Goal: Entertainment & Leisure: Browse casually

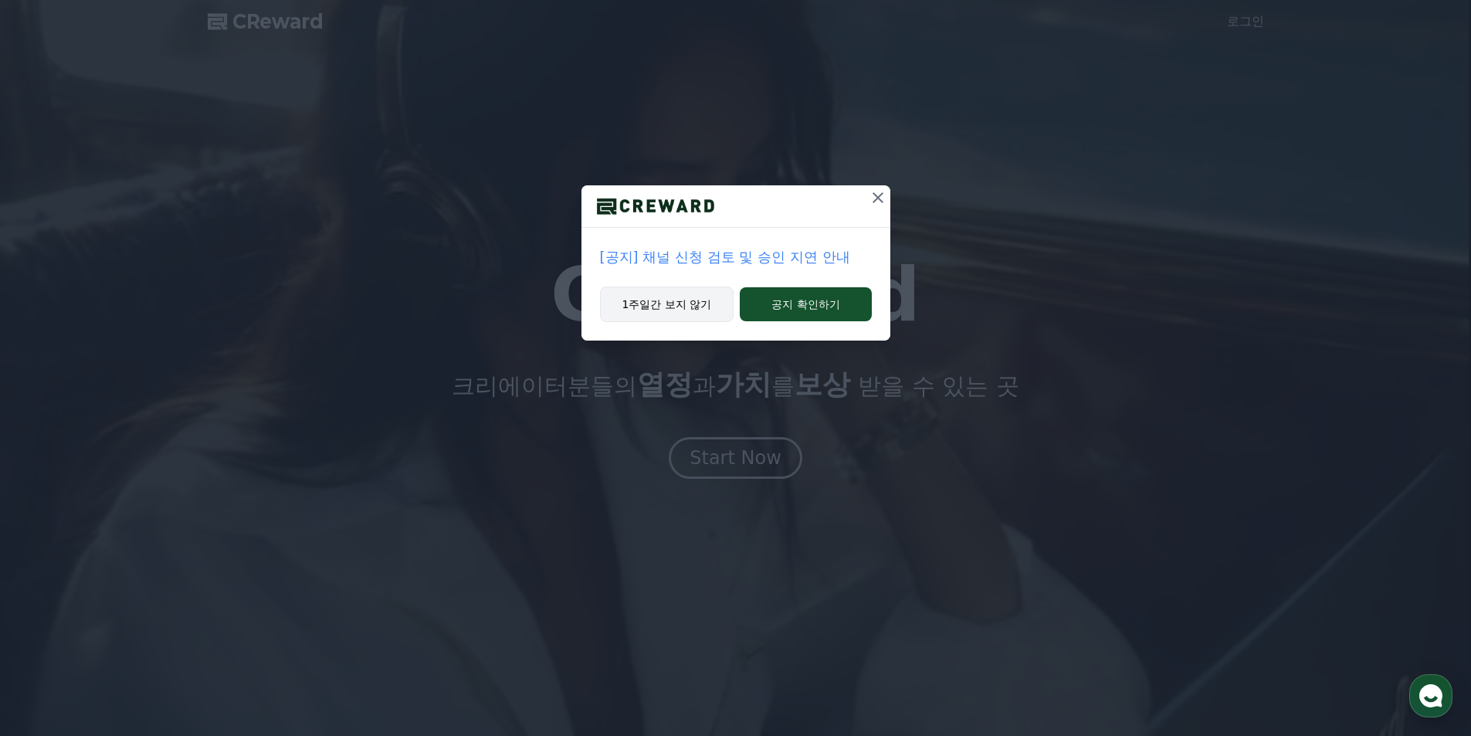
click at [712, 305] on button "1주일간 보지 않기" at bounding box center [667, 305] width 134 height 36
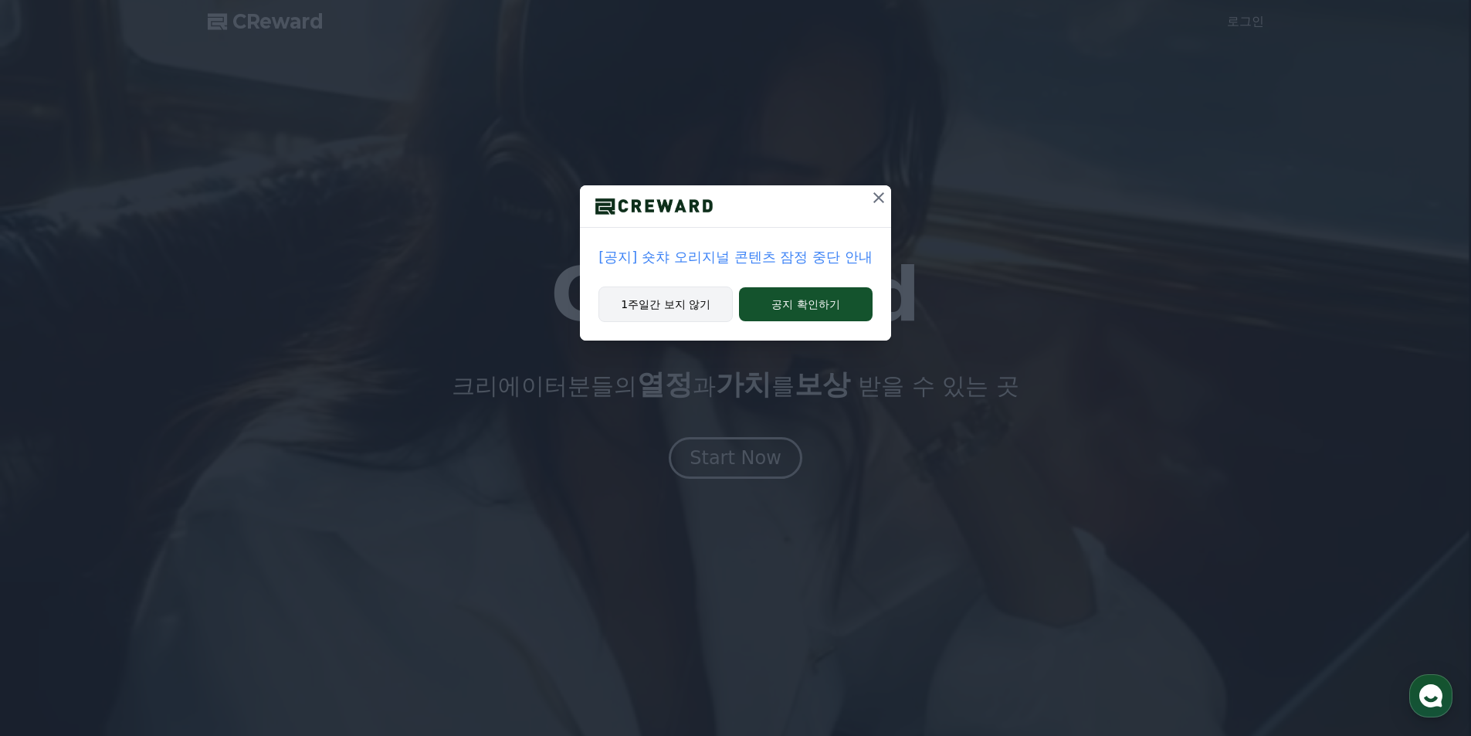
click at [712, 305] on button "1주일간 보지 않기" at bounding box center [665, 305] width 134 height 36
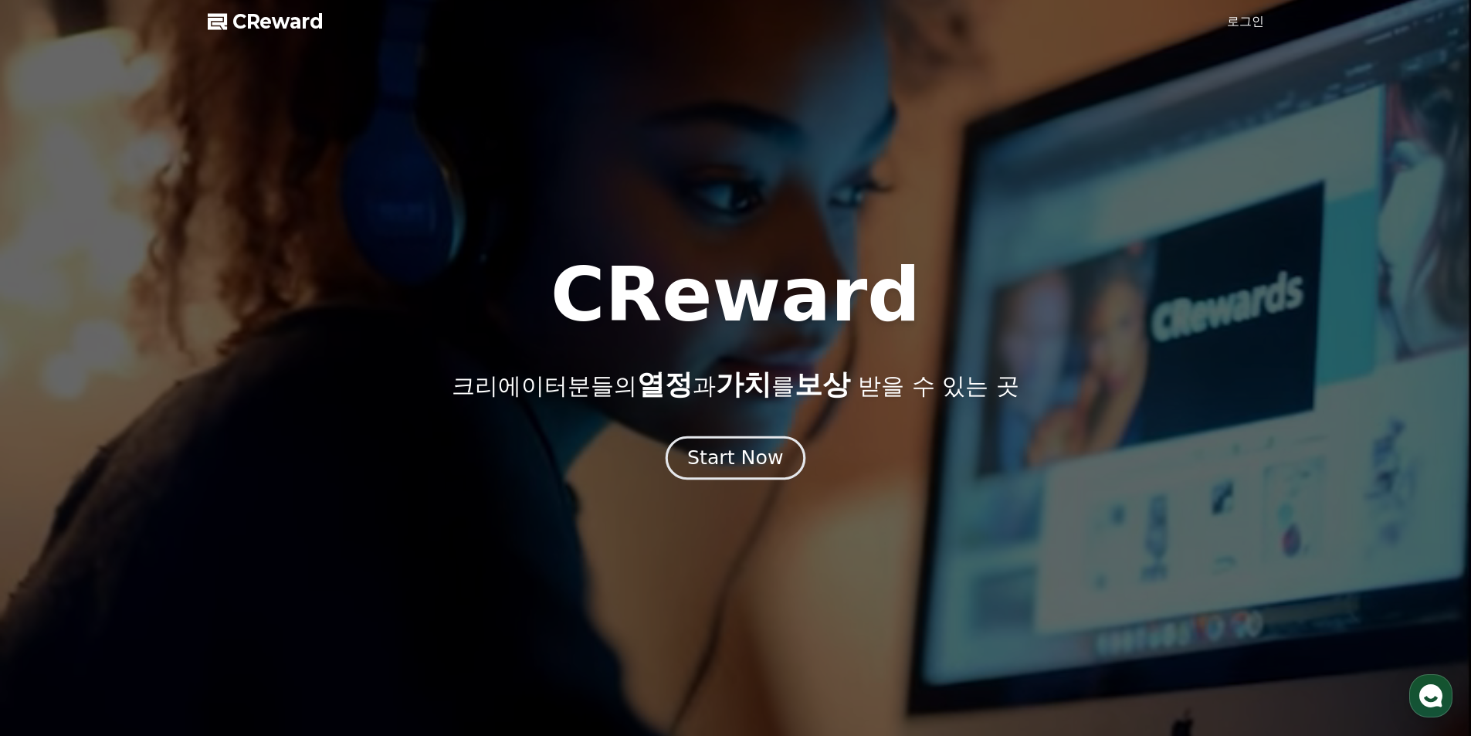
click at [748, 448] on div "Start Now" at bounding box center [735, 458] width 96 height 26
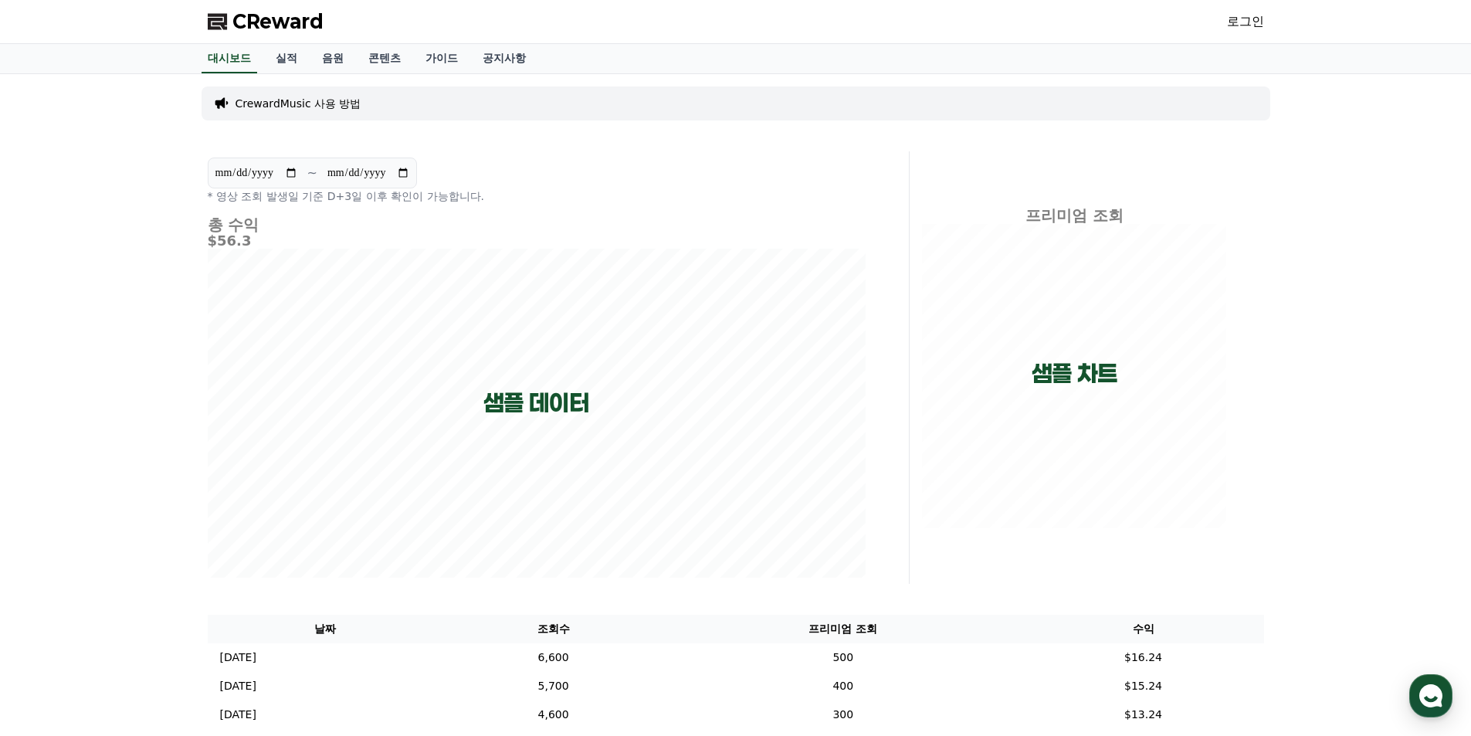
click at [1242, 24] on link "로그인" at bounding box center [1245, 21] width 37 height 19
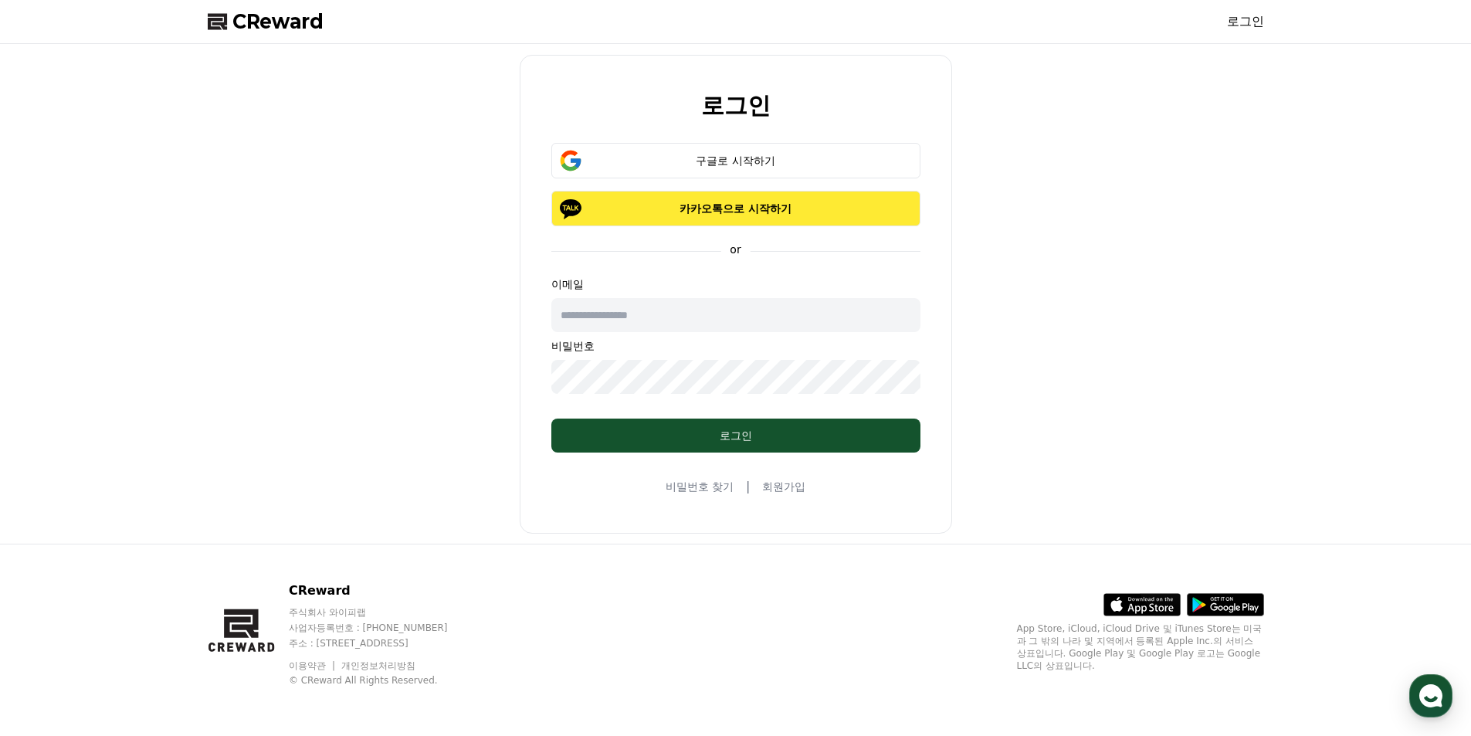
click at [707, 200] on button "카카오톡으로 시작하기" at bounding box center [735, 209] width 369 height 36
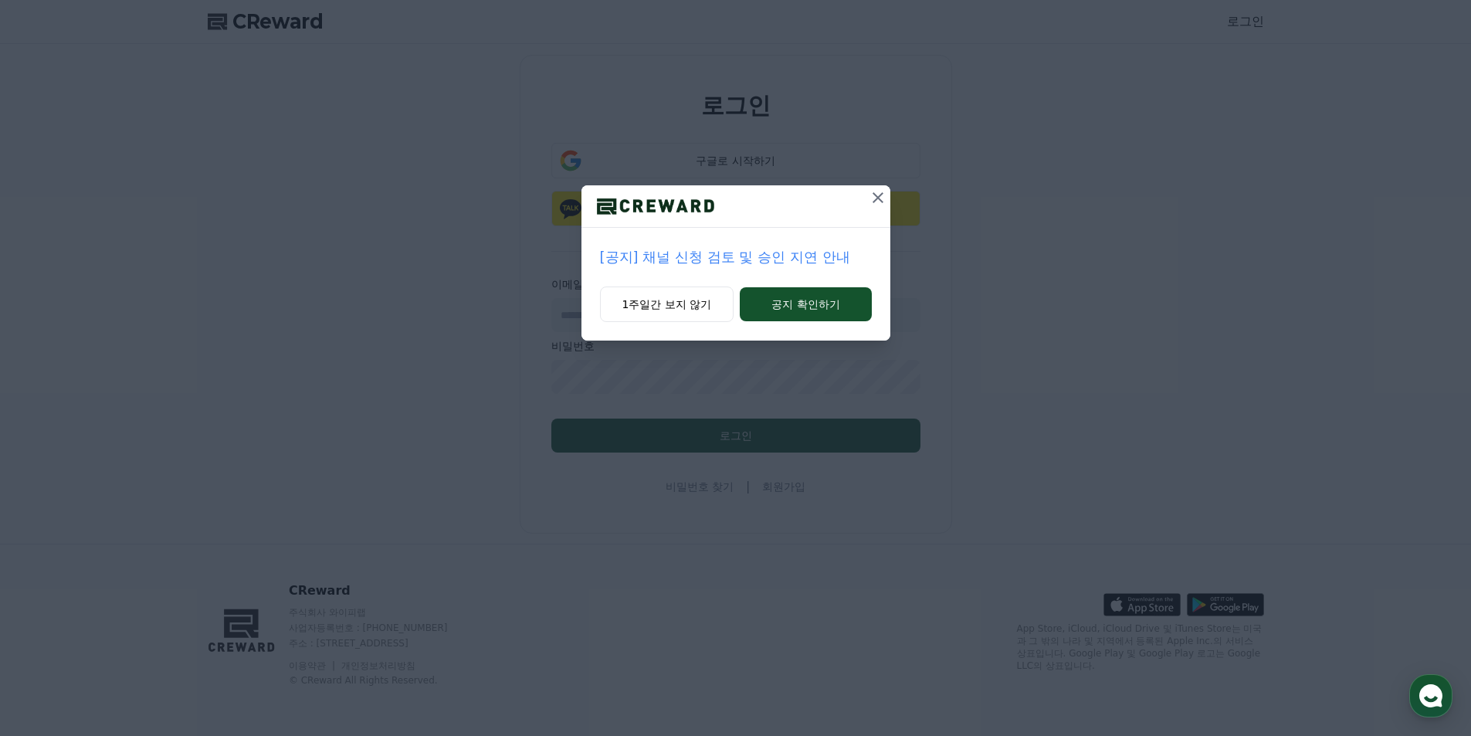
click at [873, 202] on icon at bounding box center [878, 197] width 19 height 19
click at [880, 199] on icon at bounding box center [878, 197] width 11 height 11
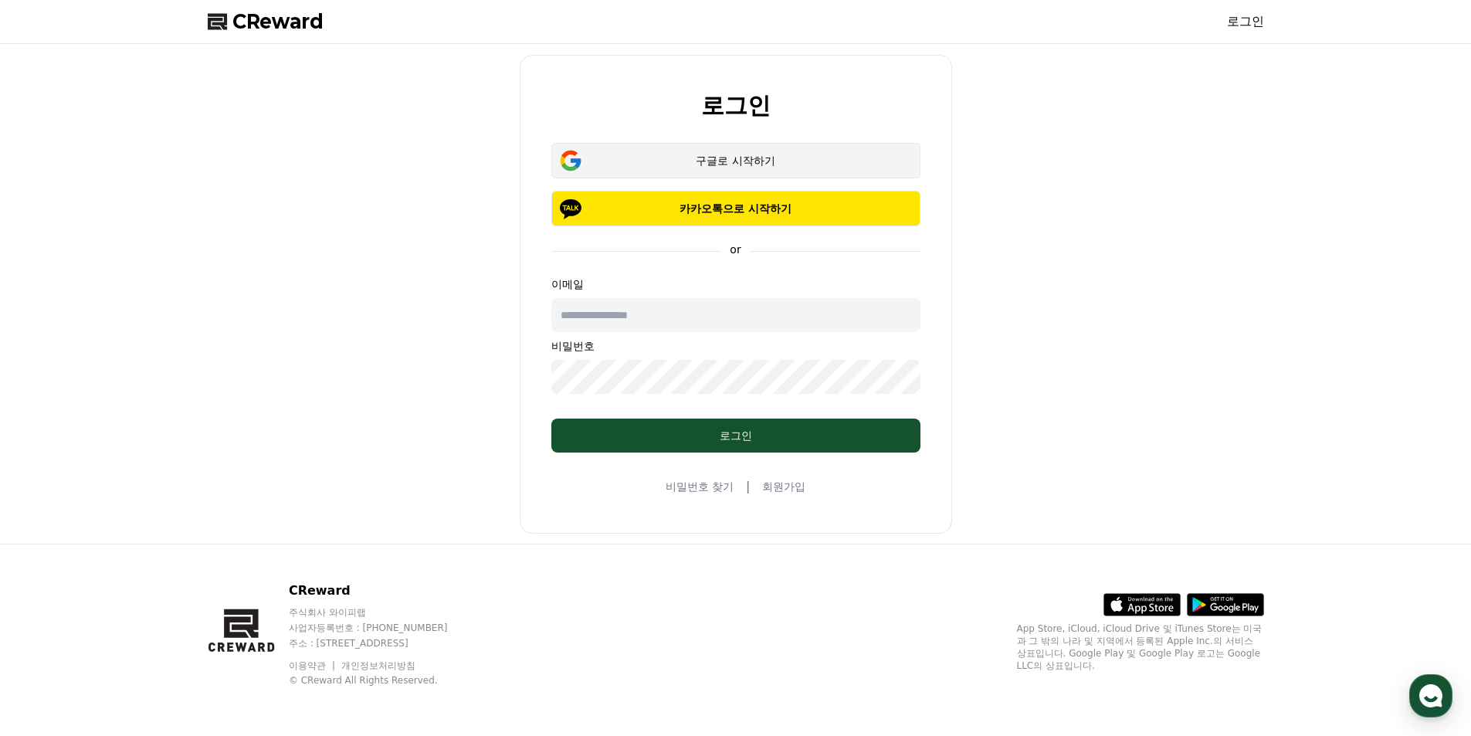
click at [799, 158] on div "구글로 시작하기" at bounding box center [736, 160] width 324 height 15
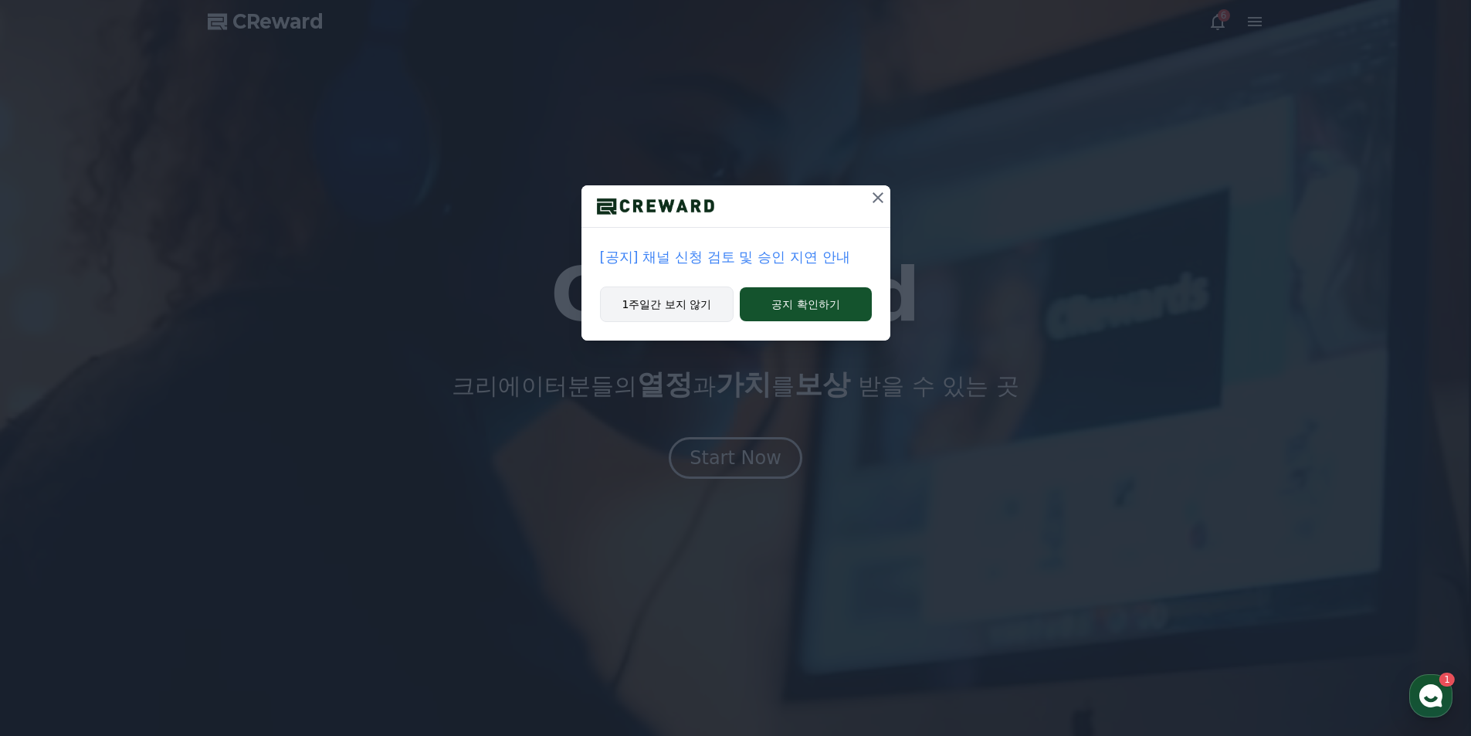
click at [681, 318] on button "1주일간 보지 않기" at bounding box center [667, 305] width 134 height 36
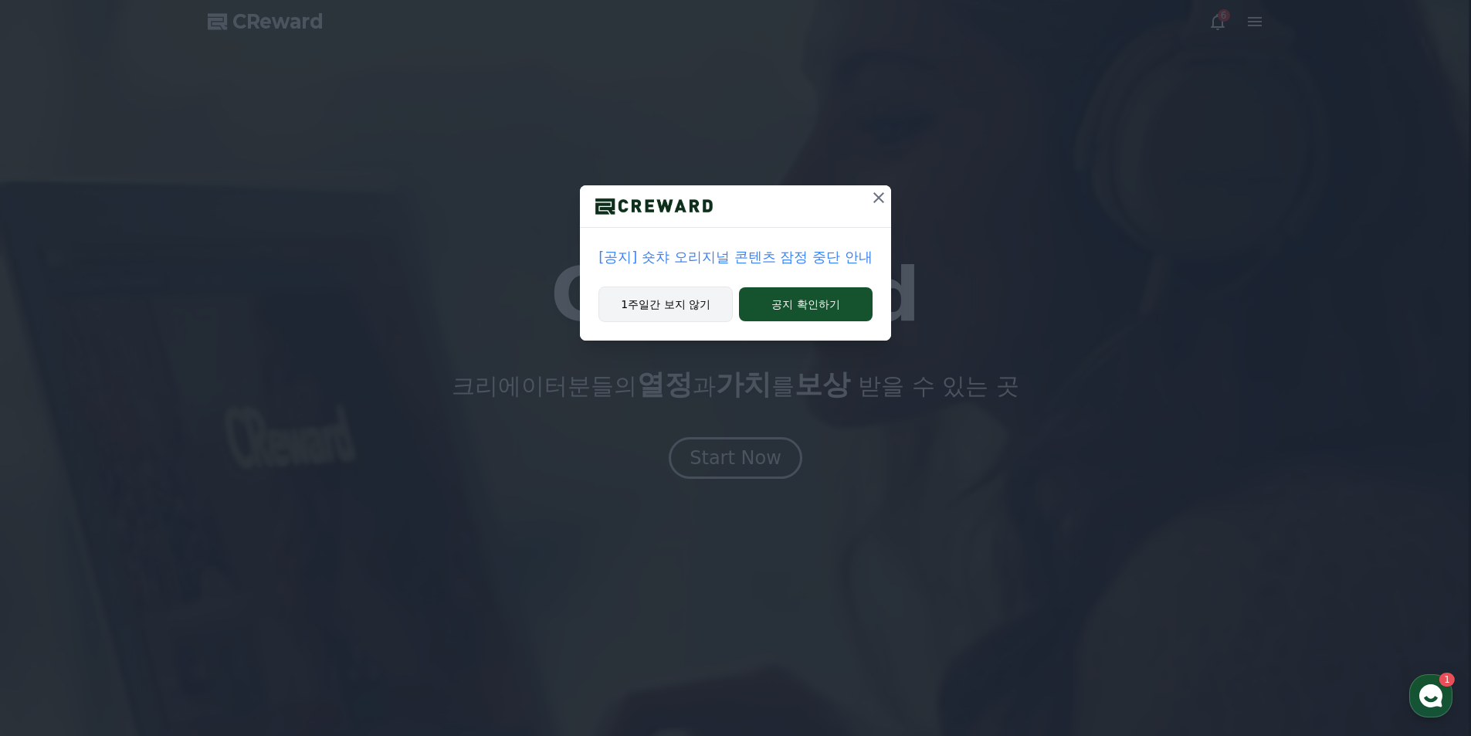
click at [681, 307] on button "1주일간 보지 않기" at bounding box center [665, 305] width 134 height 36
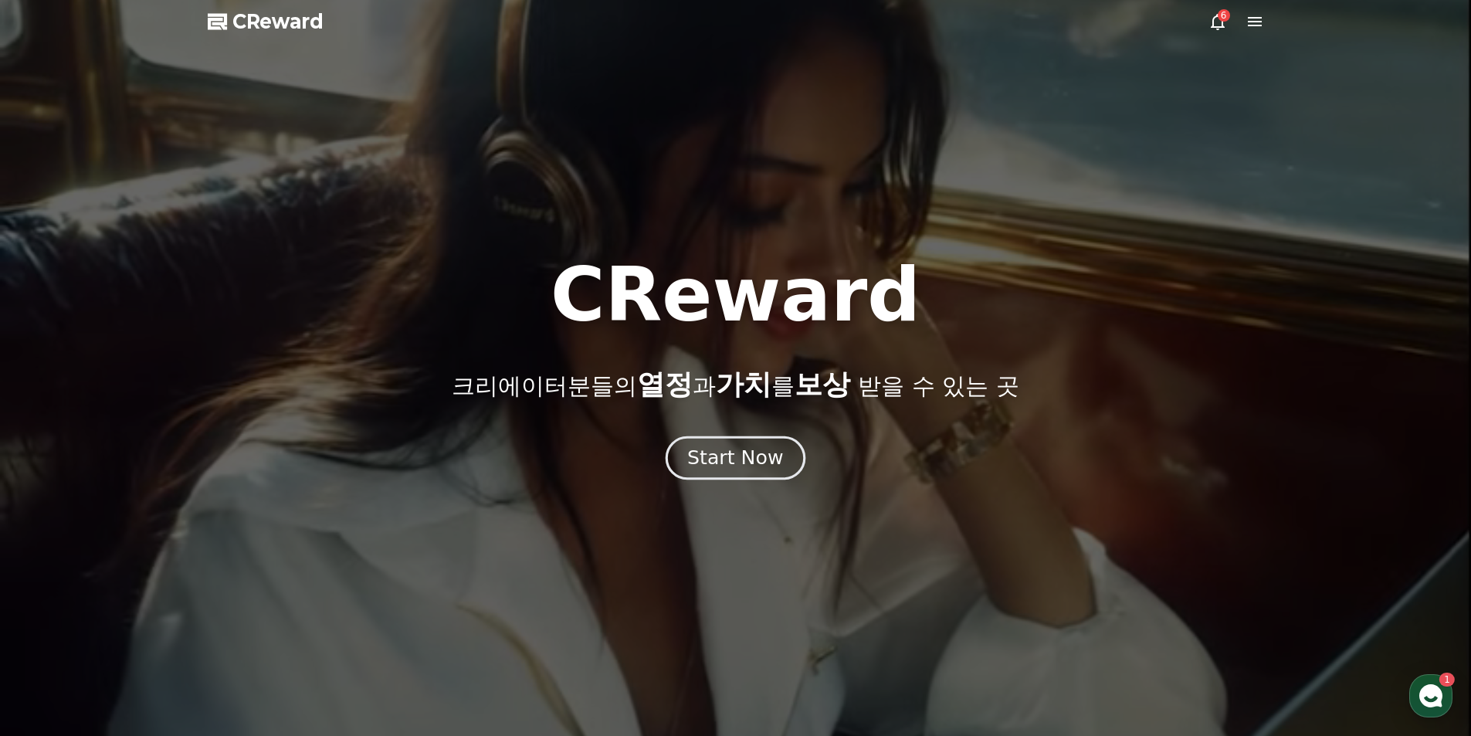
click at [782, 457] on button "Start Now" at bounding box center [736, 458] width 140 height 44
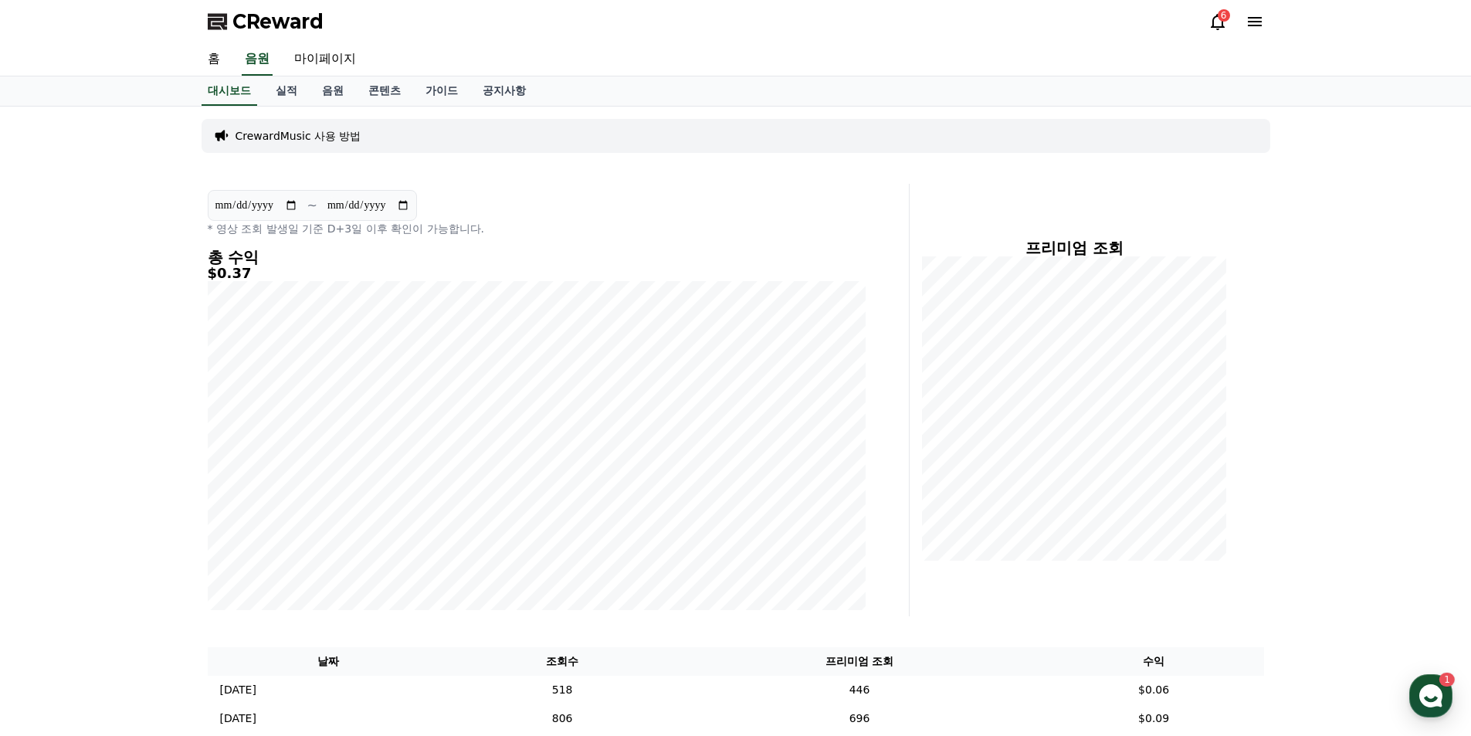
scroll to position [287, 0]
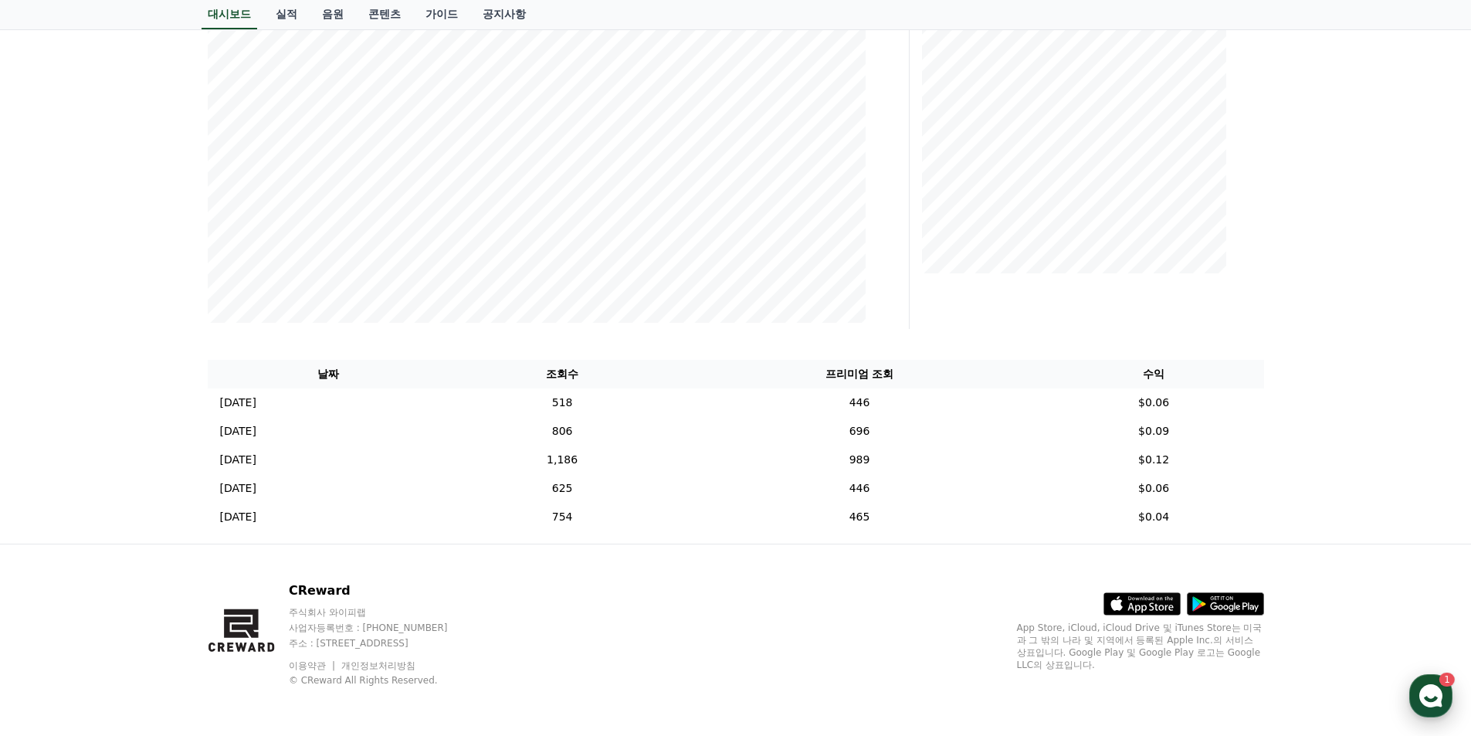
click at [1425, 683] on icon "button" at bounding box center [1431, 696] width 28 height 28
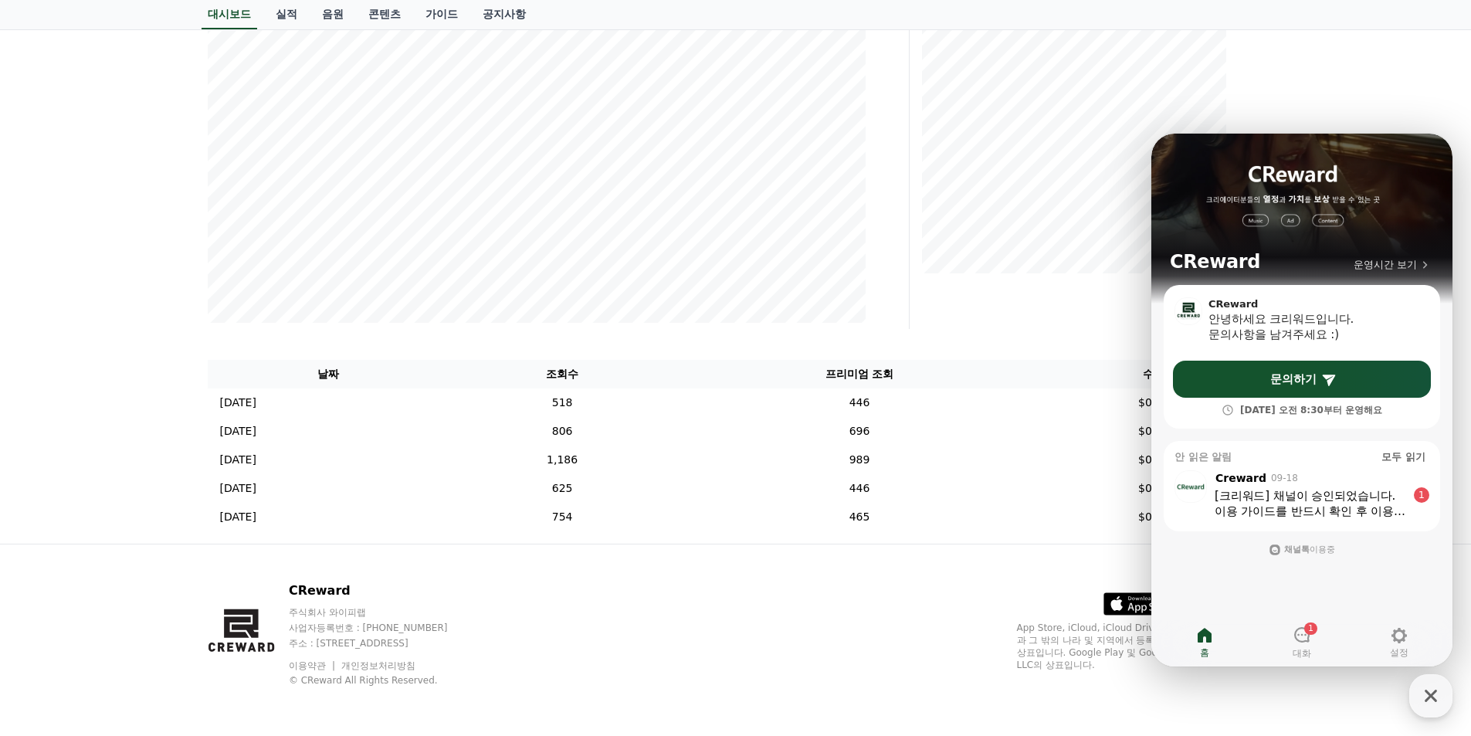
click at [724, 623] on div "CReward 주식회사 와이피랩 사업자등록번호 : 655-81-03655 주소 : 경기도 김포시 양촌읍 양곡로 495, 3층 305-비이16호…" at bounding box center [735, 640] width 1081 height 192
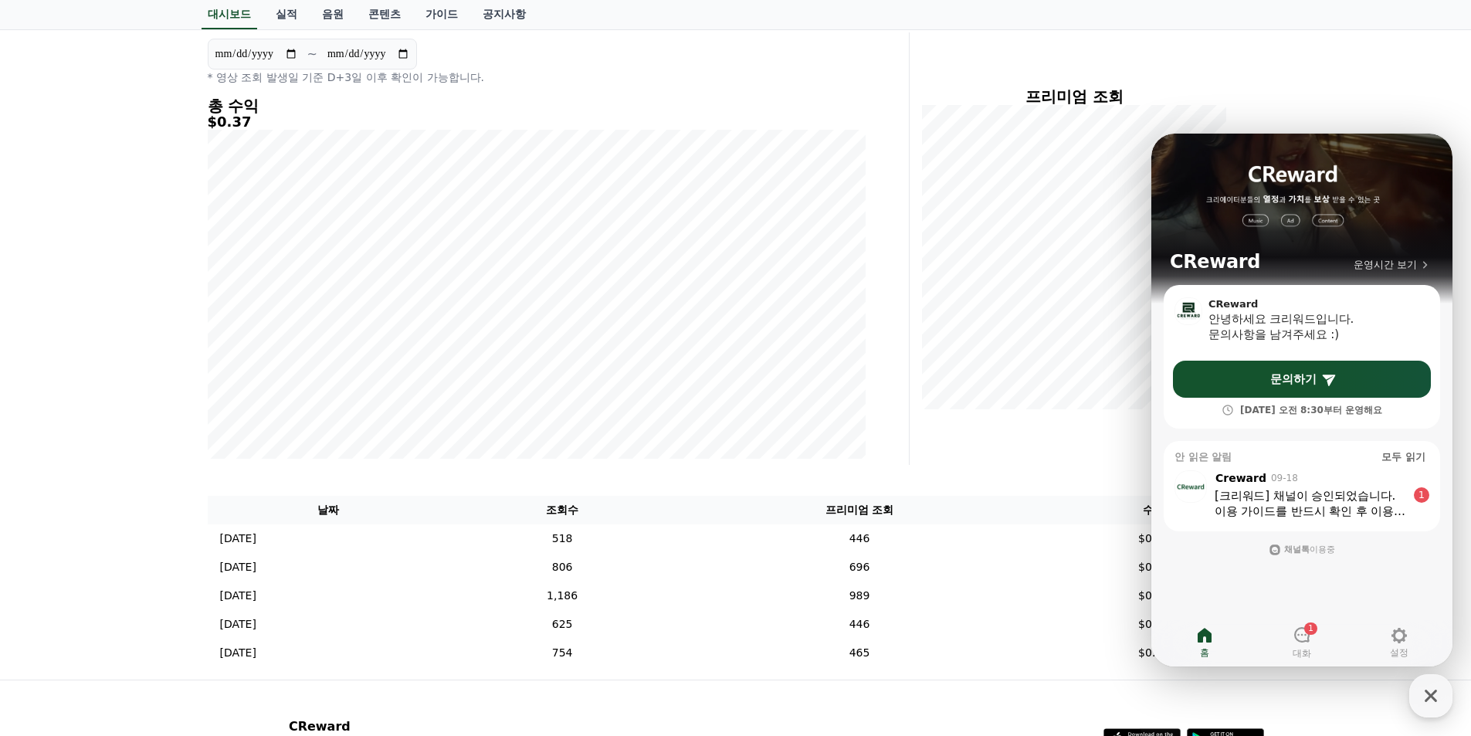
scroll to position [133, 0]
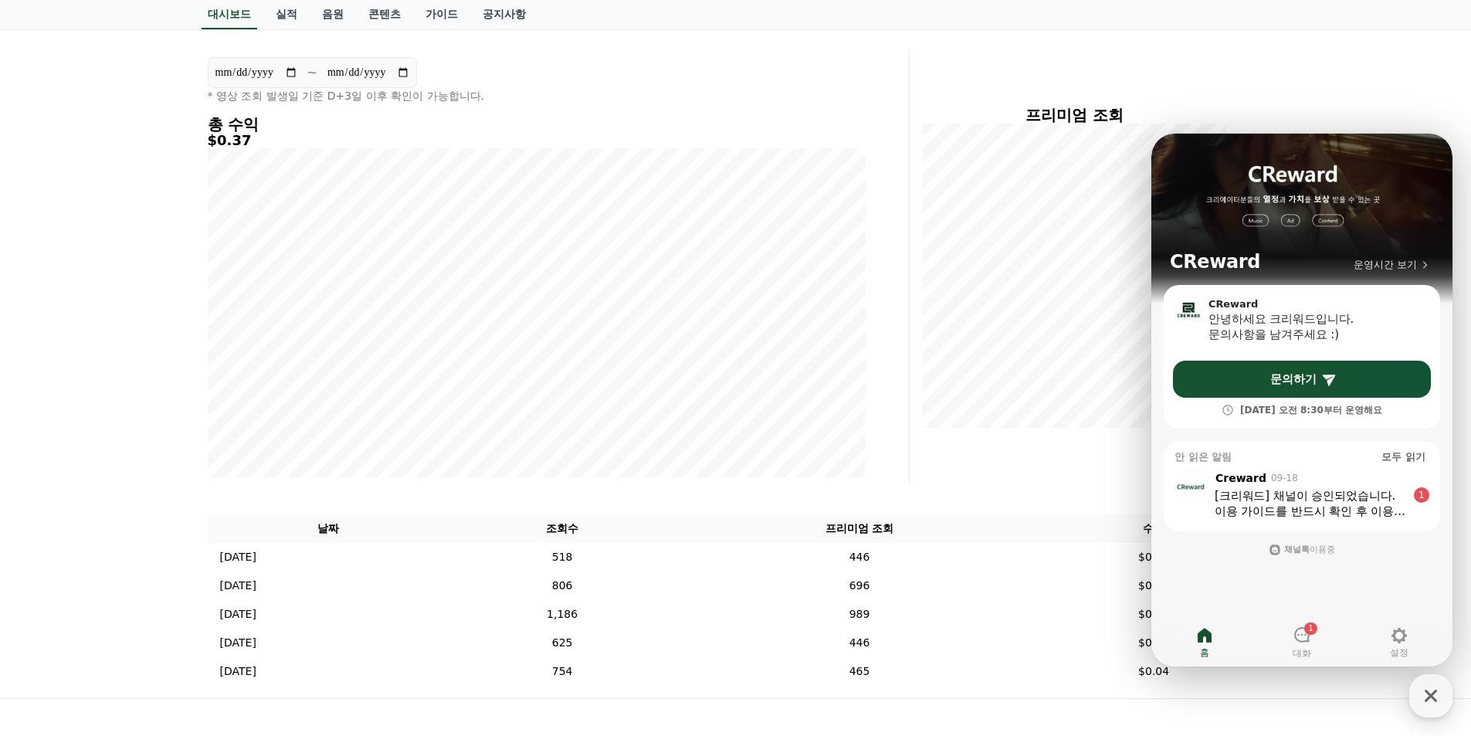
click at [115, 477] on div "**********" at bounding box center [735, 336] width 1471 height 724
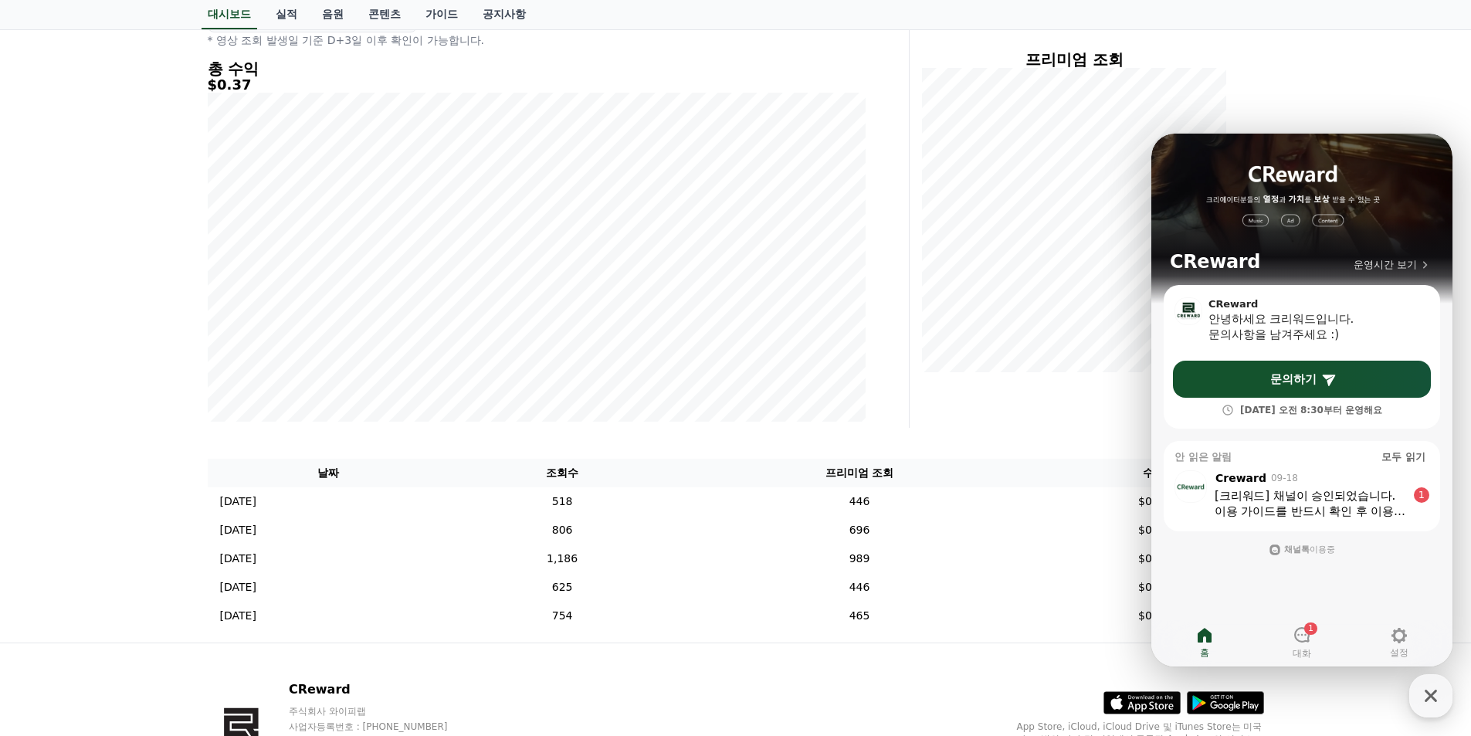
scroll to position [0, 0]
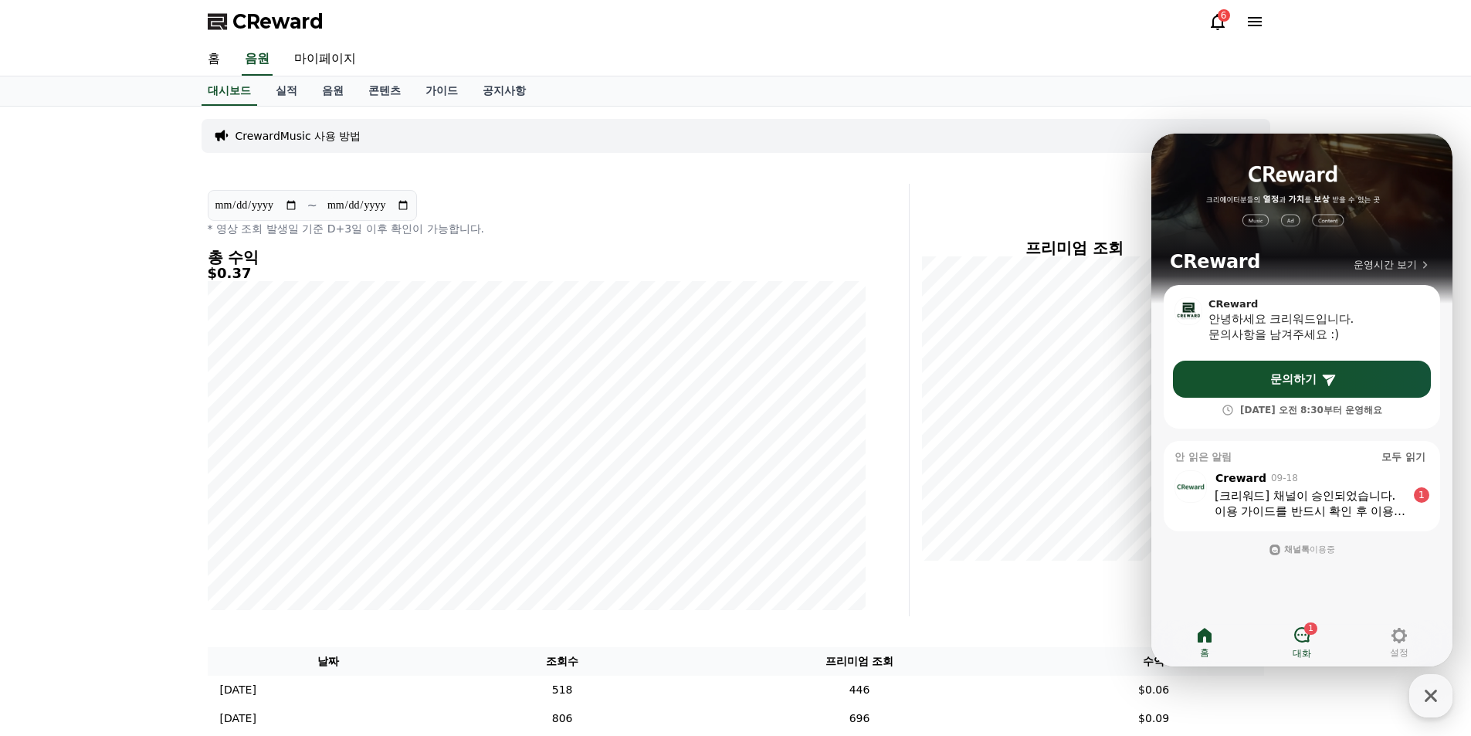
click at [1306, 637] on icon at bounding box center [1302, 635] width 19 height 19
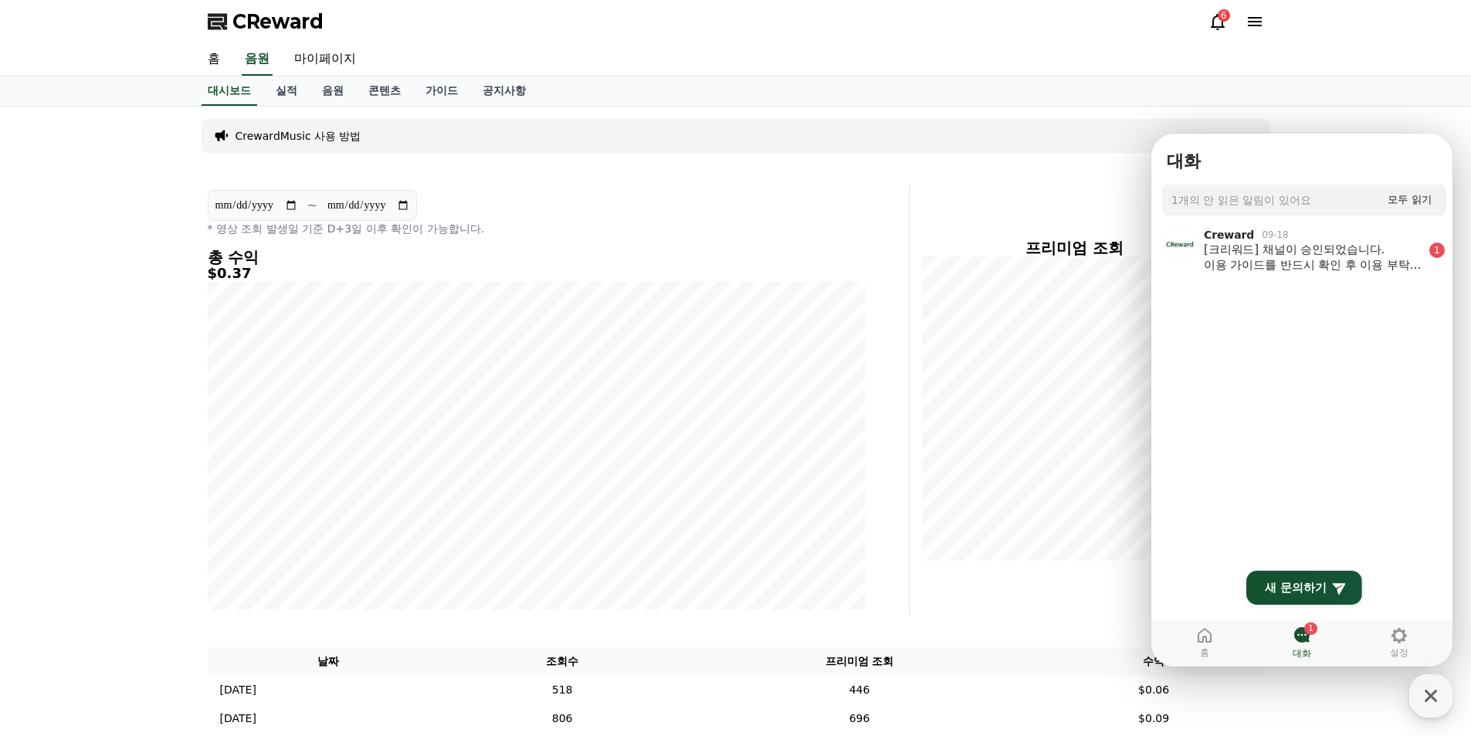
click at [1420, 123] on div "**********" at bounding box center [735, 469] width 1471 height 724
click at [1438, 690] on icon "button" at bounding box center [1431, 696] width 28 height 28
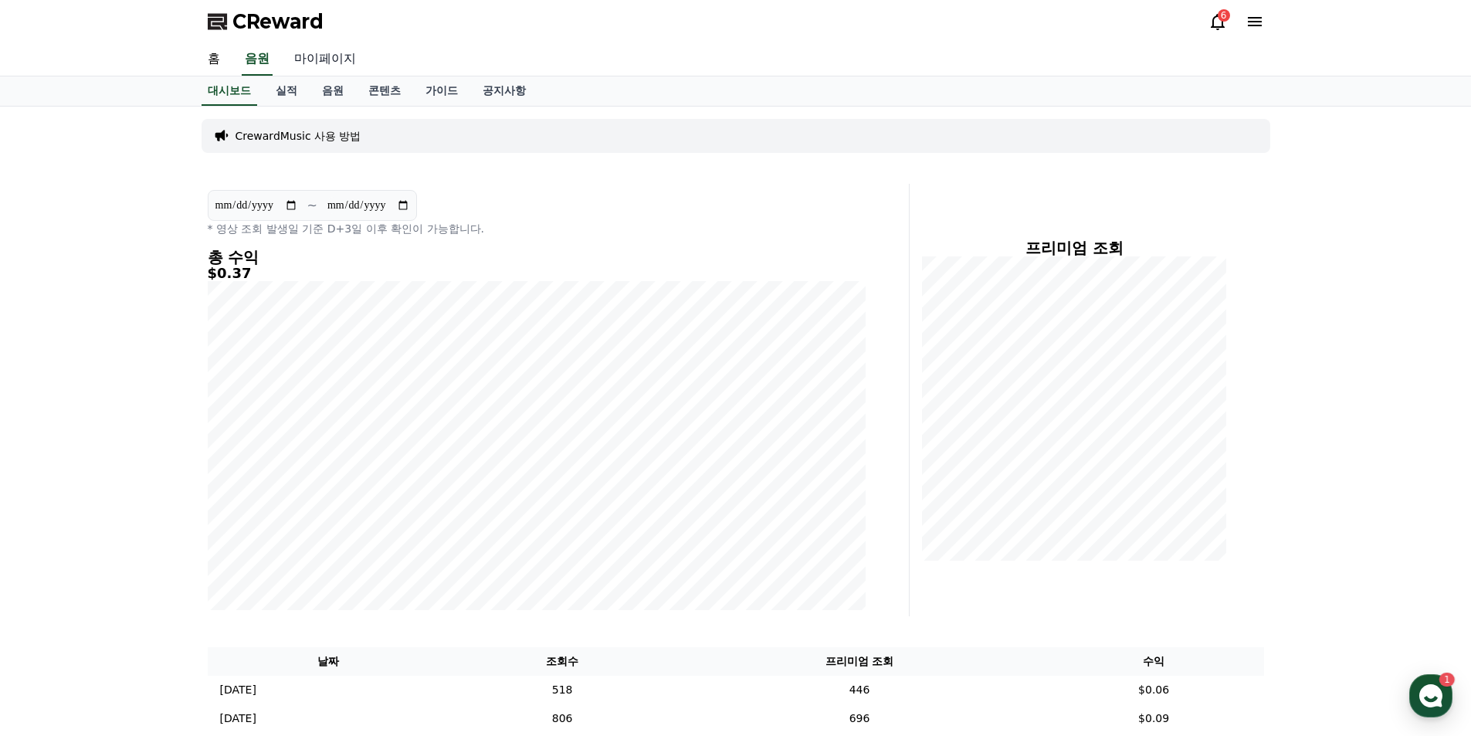
click at [339, 53] on link "마이페이지" at bounding box center [325, 59] width 86 height 32
select select "**********"
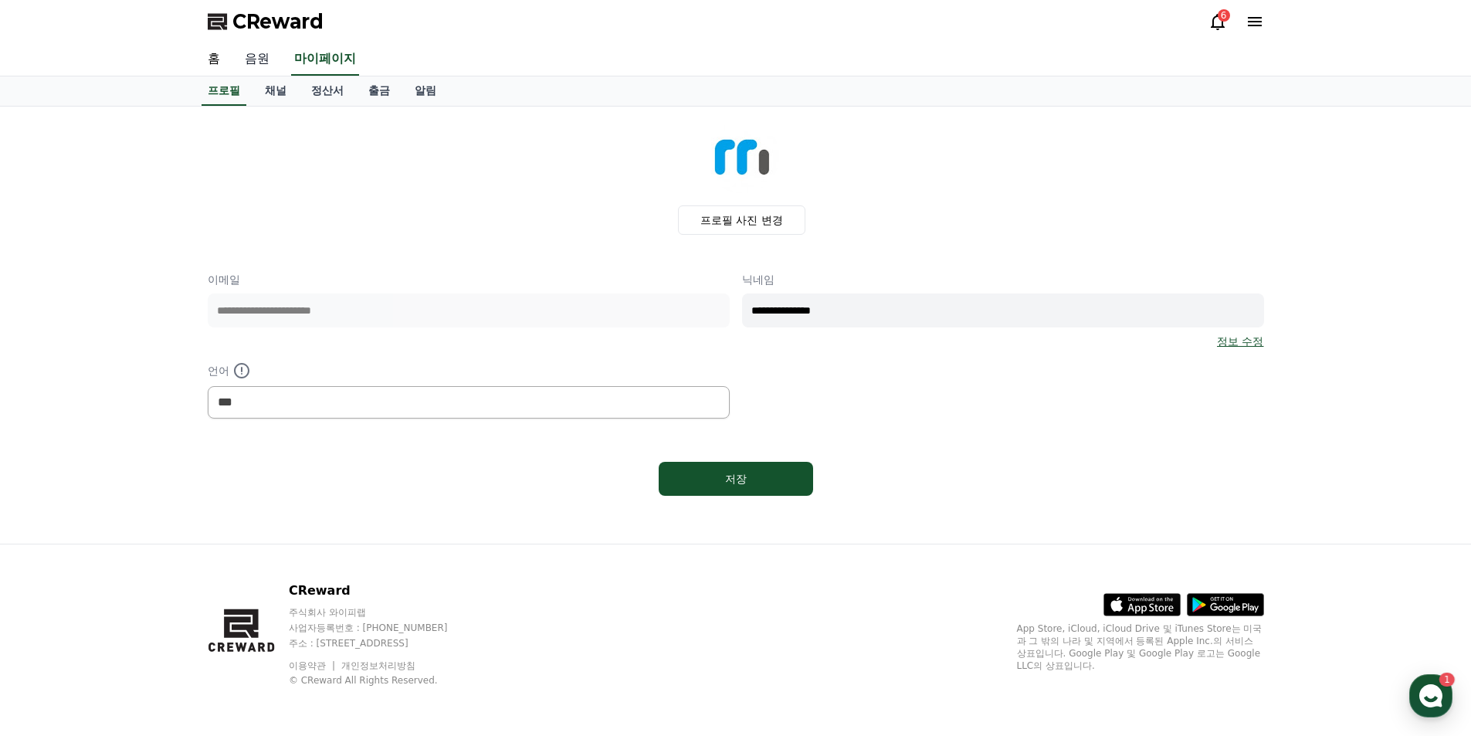
click at [257, 62] on link "음원" at bounding box center [256, 59] width 49 height 32
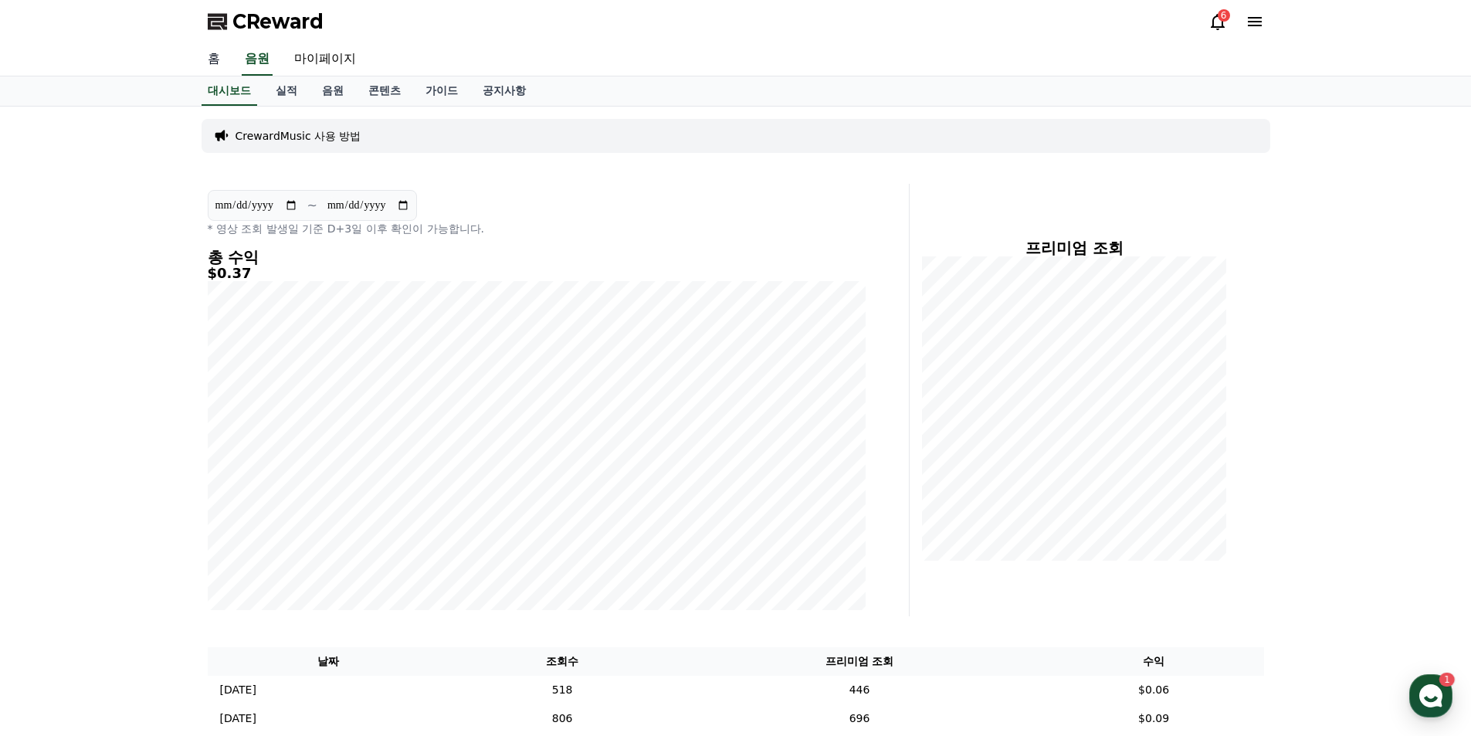
click at [209, 64] on link "홈" at bounding box center [213, 59] width 37 height 32
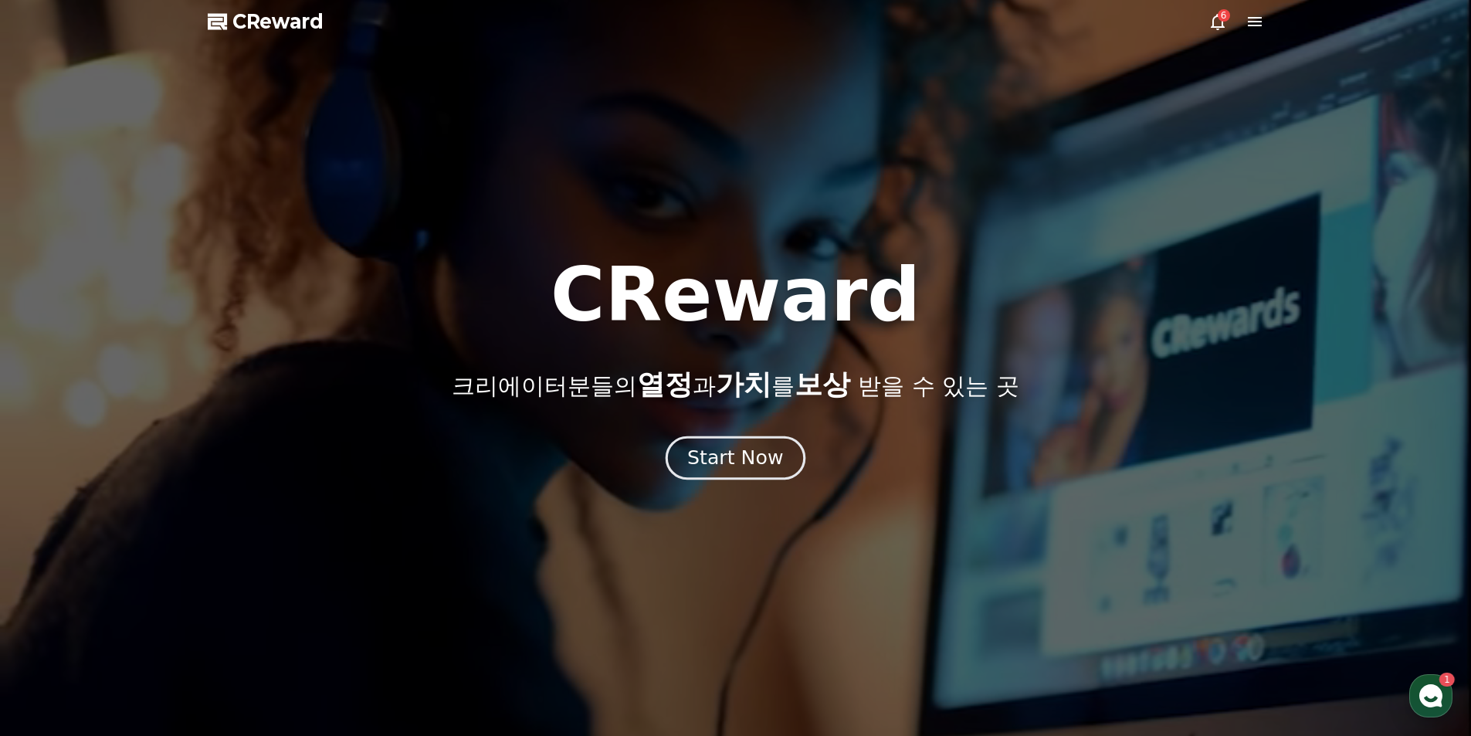
click at [735, 458] on div "Start Now" at bounding box center [735, 458] width 96 height 26
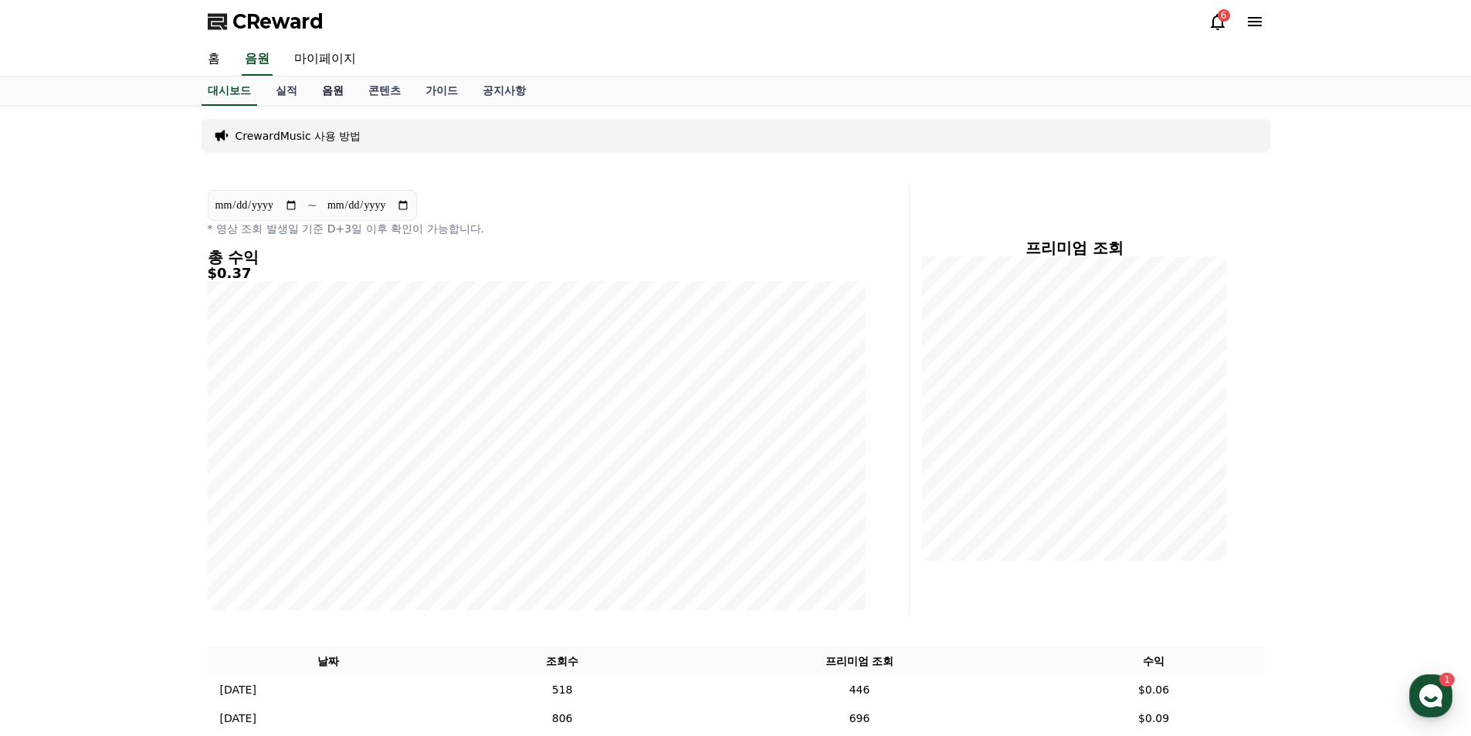
click at [333, 88] on link "음원" at bounding box center [333, 90] width 46 height 29
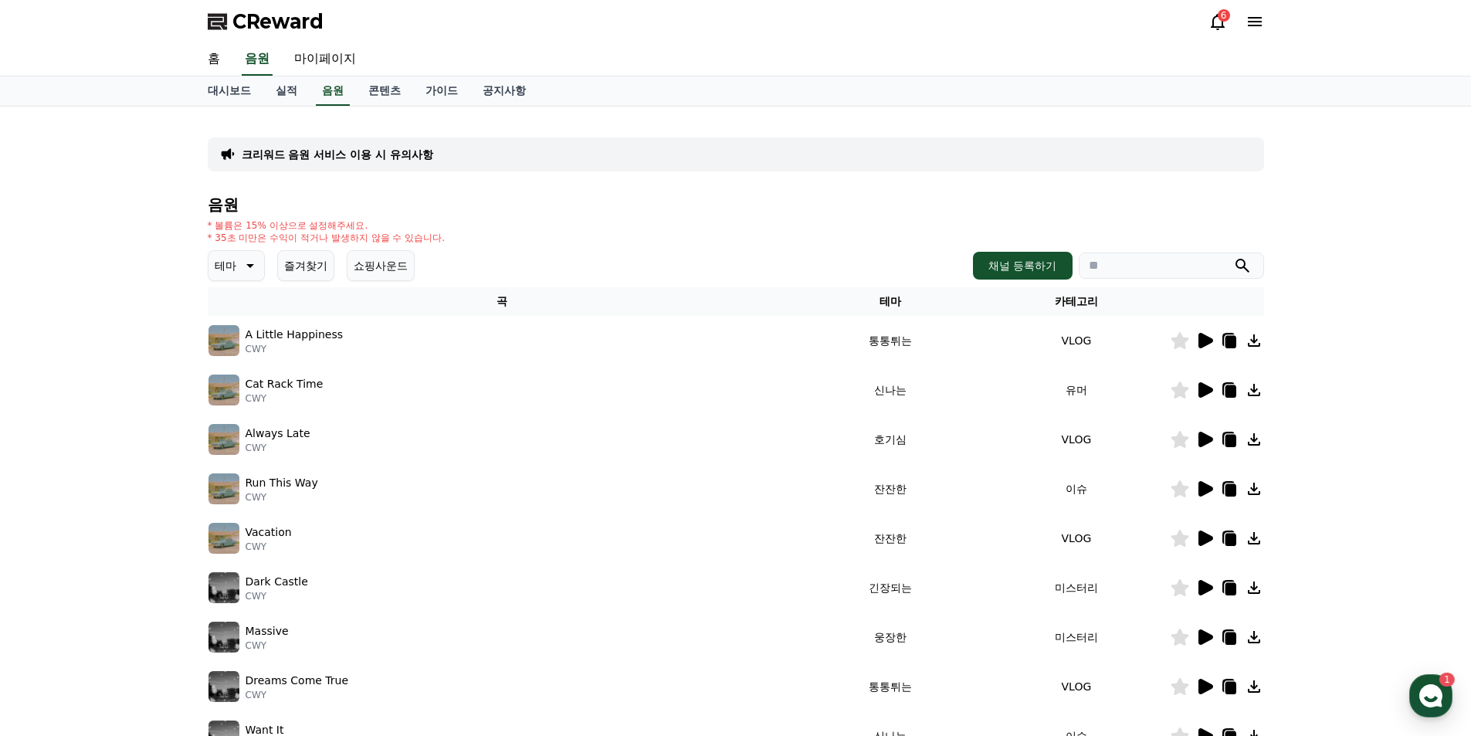
click at [251, 262] on icon at bounding box center [248, 265] width 19 height 19
click at [237, 314] on button "호기심" at bounding box center [232, 310] width 45 height 34
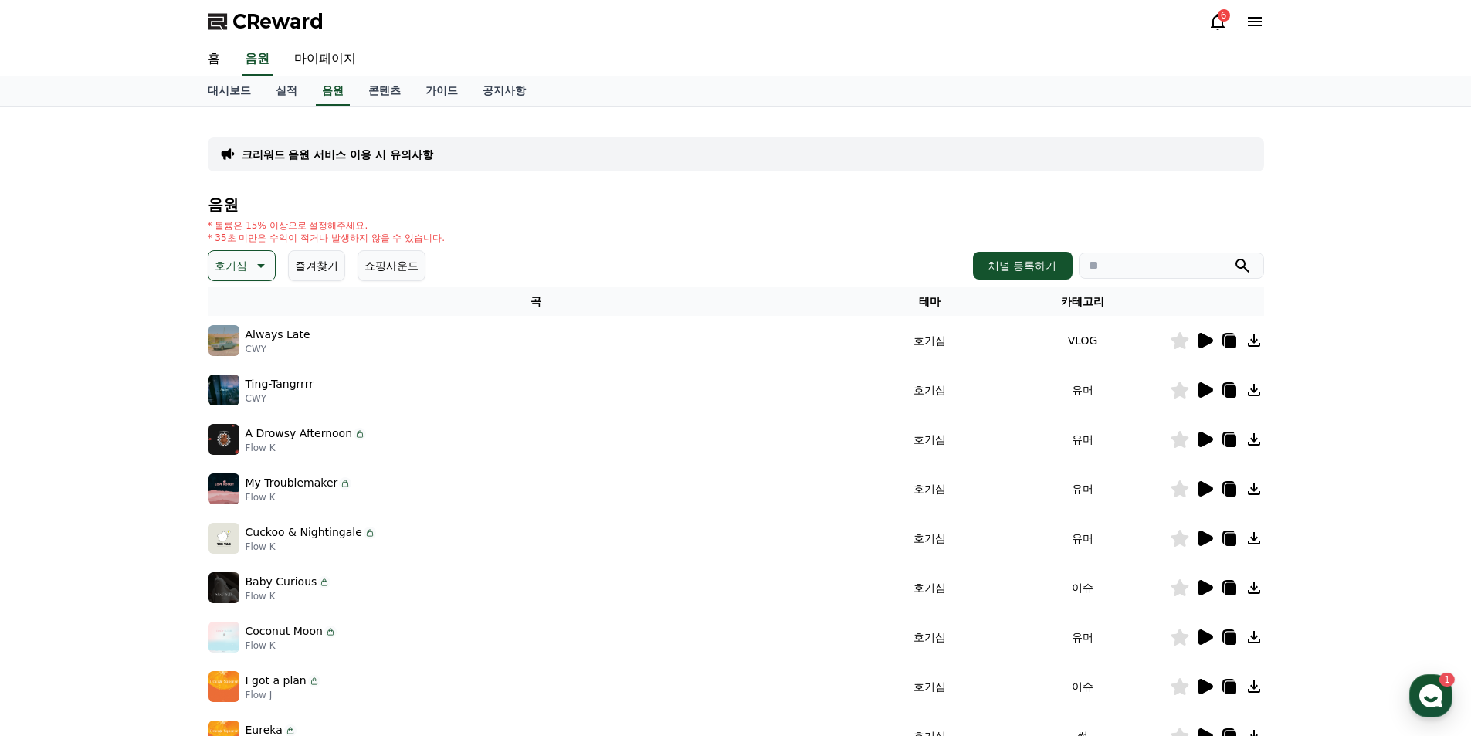
click at [1202, 340] on icon at bounding box center [1206, 340] width 15 height 15
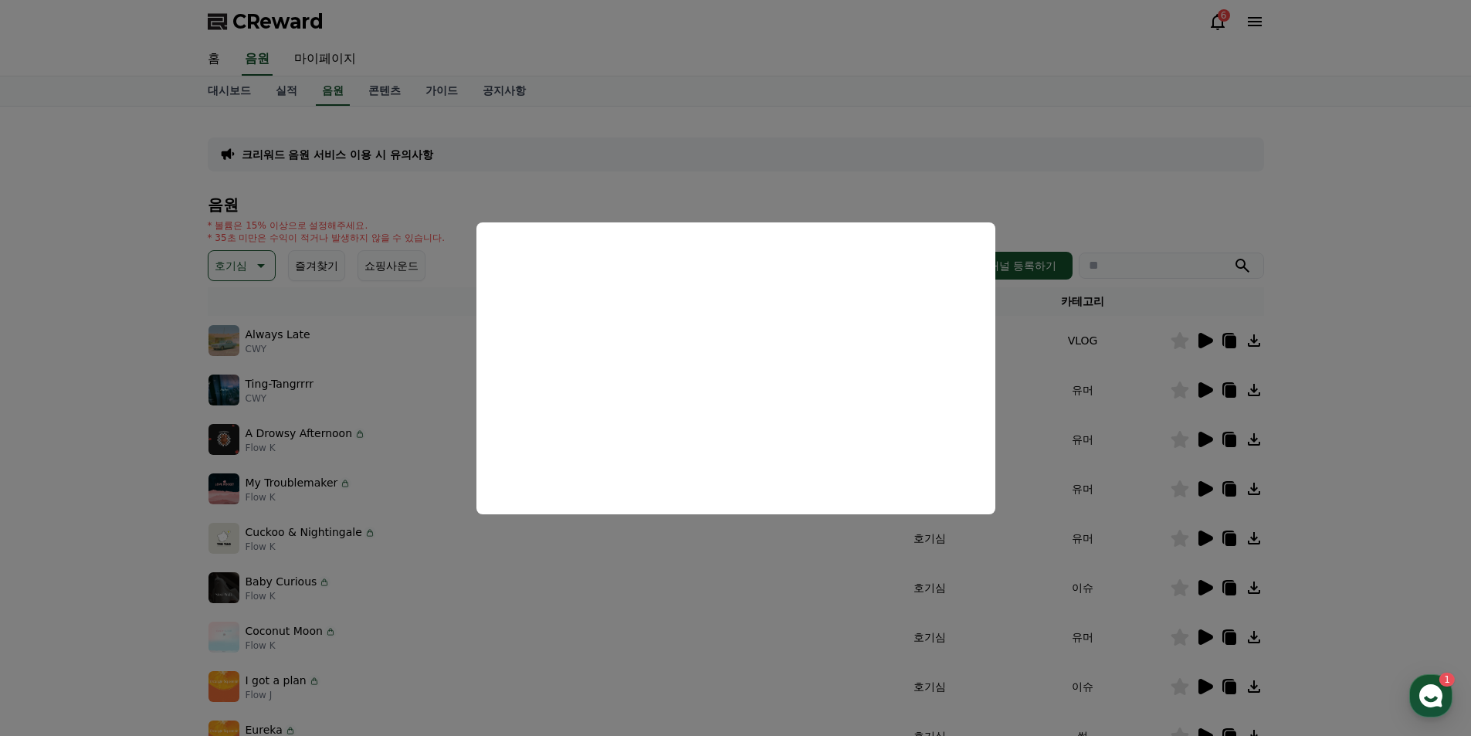
click at [264, 262] on button "close modal" at bounding box center [735, 368] width 1471 height 736
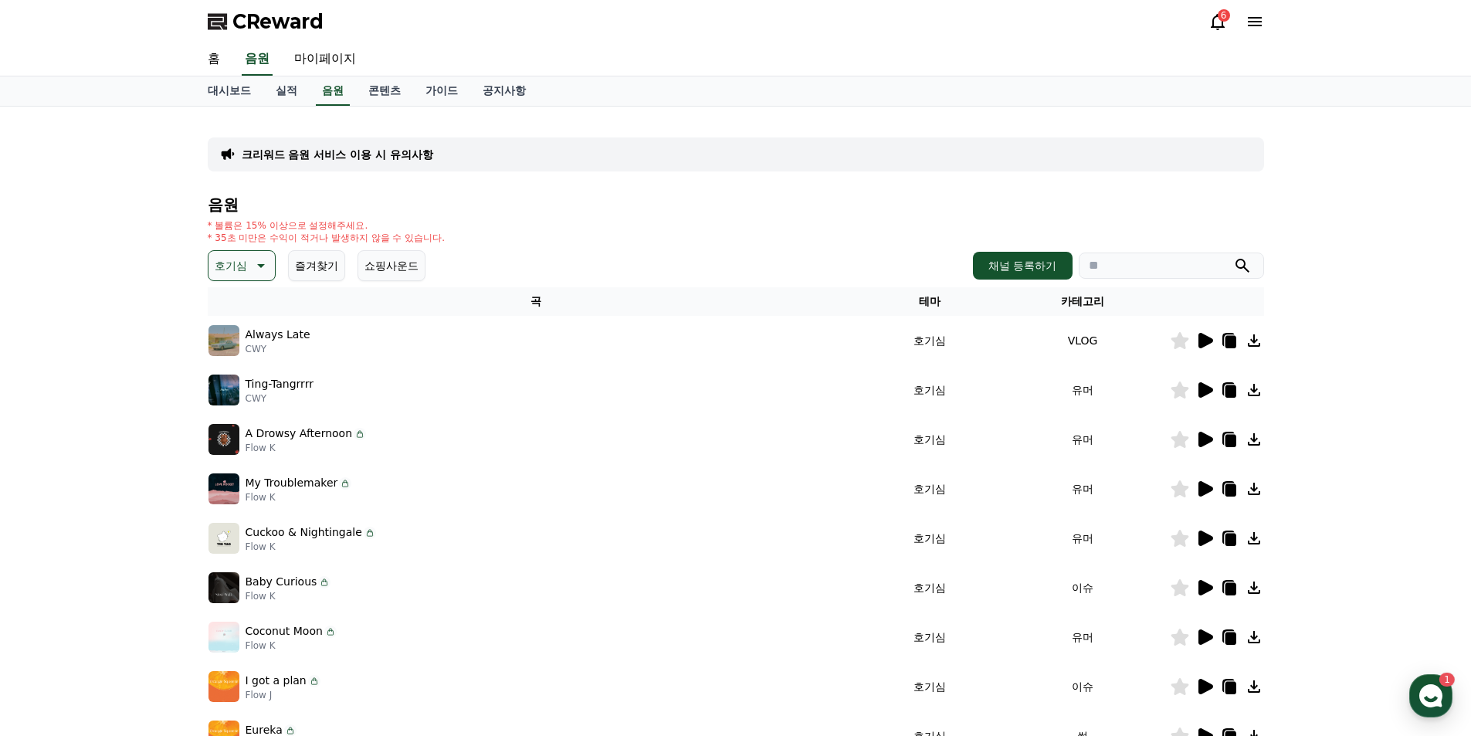
click at [262, 263] on icon at bounding box center [259, 265] width 19 height 19
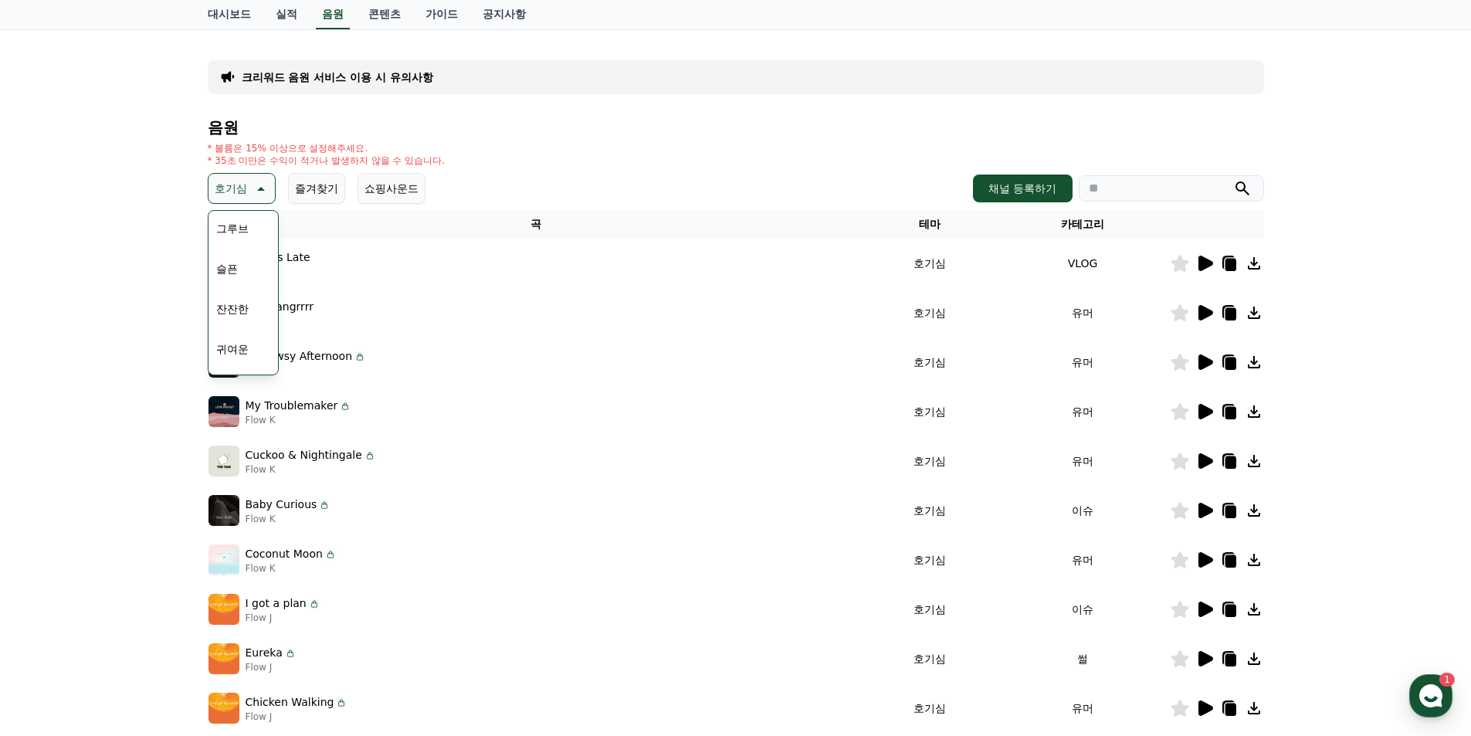
scroll to position [559, 0]
click at [243, 274] on button "잔잔한" at bounding box center [232, 273] width 45 height 34
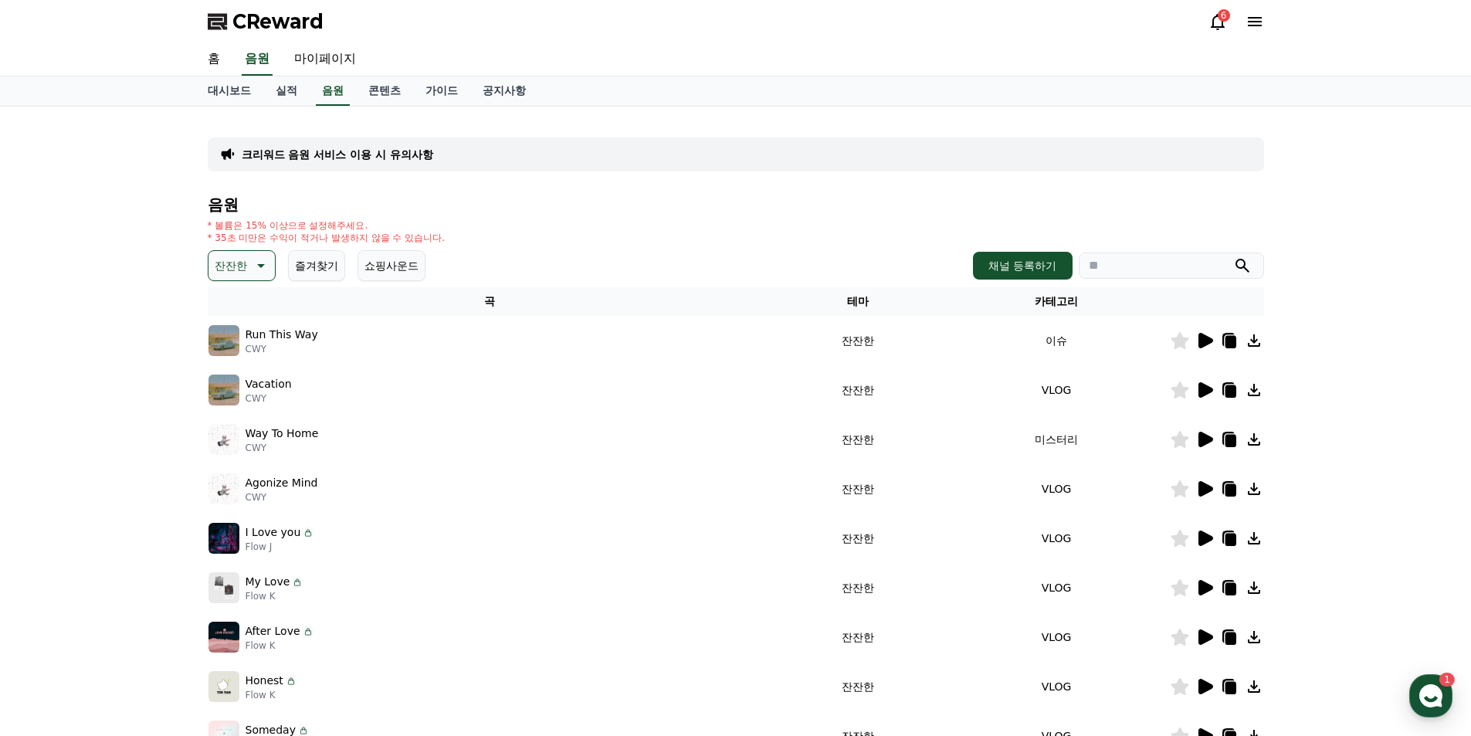
click at [1202, 341] on icon at bounding box center [1206, 340] width 15 height 15
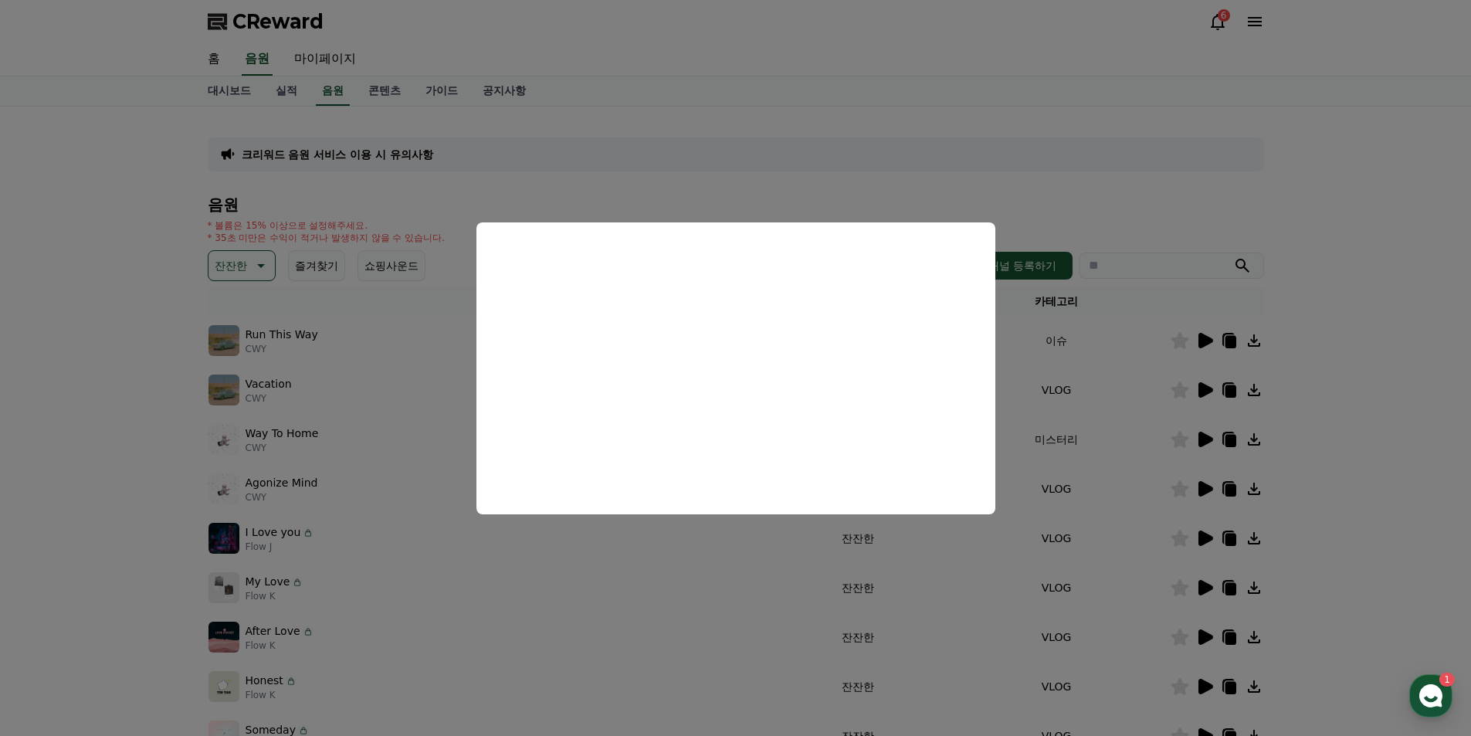
click at [1210, 388] on button "close modal" at bounding box center [735, 368] width 1471 height 736
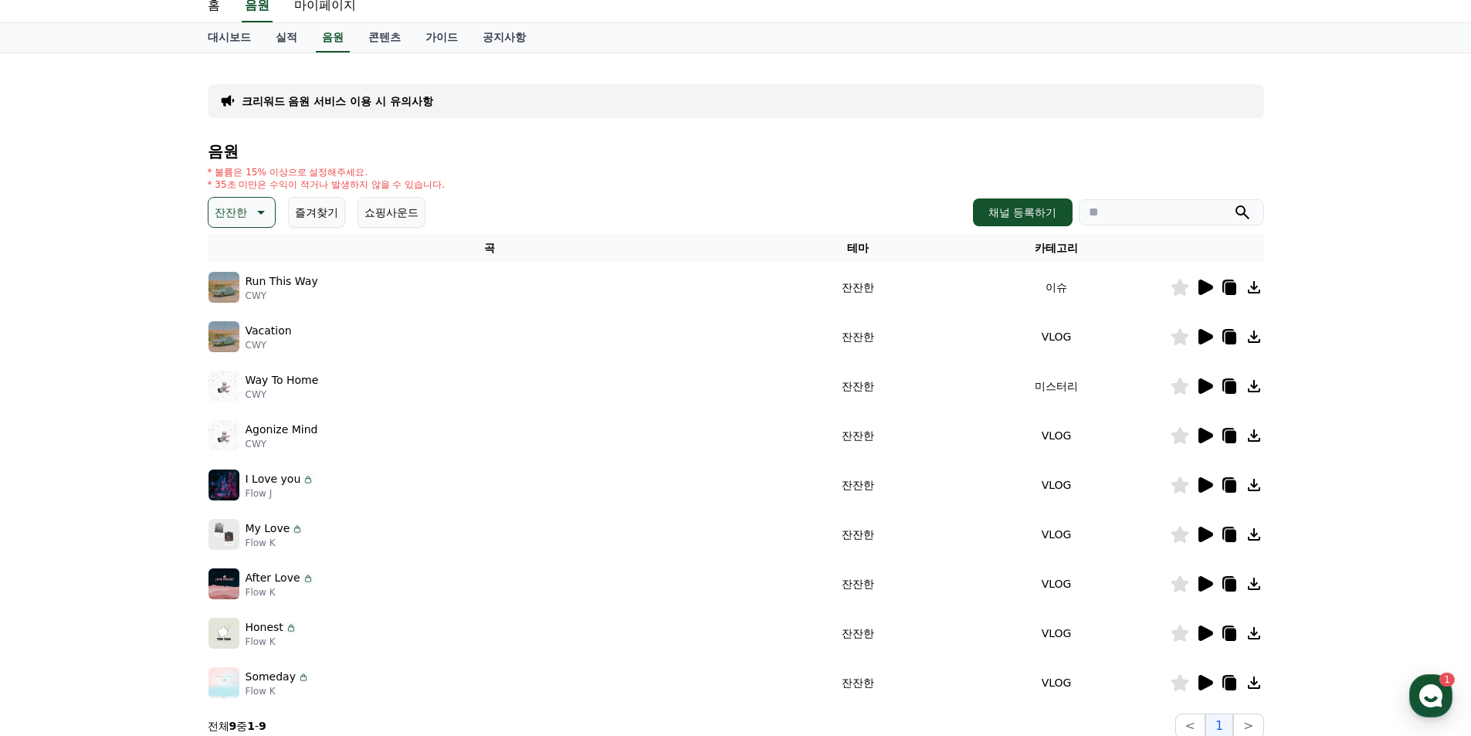
scroll to position [77, 0]
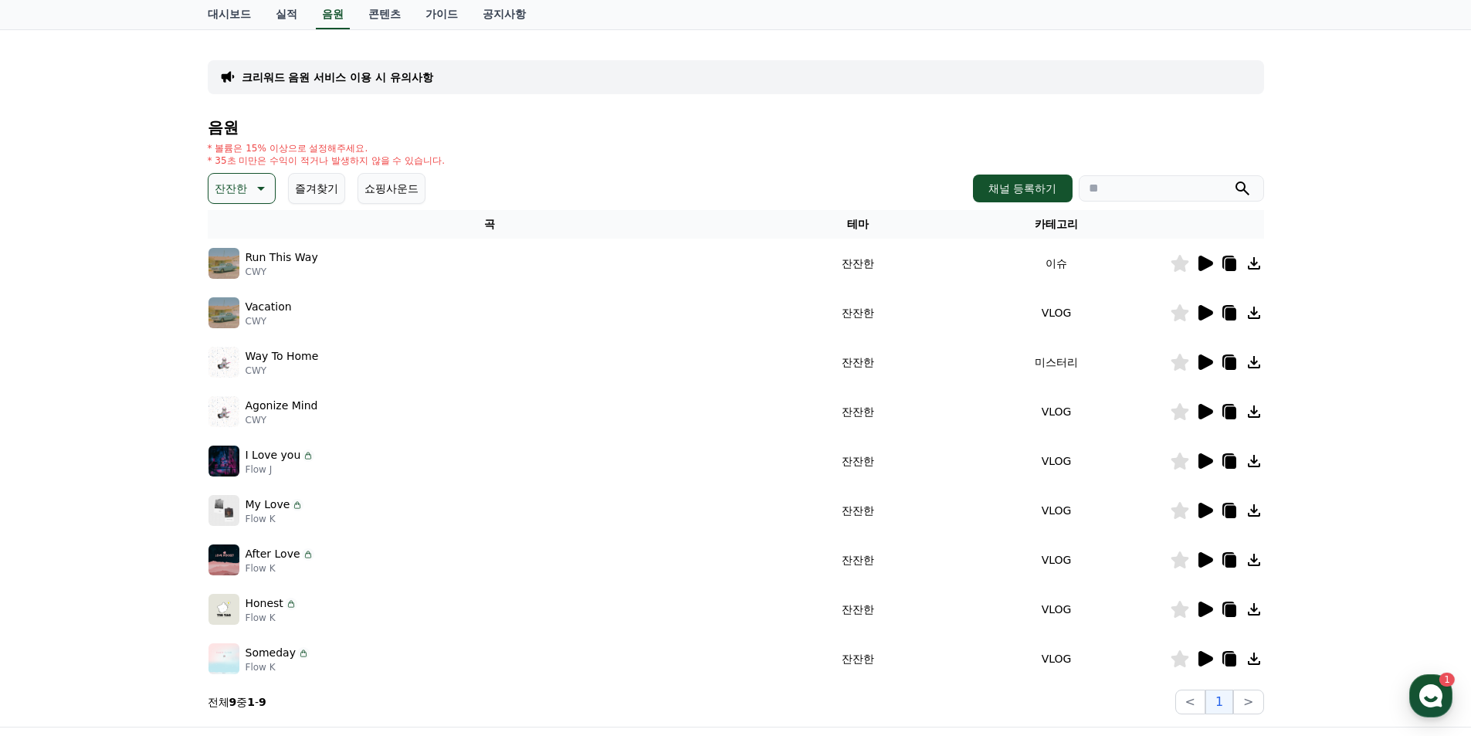
click at [1207, 357] on icon at bounding box center [1204, 362] width 19 height 19
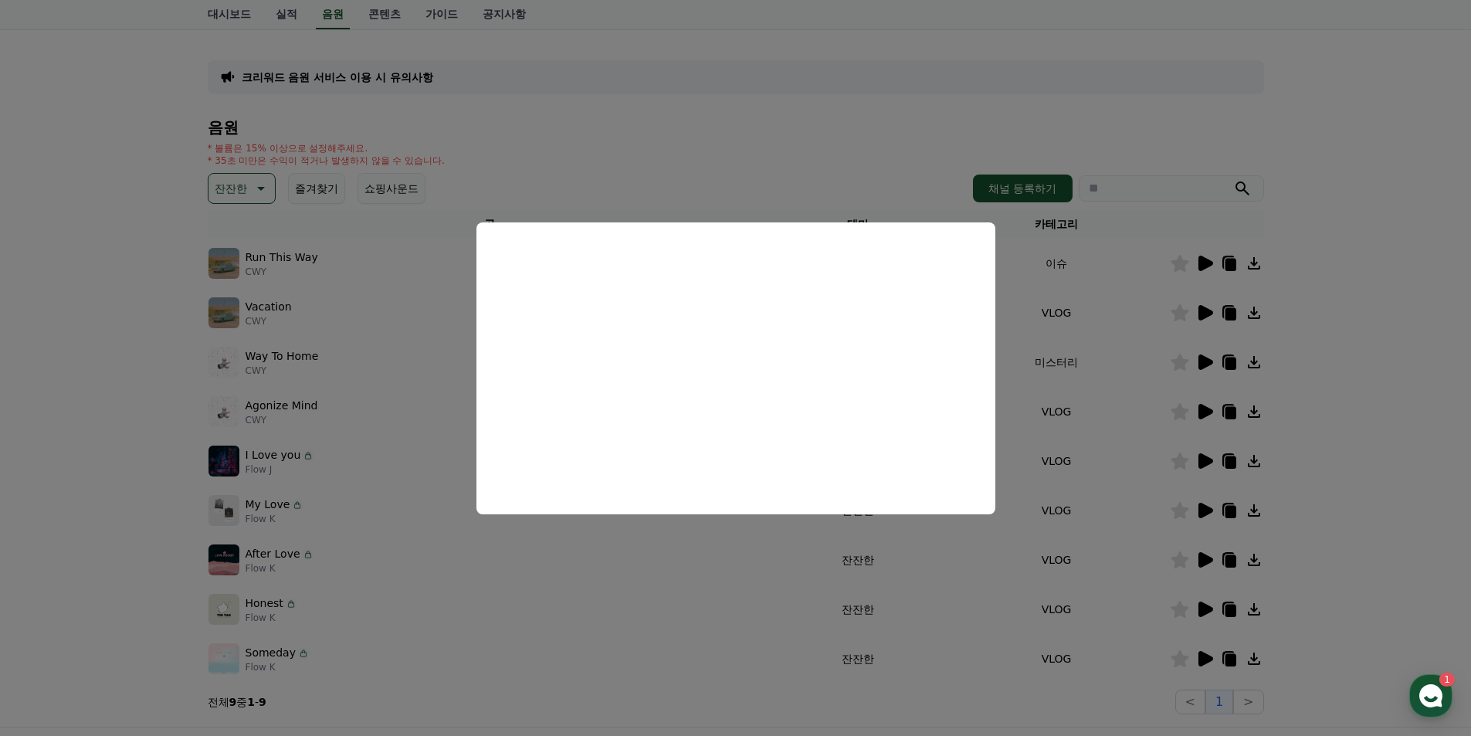
click at [5, 470] on button "close modal" at bounding box center [735, 368] width 1471 height 736
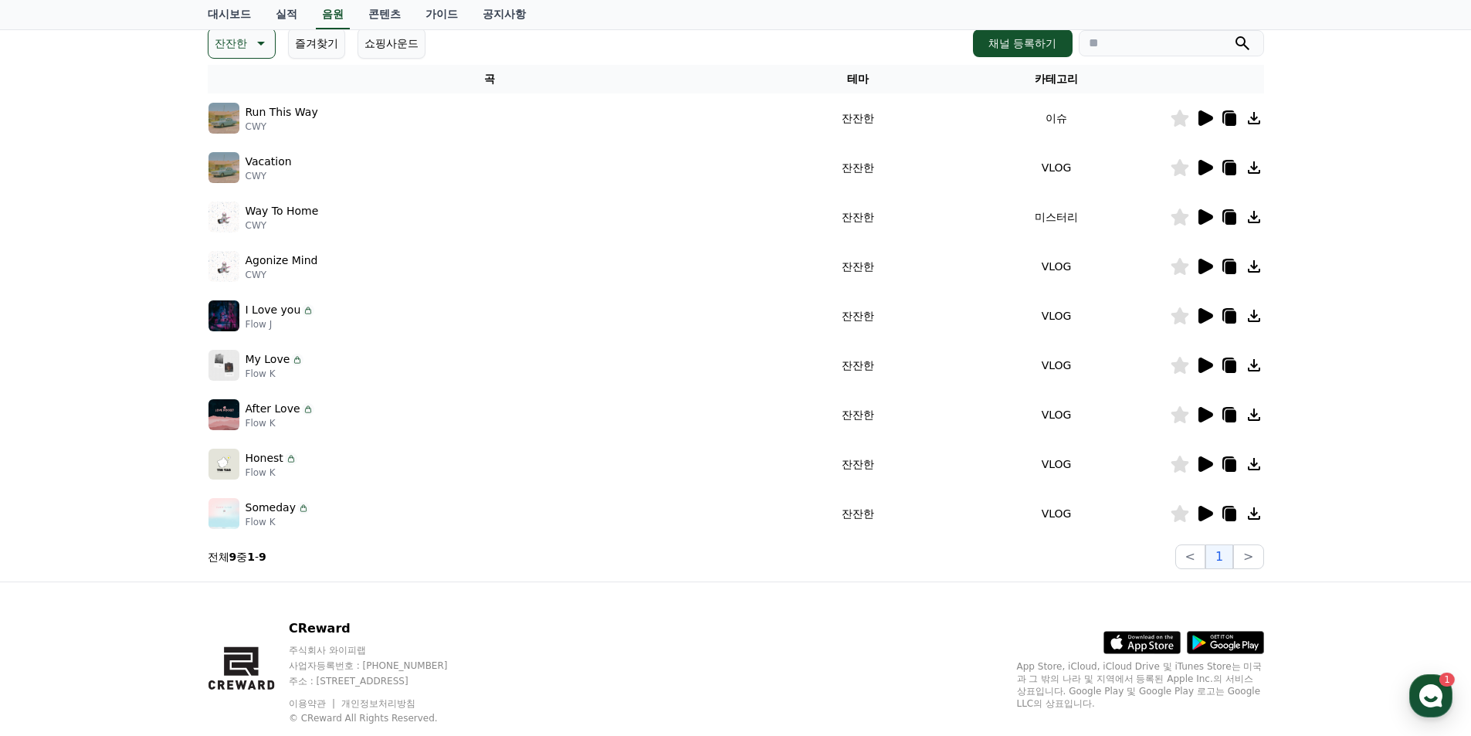
scroll to position [232, 0]
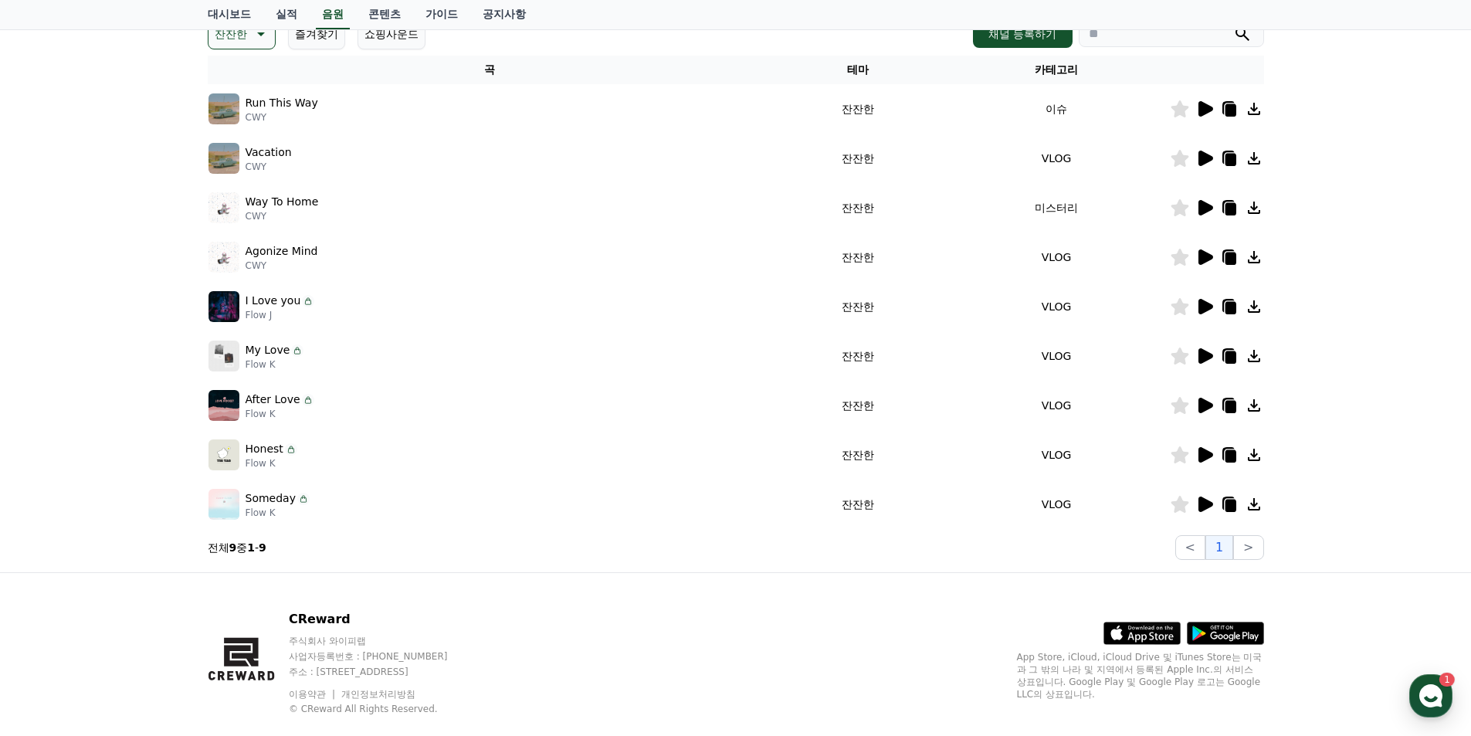
click at [1205, 502] on icon at bounding box center [1206, 504] width 15 height 15
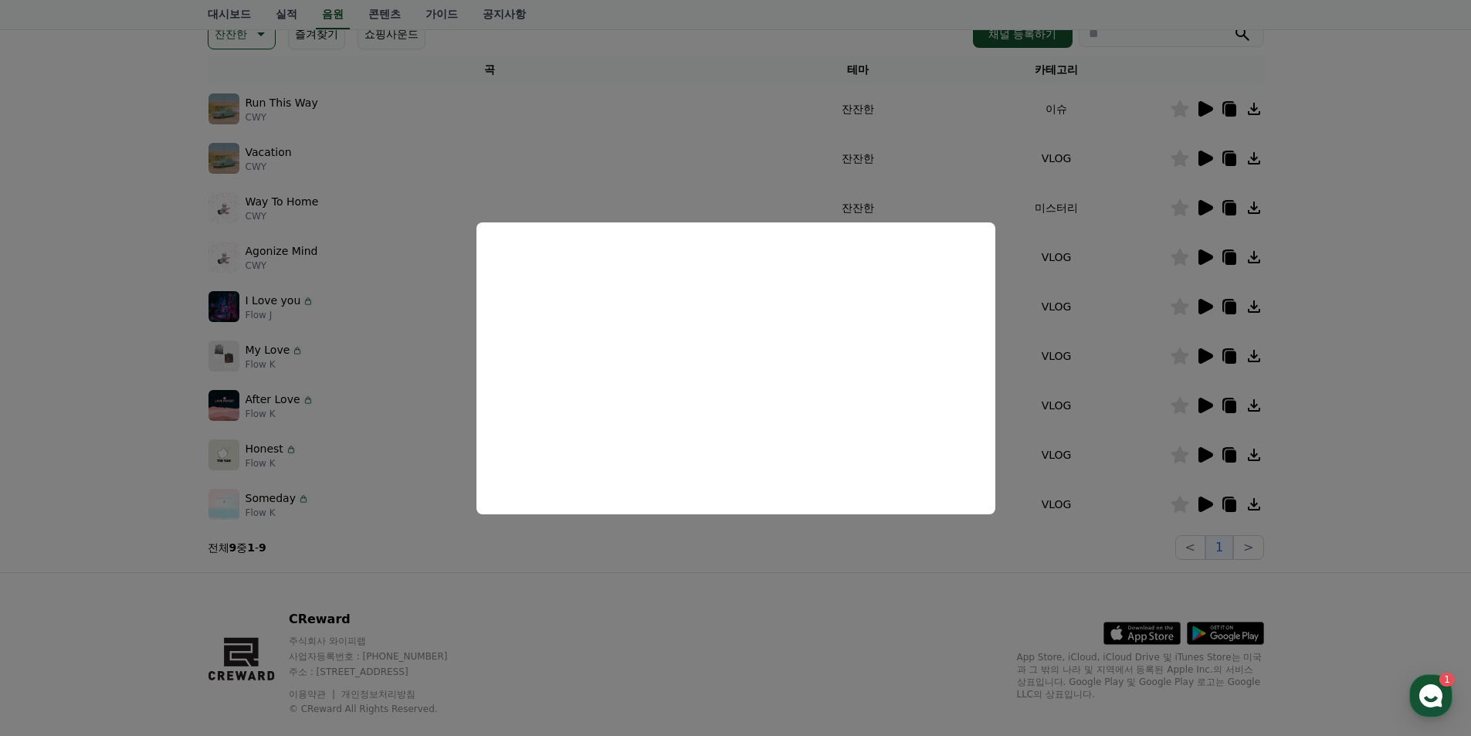
click at [1201, 448] on button "close modal" at bounding box center [735, 368] width 1471 height 736
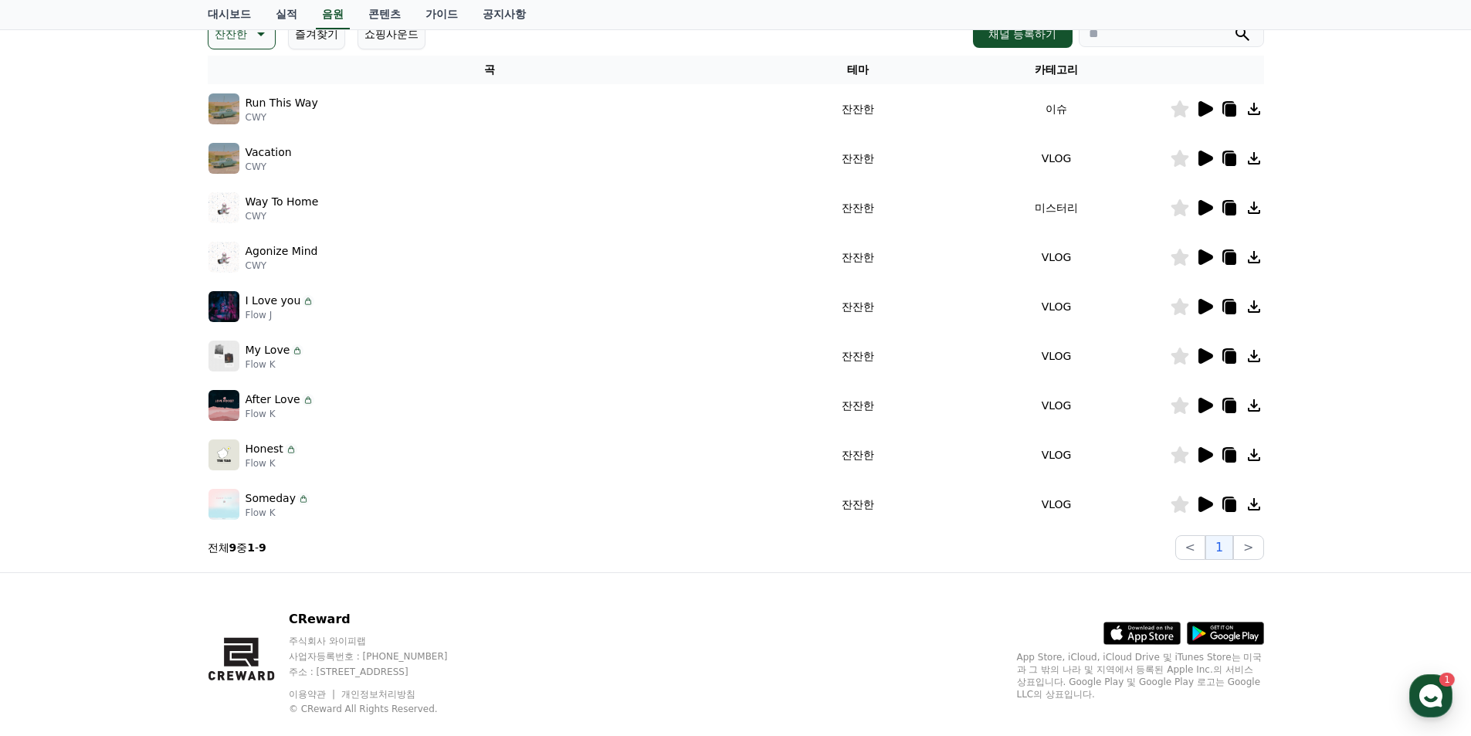
click at [1203, 452] on icon at bounding box center [1206, 454] width 15 height 15
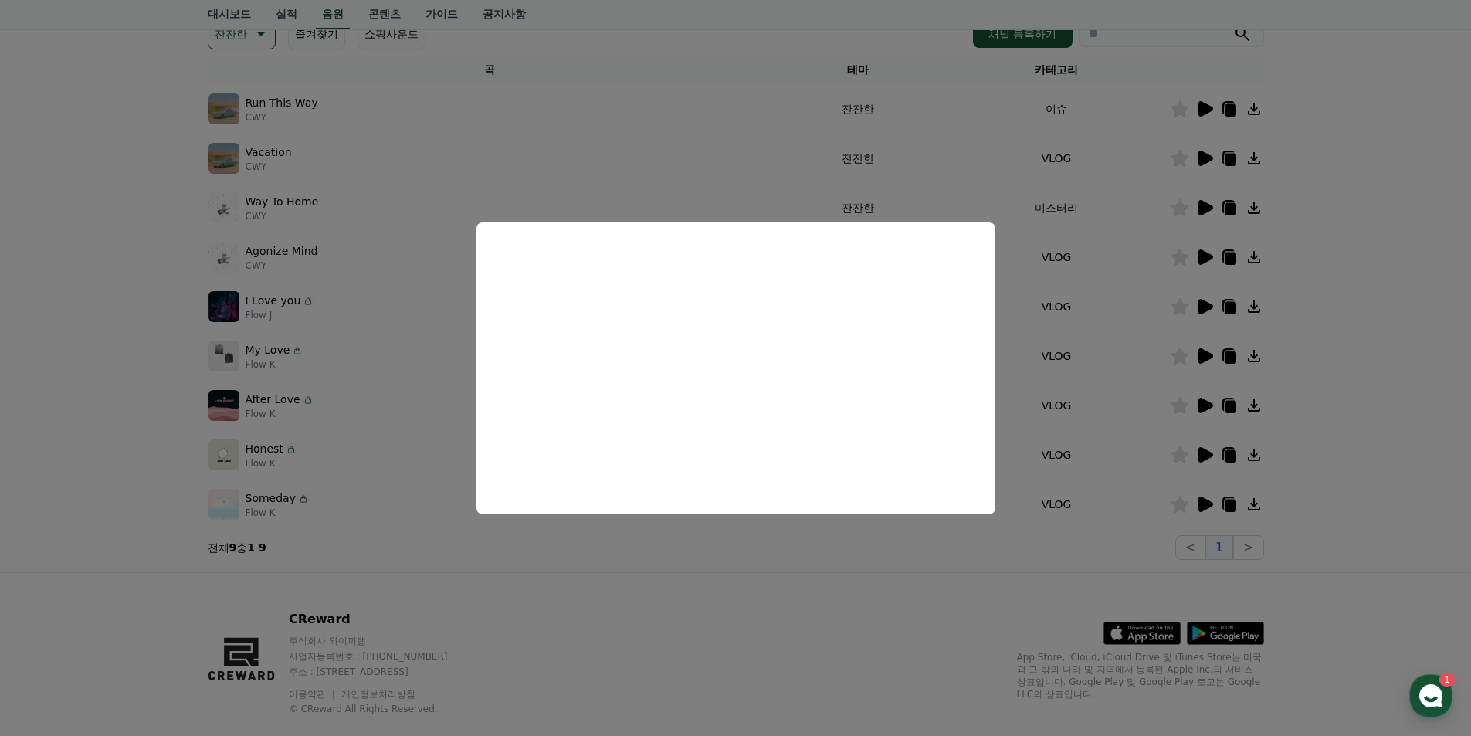
click at [0, 462] on button "close modal" at bounding box center [735, 368] width 1471 height 736
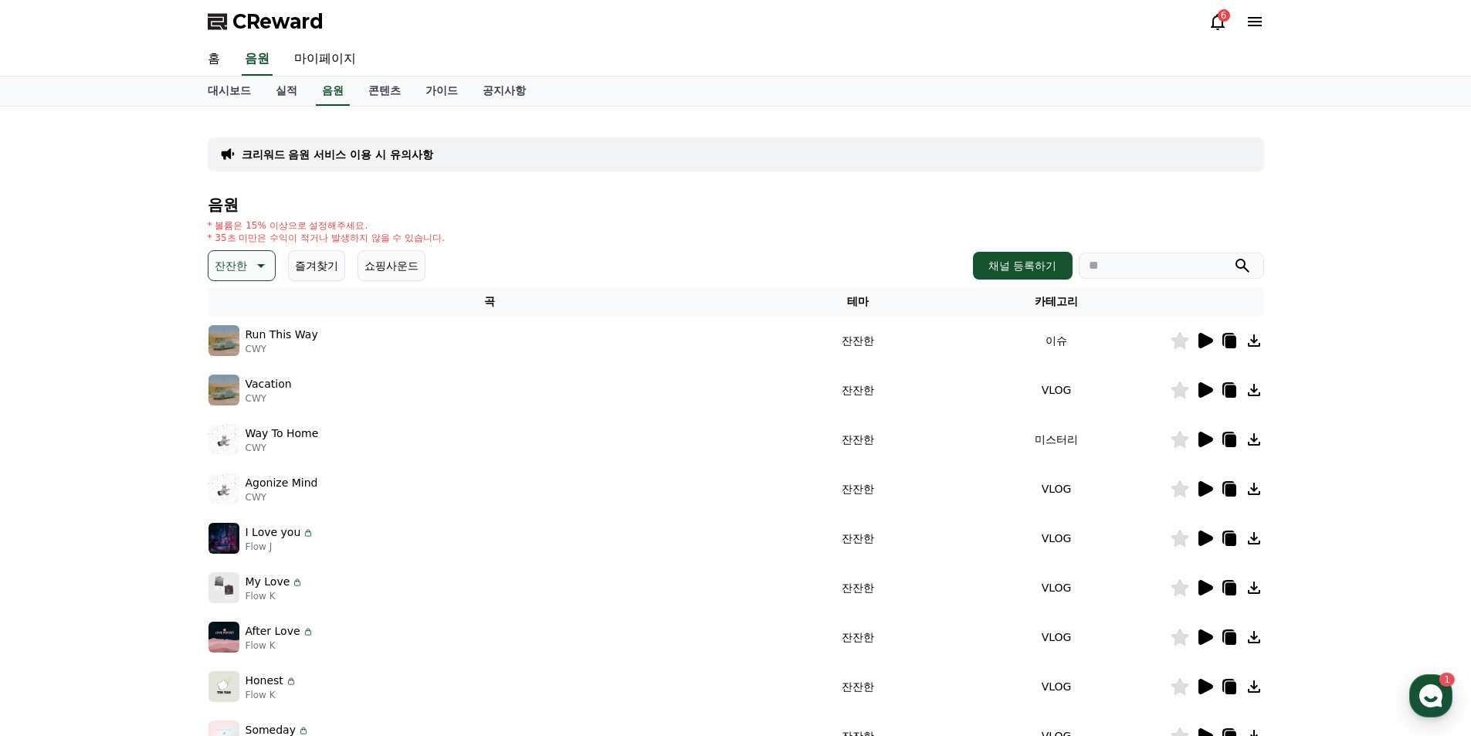
click at [258, 263] on icon at bounding box center [259, 265] width 19 height 19
click at [236, 385] on button "슬픈" at bounding box center [227, 387] width 34 height 34
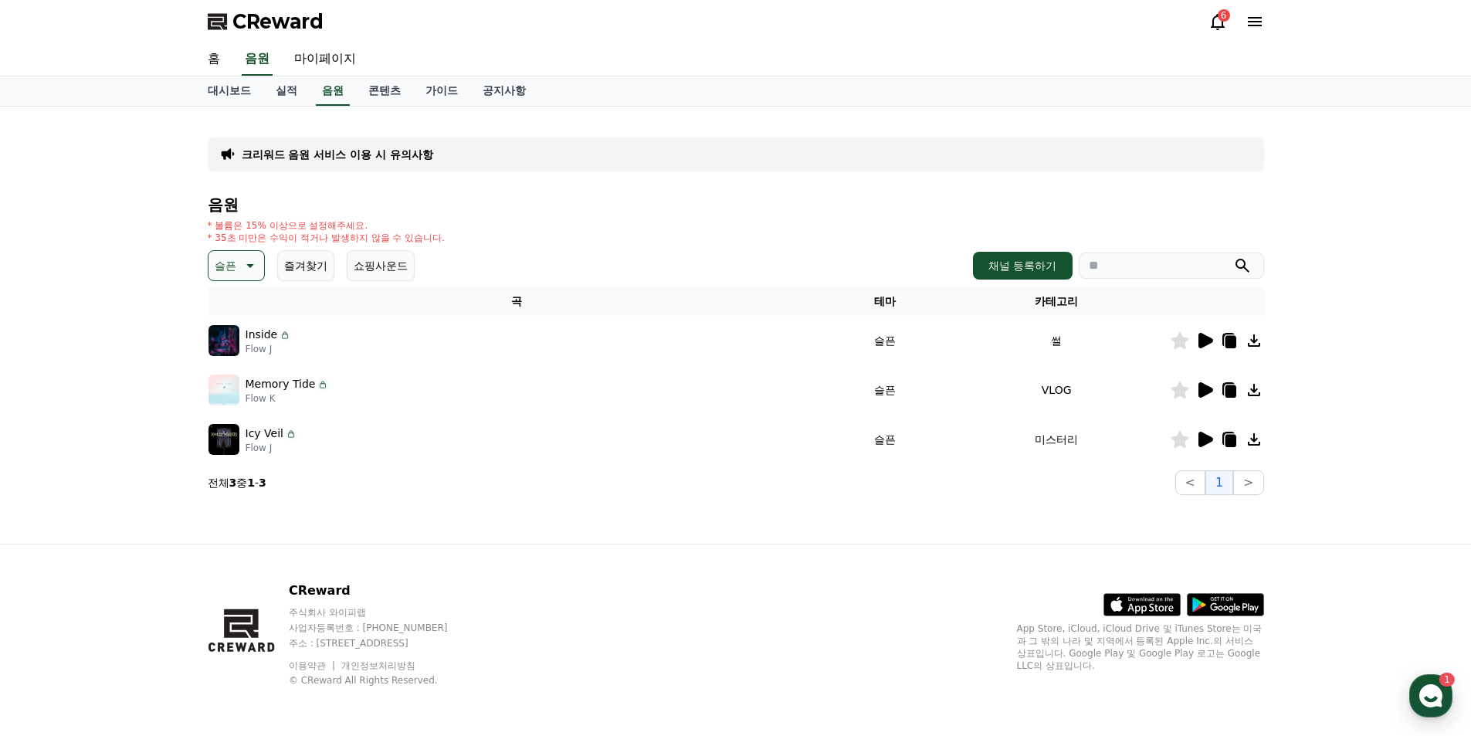
click at [1201, 340] on icon at bounding box center [1206, 340] width 15 height 15
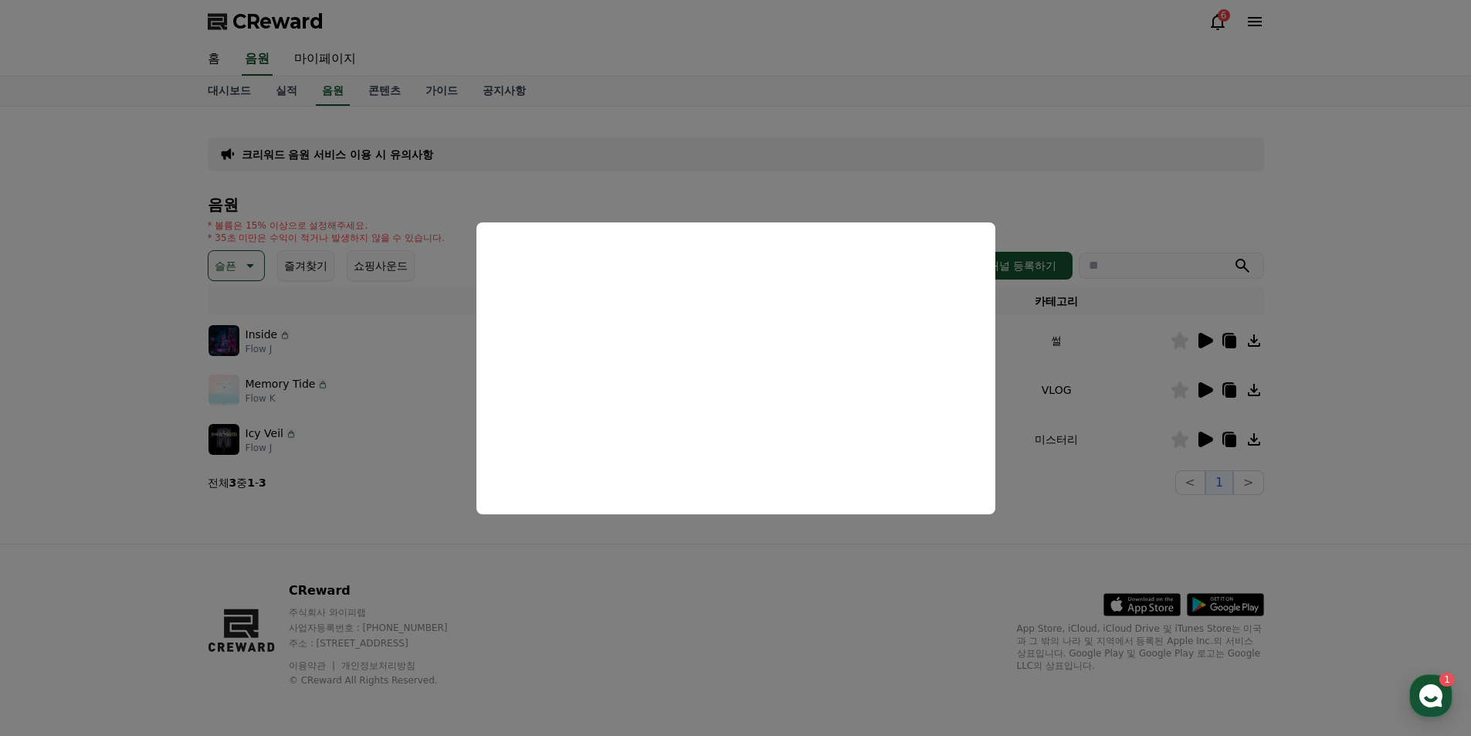
click at [1201, 387] on button "close modal" at bounding box center [735, 368] width 1471 height 736
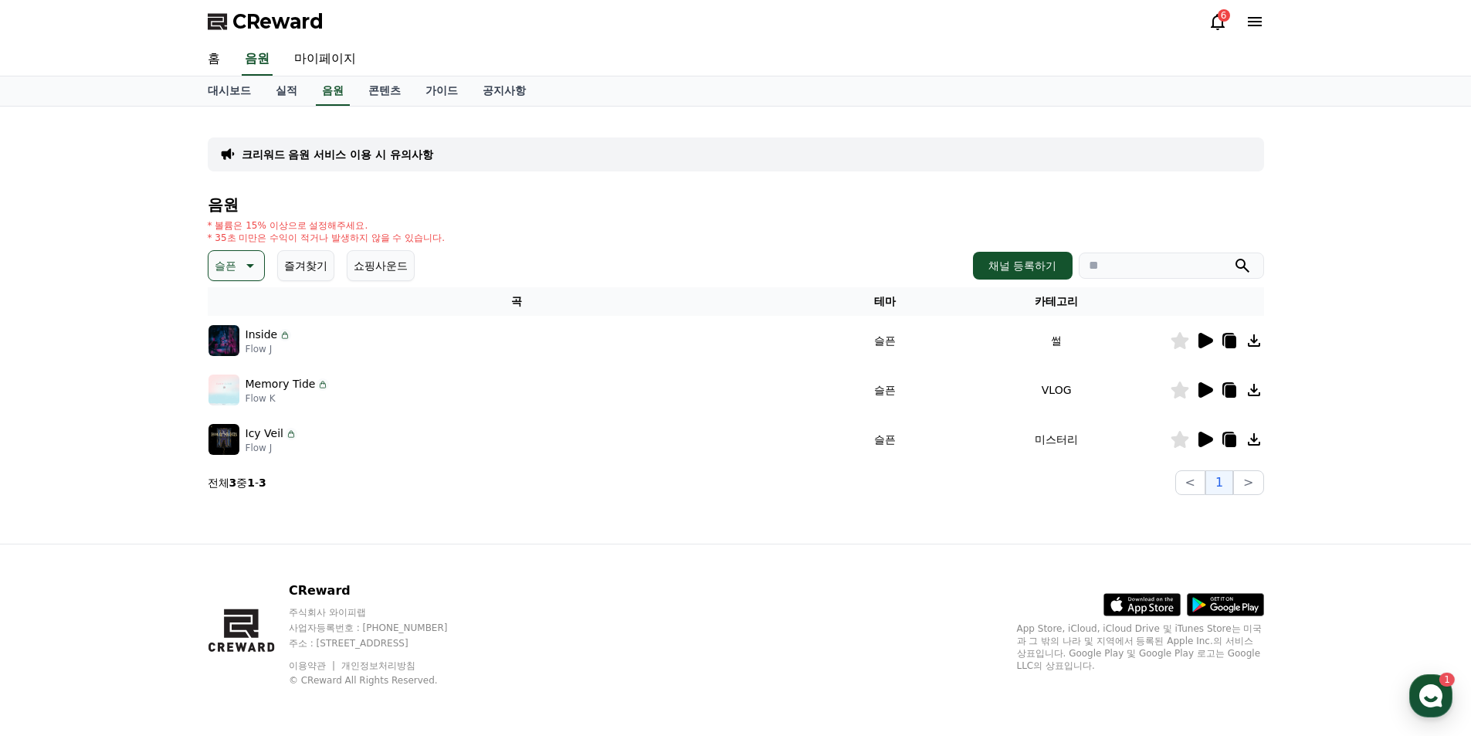
click at [1201, 393] on icon at bounding box center [1206, 389] width 15 height 15
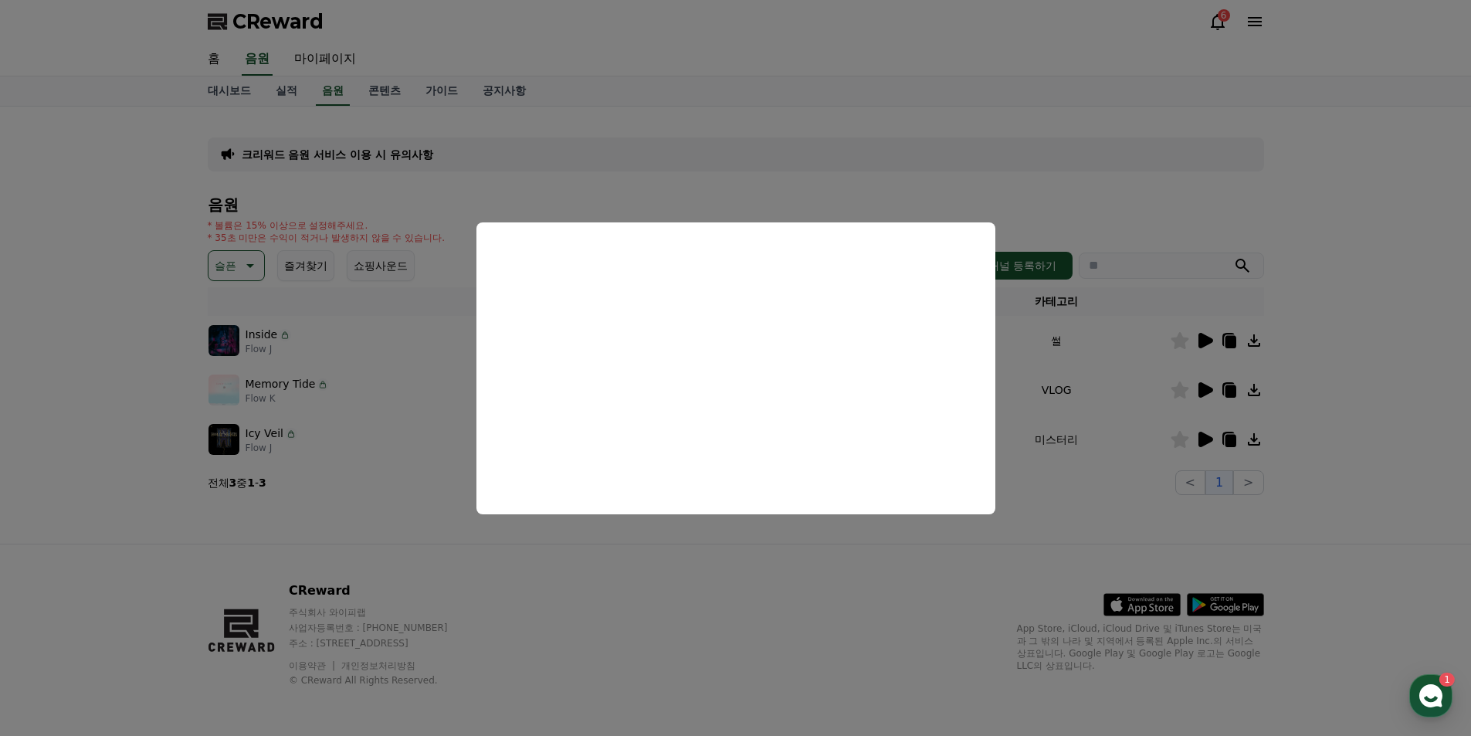
click at [1208, 435] on button "close modal" at bounding box center [735, 368] width 1471 height 736
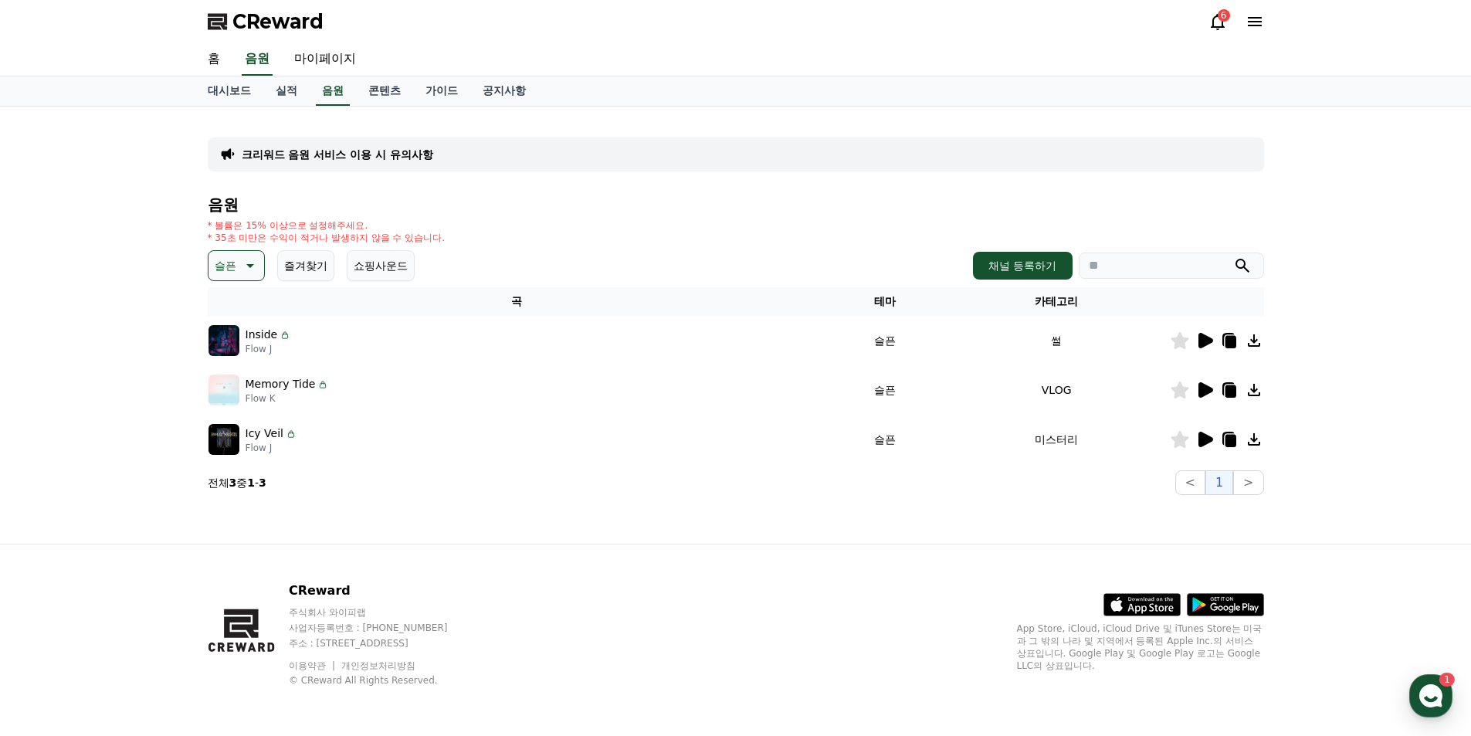
click at [1204, 442] on icon at bounding box center [1206, 439] width 15 height 15
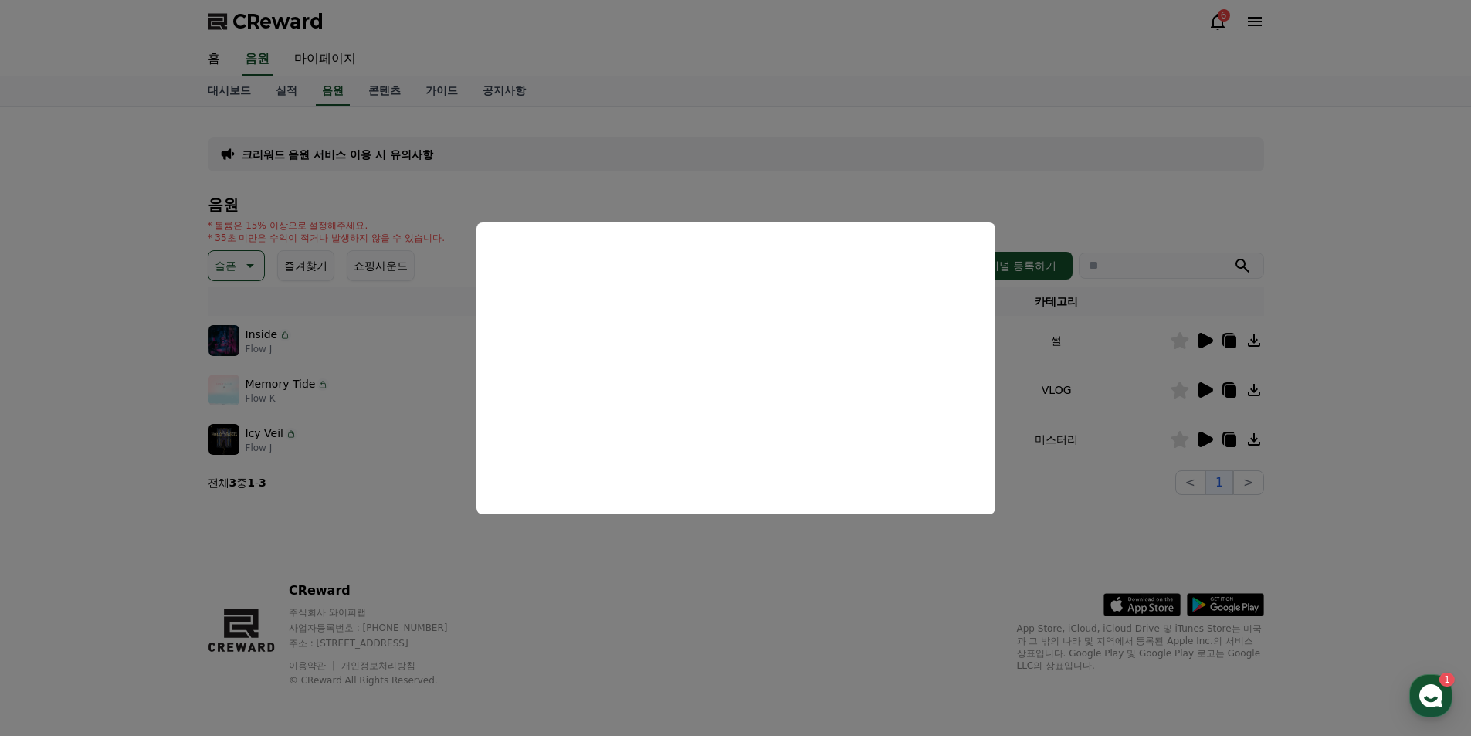
click at [249, 265] on button "close modal" at bounding box center [735, 368] width 1471 height 736
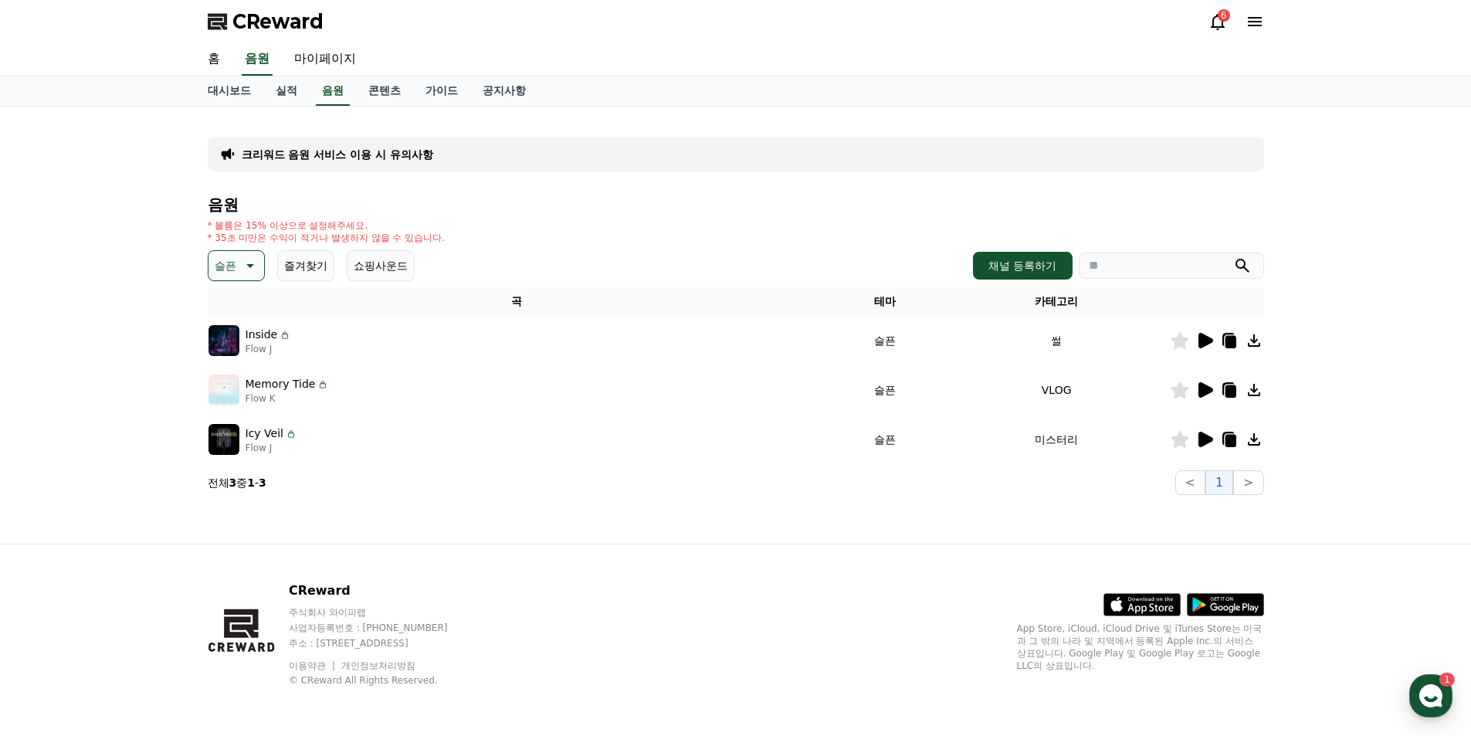
click at [259, 267] on button "슬픈" at bounding box center [236, 265] width 57 height 31
click at [246, 383] on button "호기심" at bounding box center [232, 387] width 45 height 34
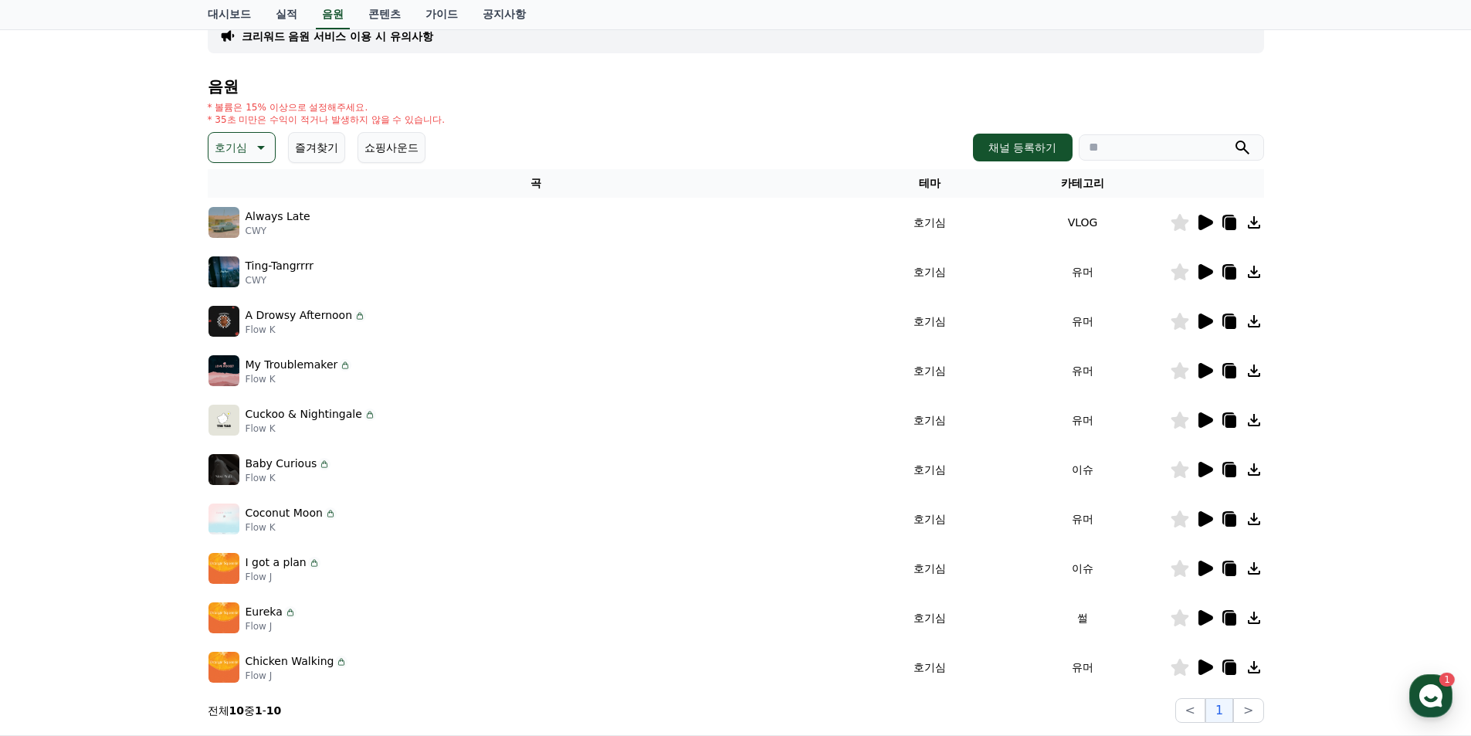
scroll to position [154, 0]
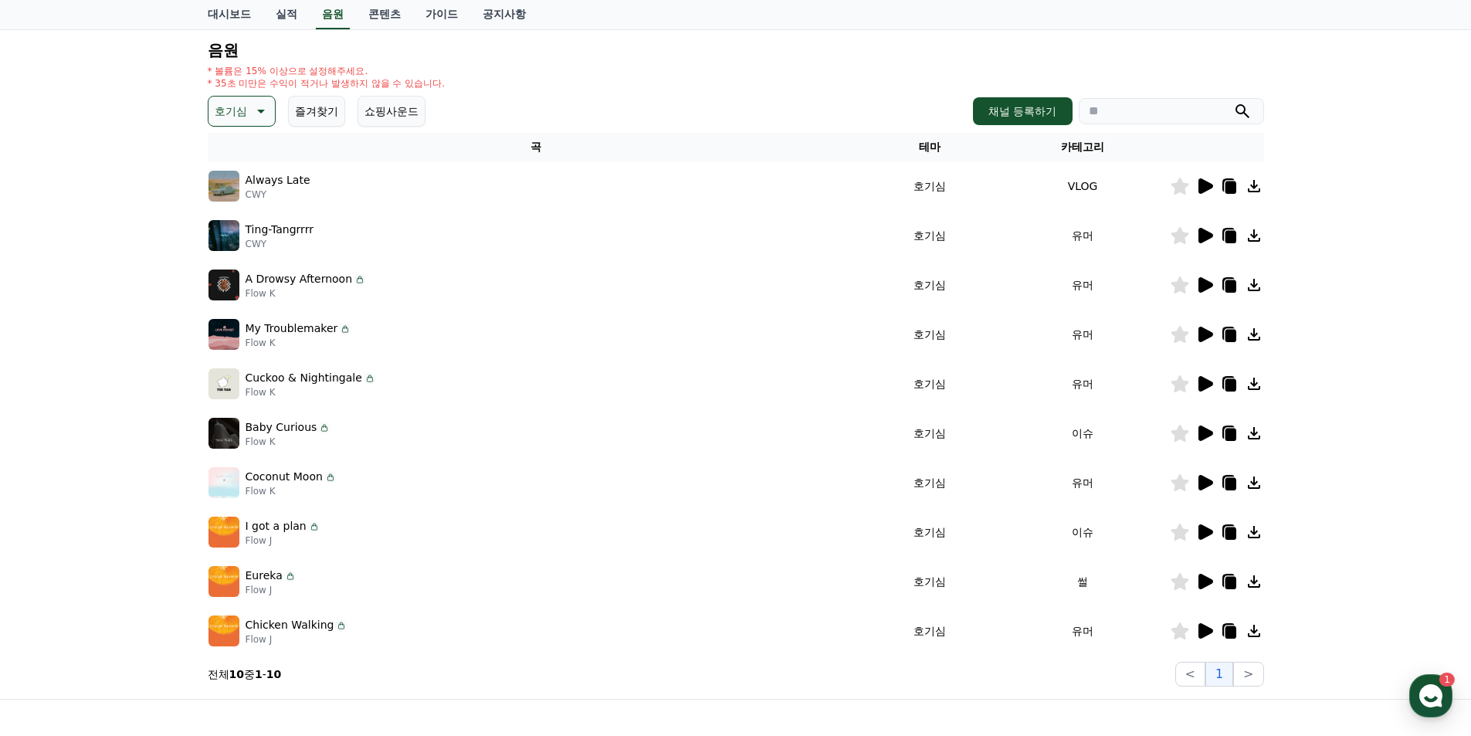
click at [1204, 581] on icon at bounding box center [1206, 581] width 15 height 15
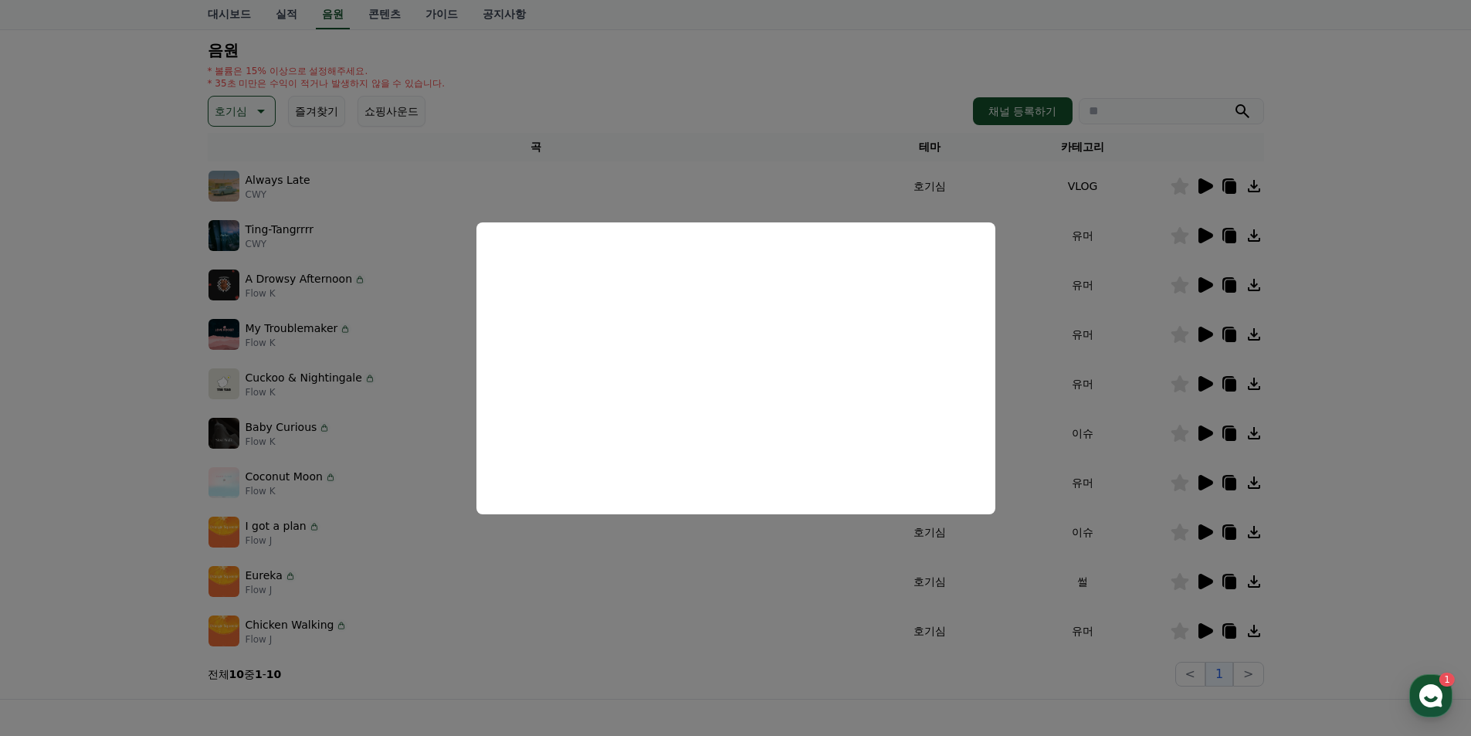
click at [1450, 352] on button "close modal" at bounding box center [735, 368] width 1471 height 736
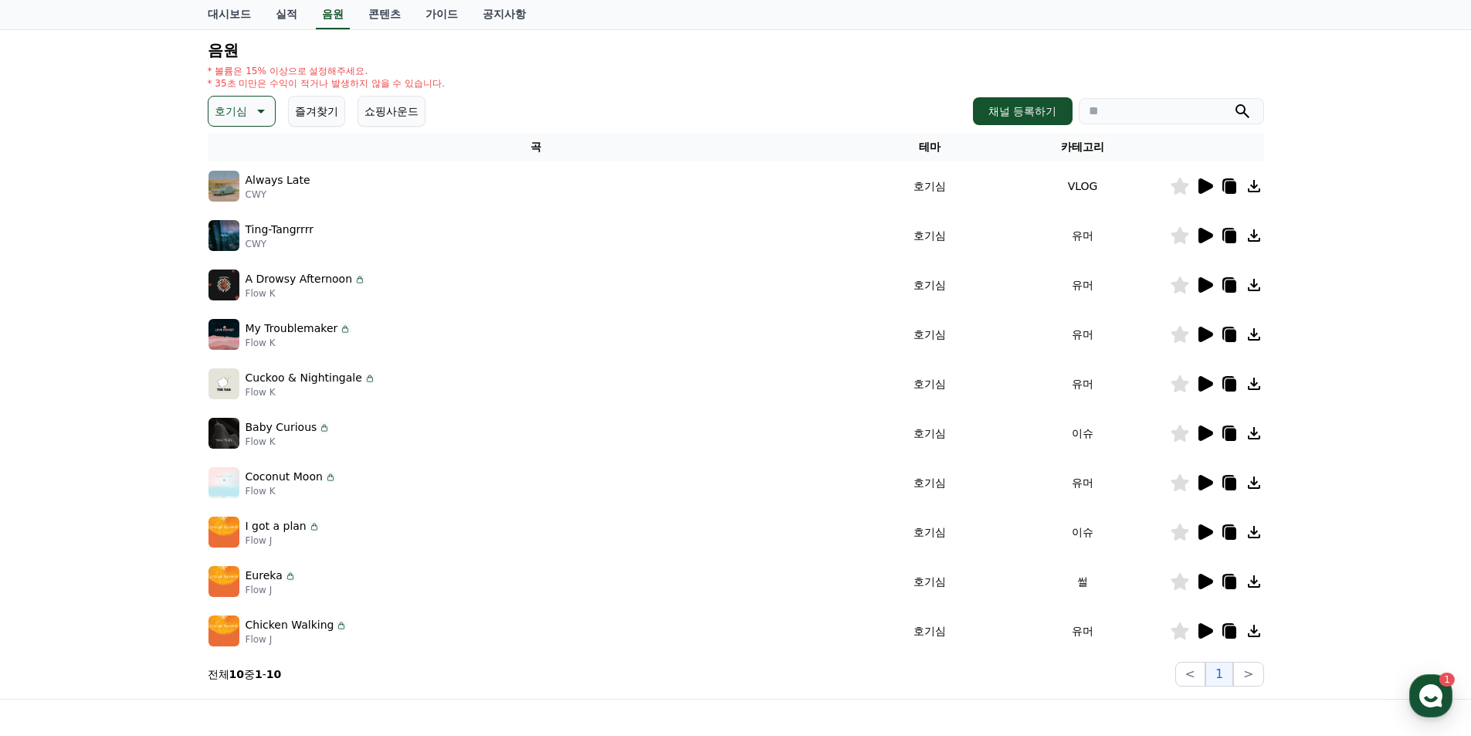
click at [1202, 432] on icon at bounding box center [1206, 433] width 15 height 15
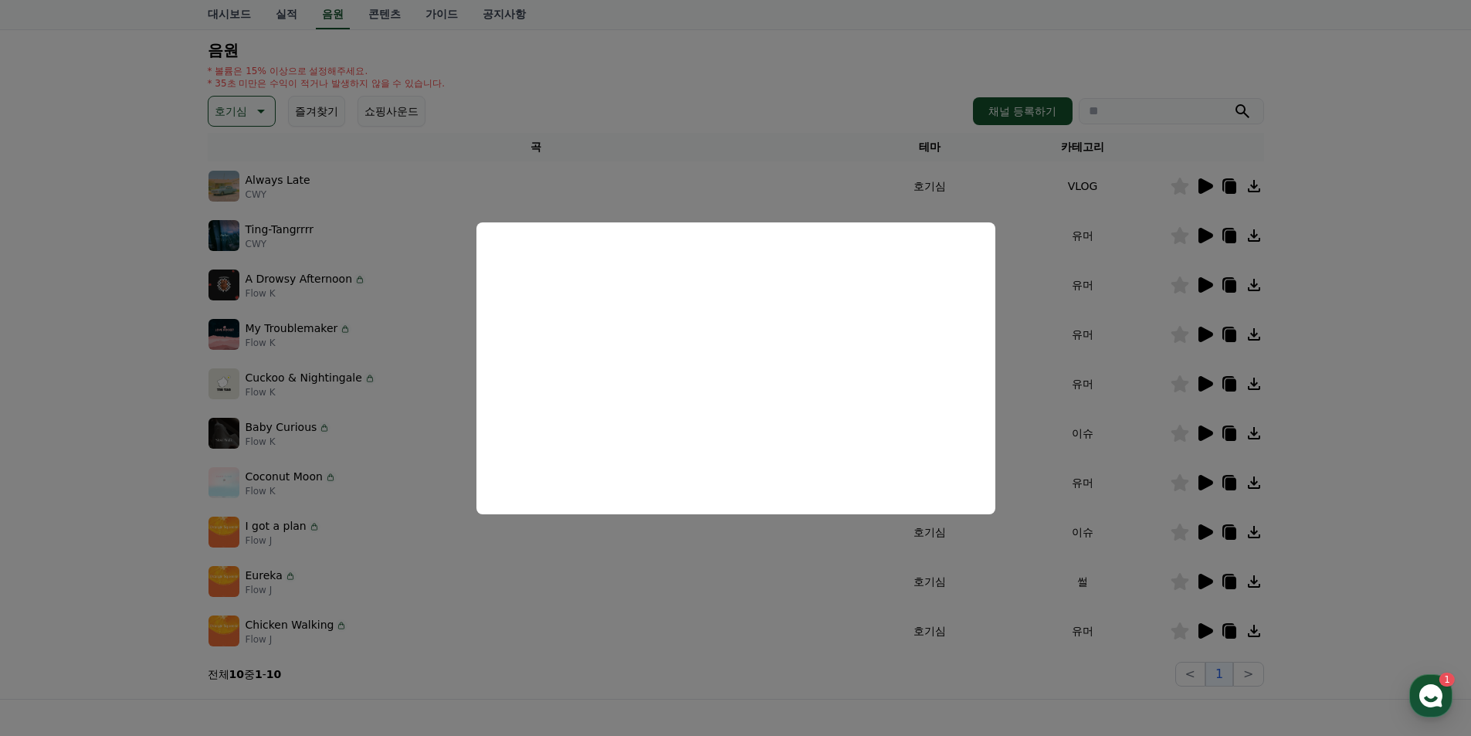
click at [7, 565] on button "close modal" at bounding box center [735, 368] width 1471 height 736
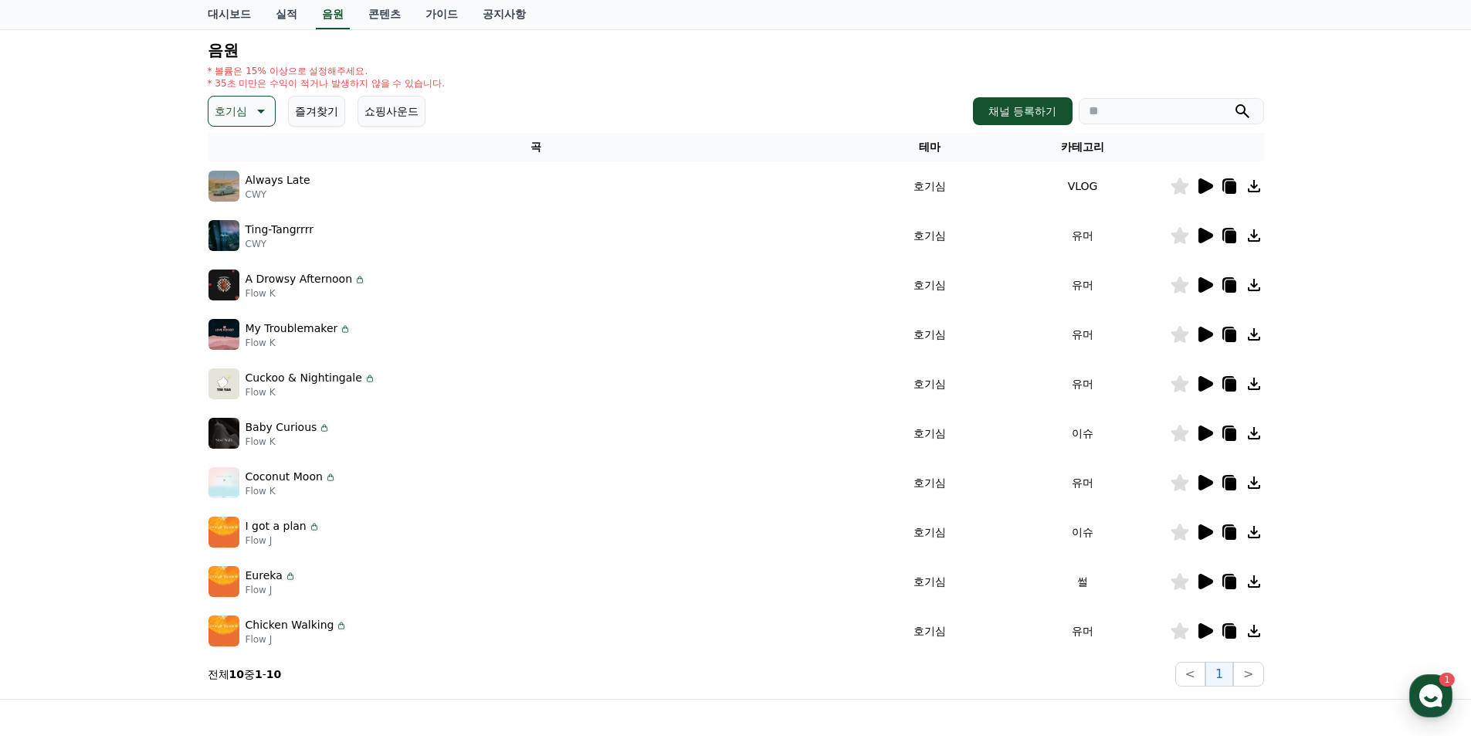
click at [1205, 381] on icon at bounding box center [1206, 383] width 15 height 15
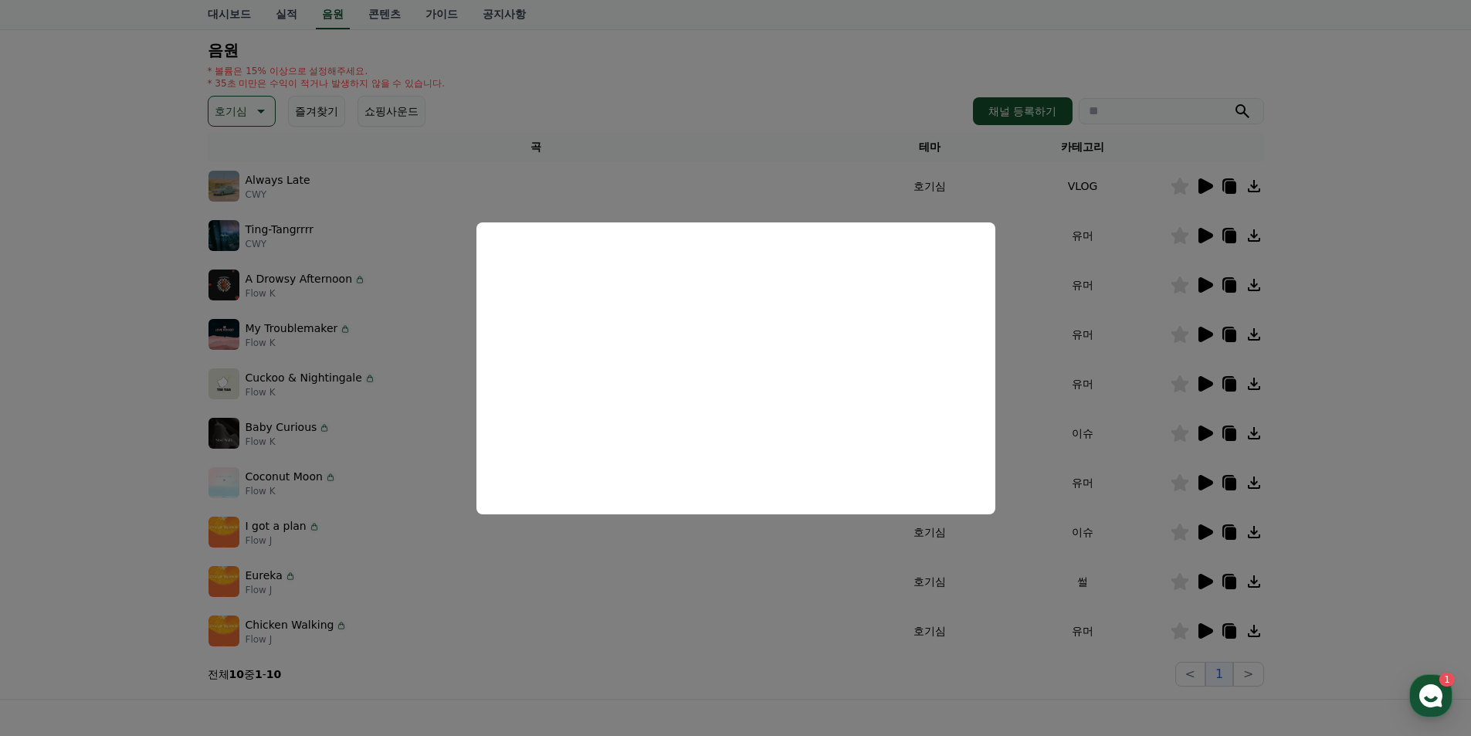
click at [37, 381] on button "close modal" at bounding box center [735, 368] width 1471 height 736
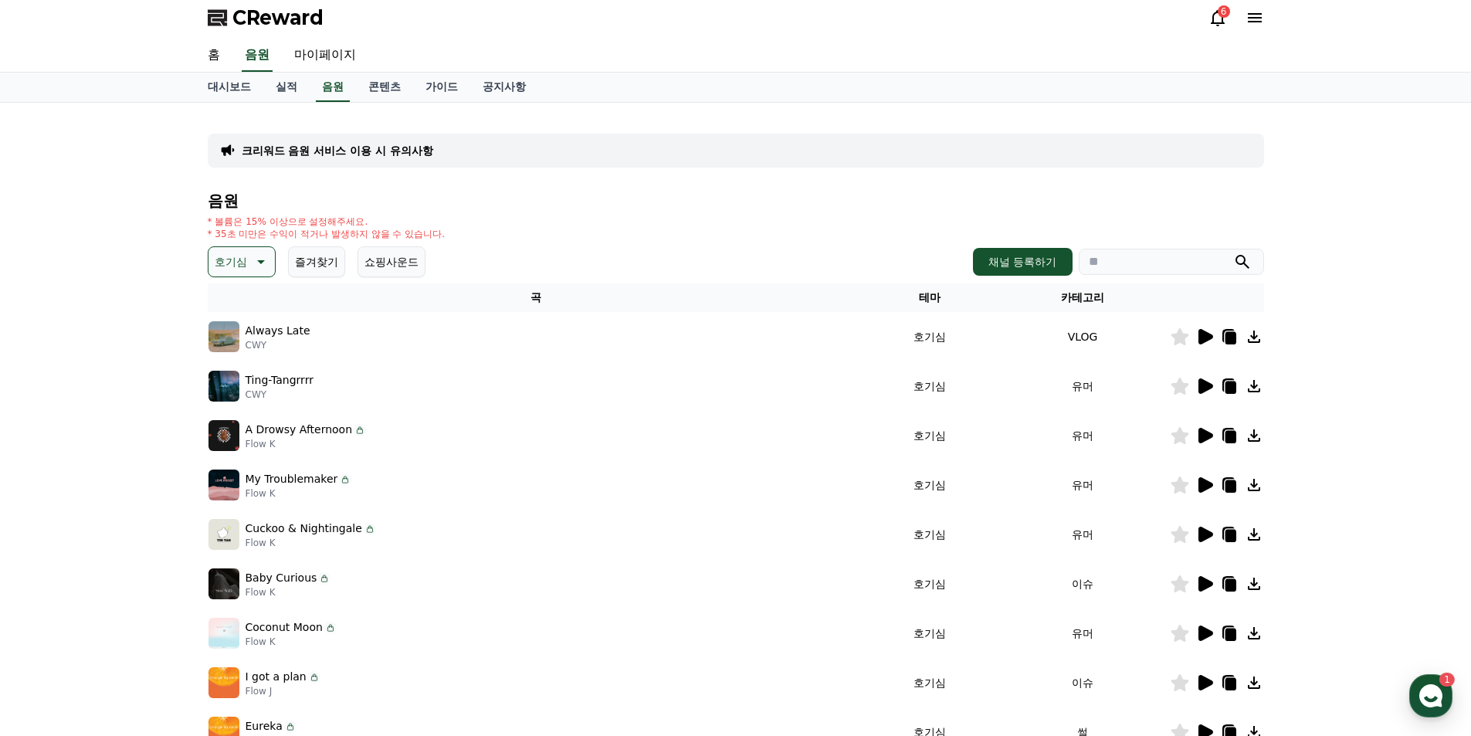
scroll to position [0, 0]
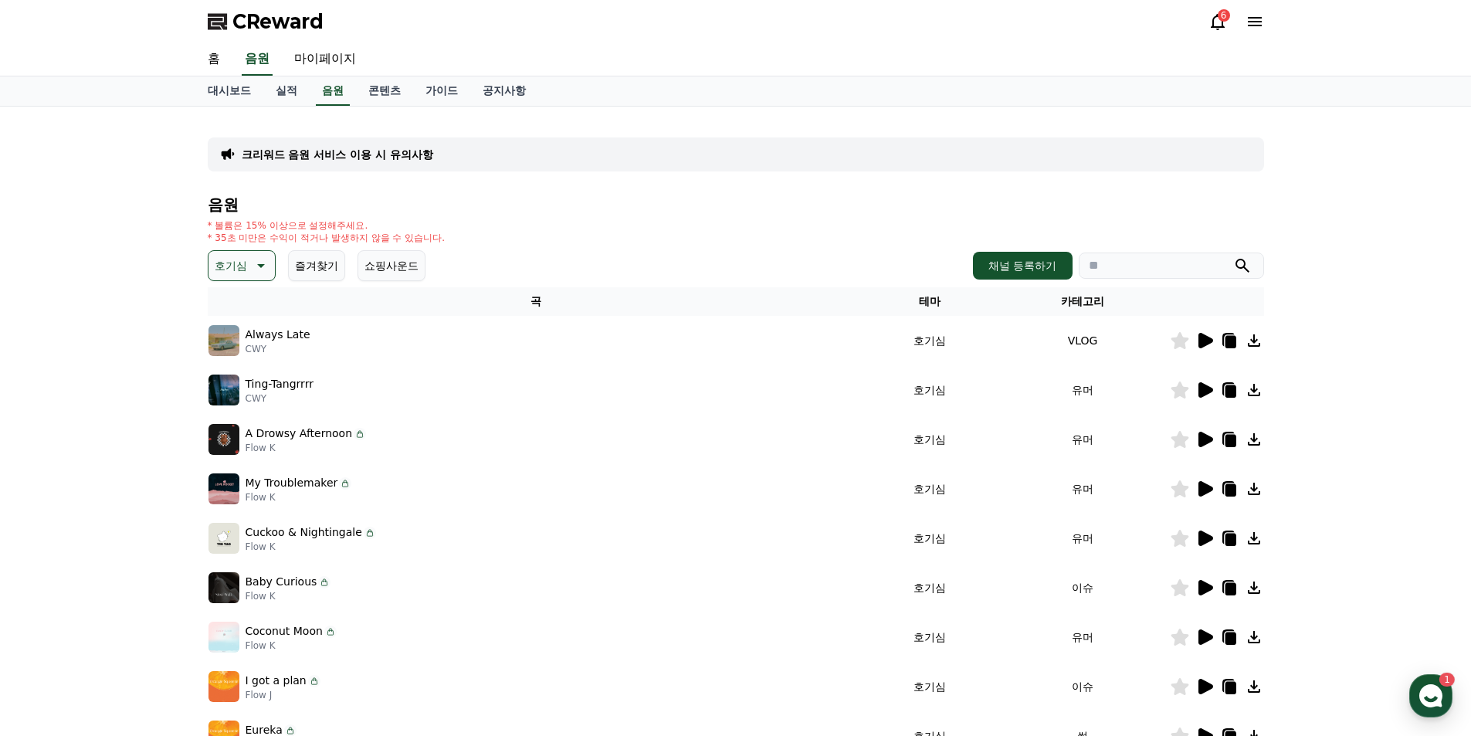
click at [264, 264] on icon at bounding box center [261, 266] width 8 height 4
click at [236, 371] on button "잔잔한" at bounding box center [232, 368] width 45 height 34
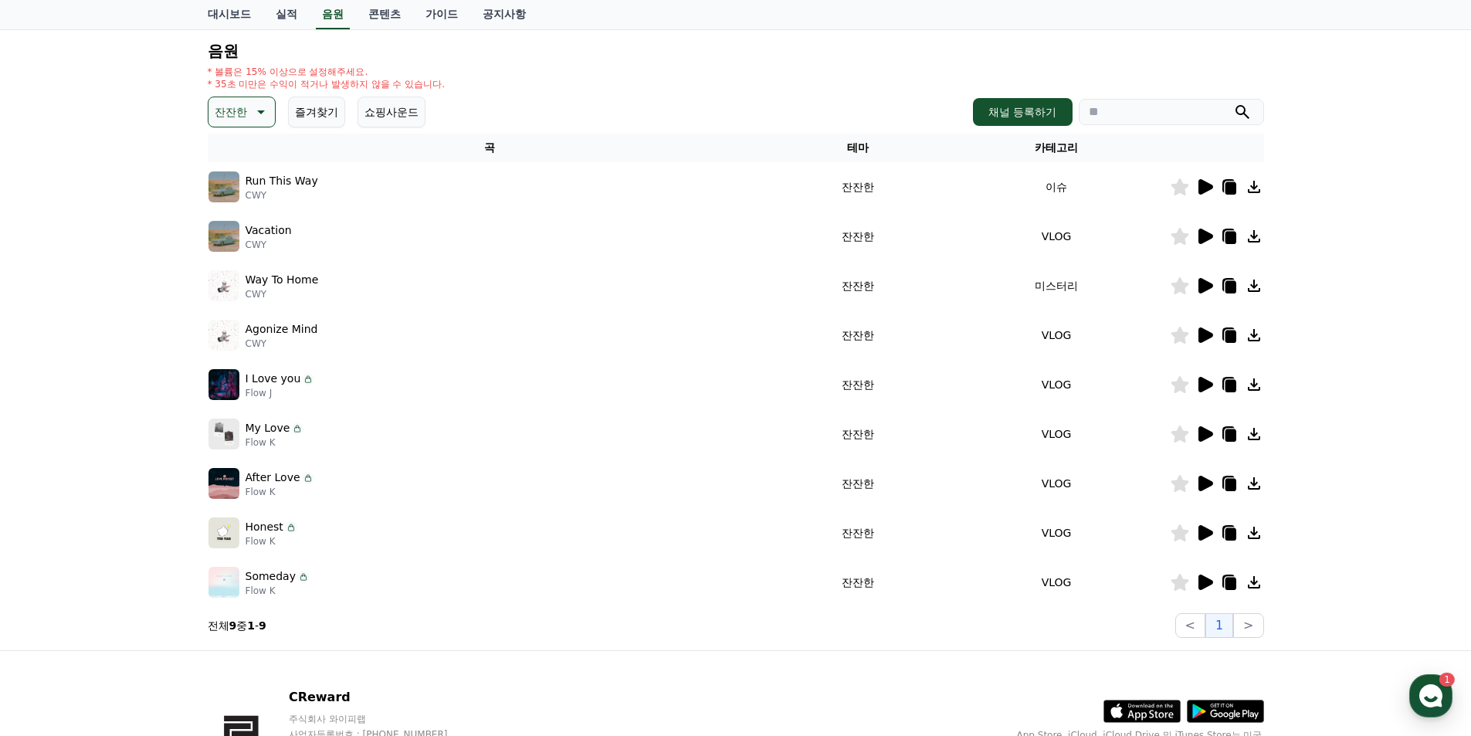
scroll to position [154, 0]
click at [1207, 287] on icon at bounding box center [1206, 284] width 15 height 15
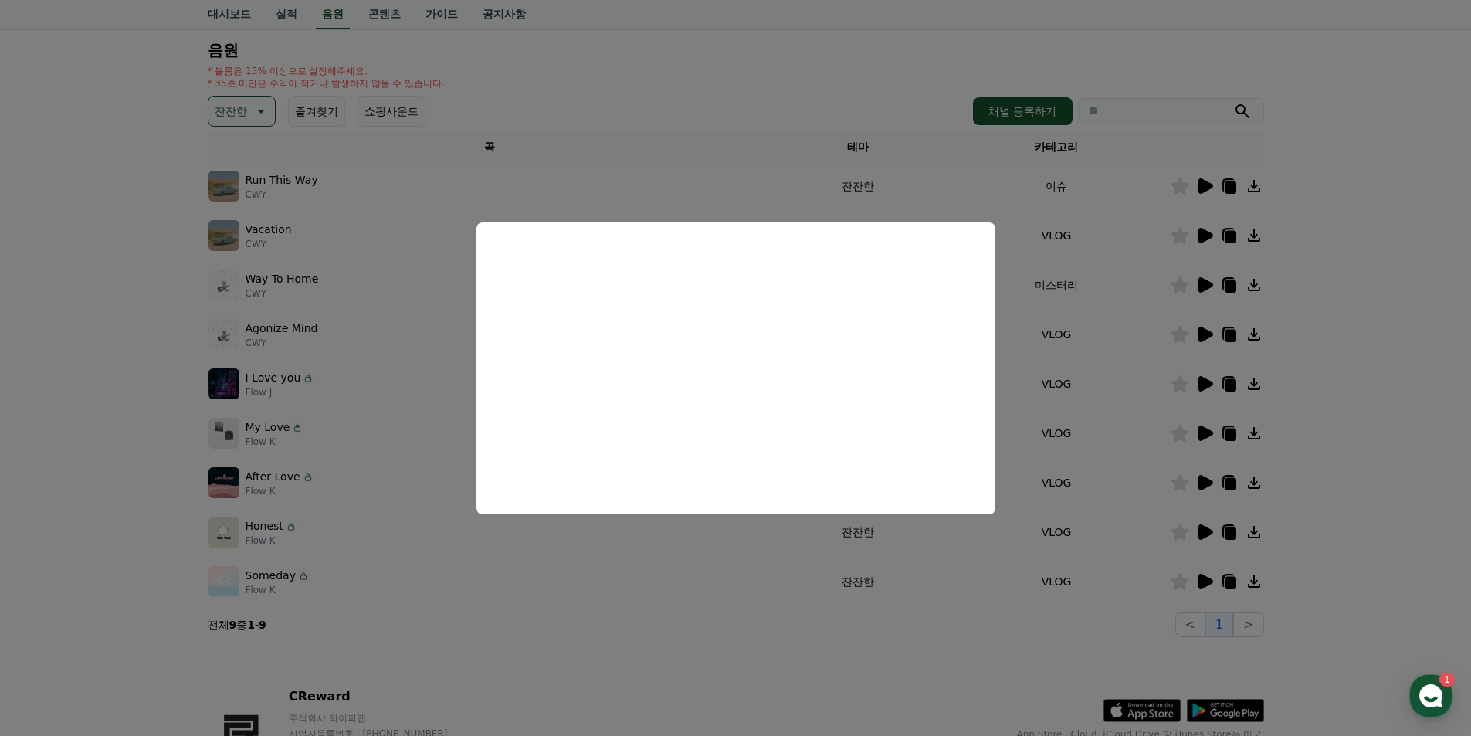
click at [1343, 360] on button "close modal" at bounding box center [735, 368] width 1471 height 736
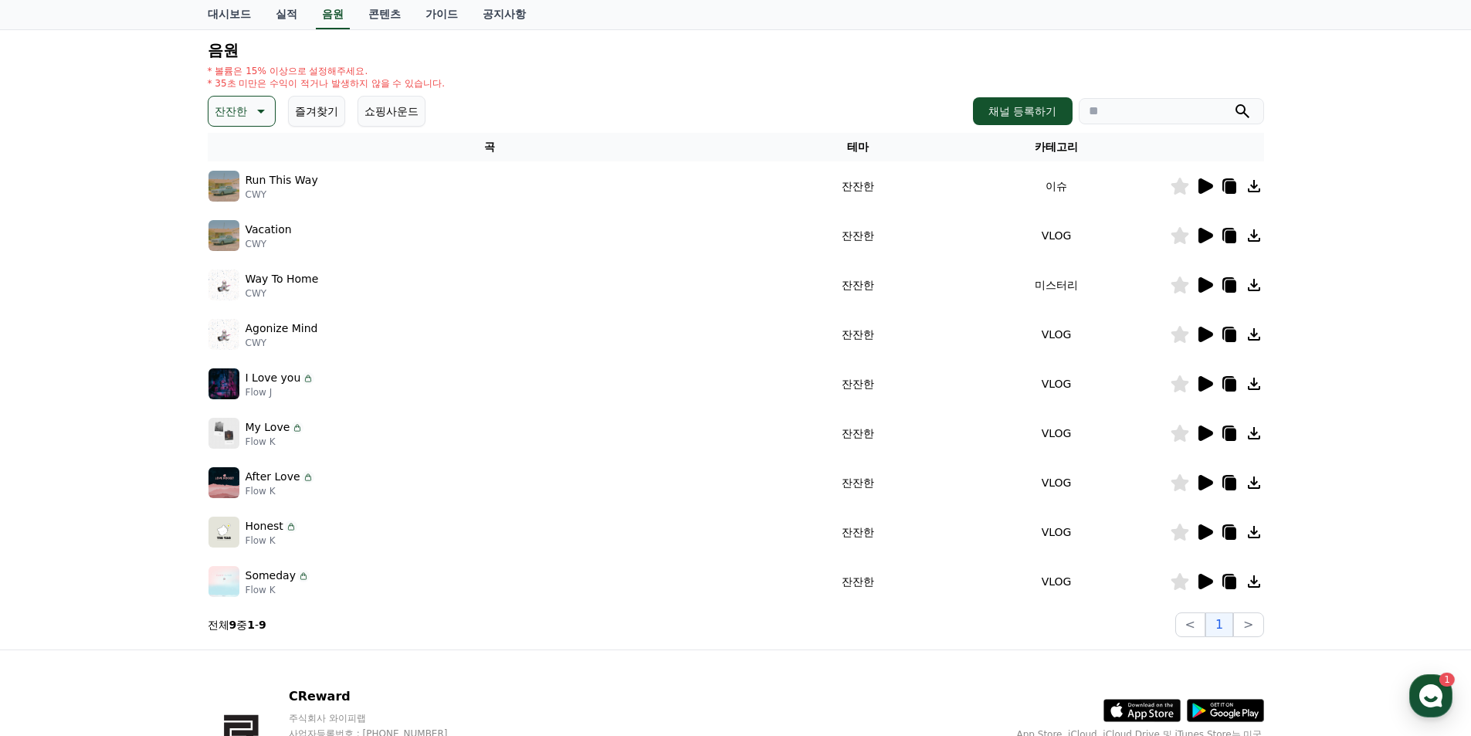
click at [254, 109] on icon at bounding box center [259, 111] width 19 height 19
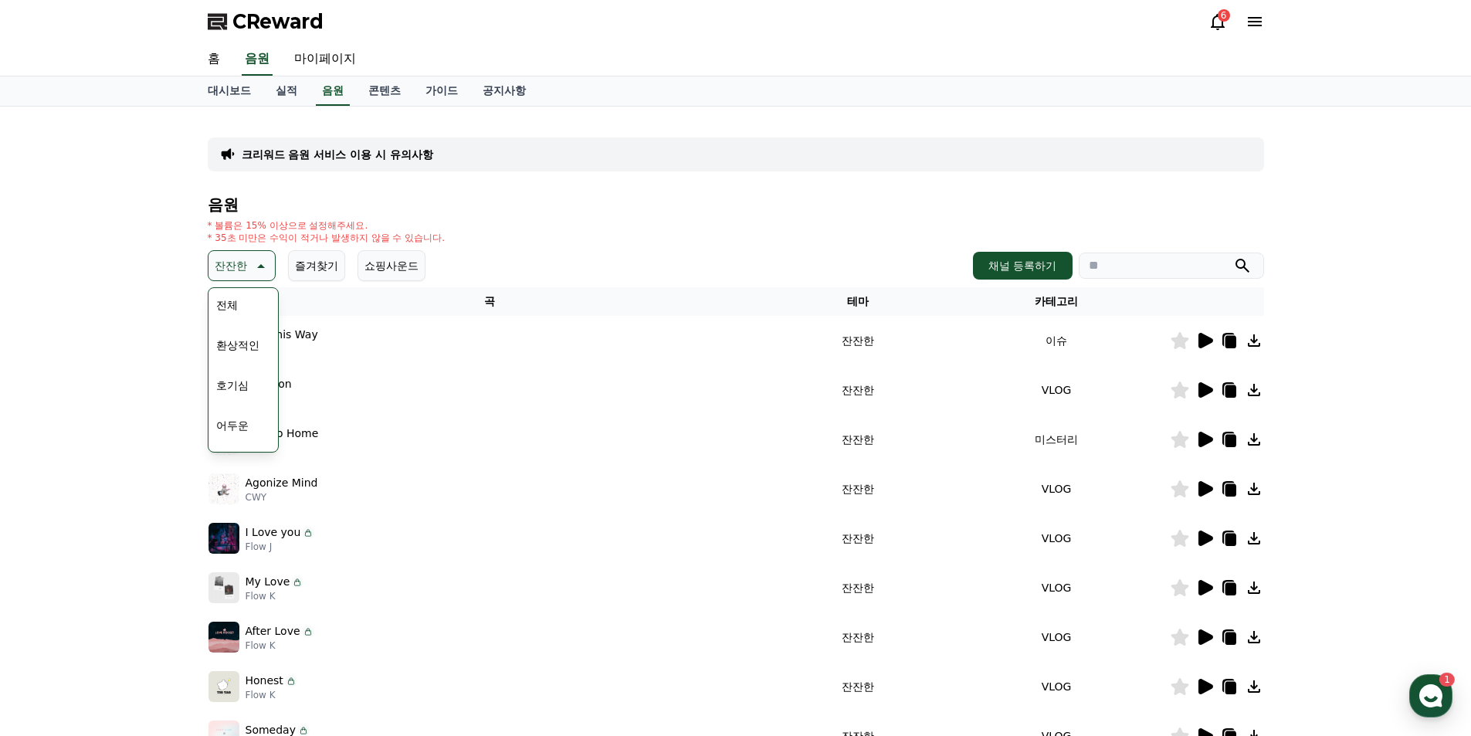
scroll to position [0, 0]
click at [237, 423] on button "어두운" at bounding box center [232, 427] width 45 height 34
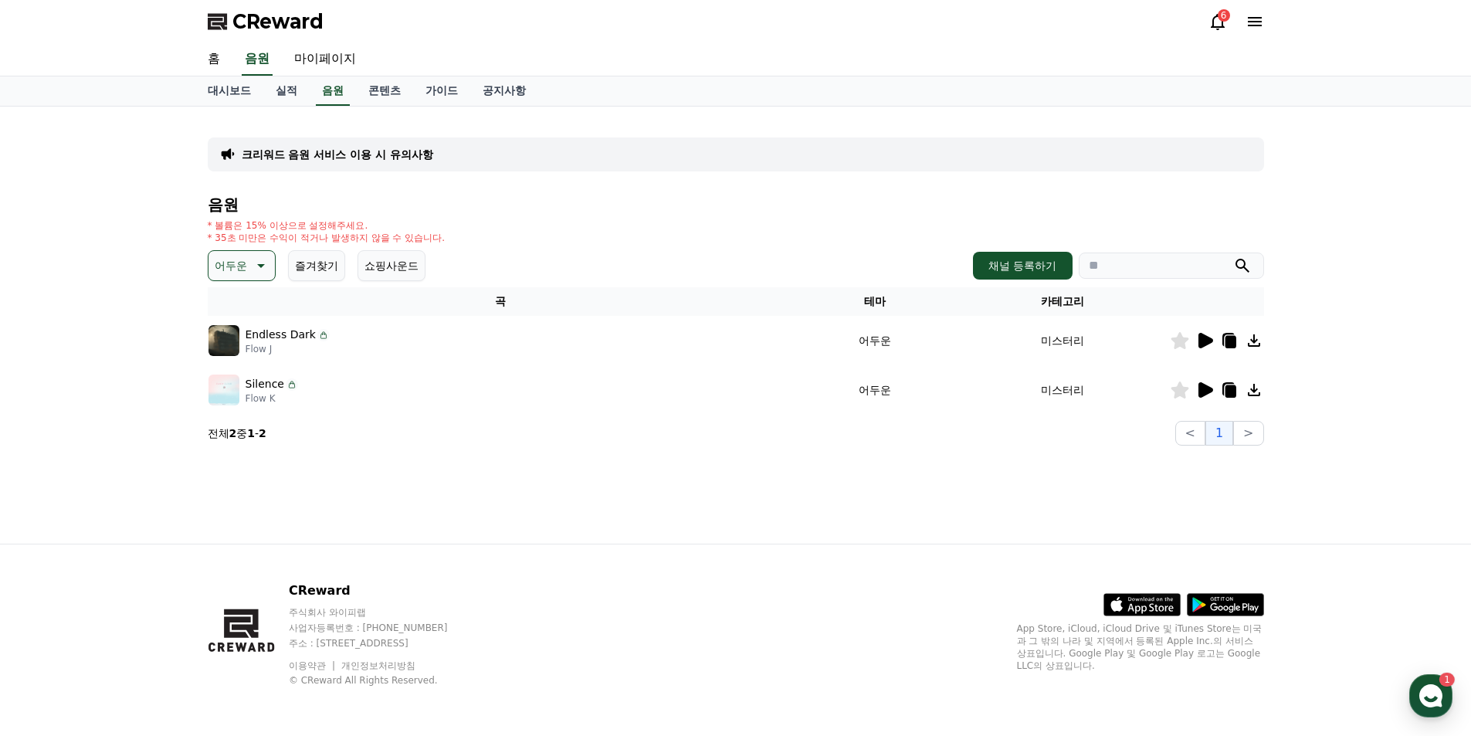
click at [1205, 341] on icon at bounding box center [1206, 340] width 15 height 15
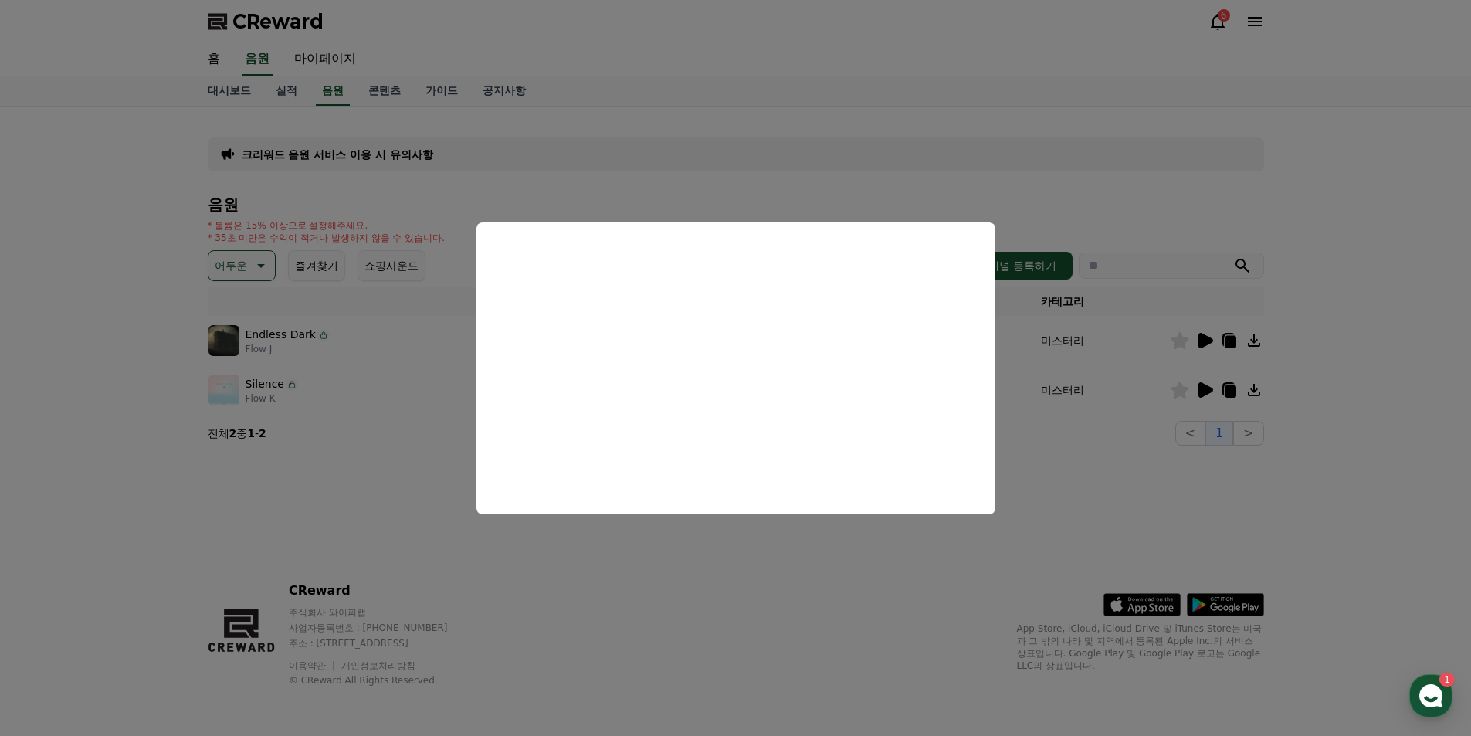
click at [1117, 481] on button "close modal" at bounding box center [735, 368] width 1471 height 736
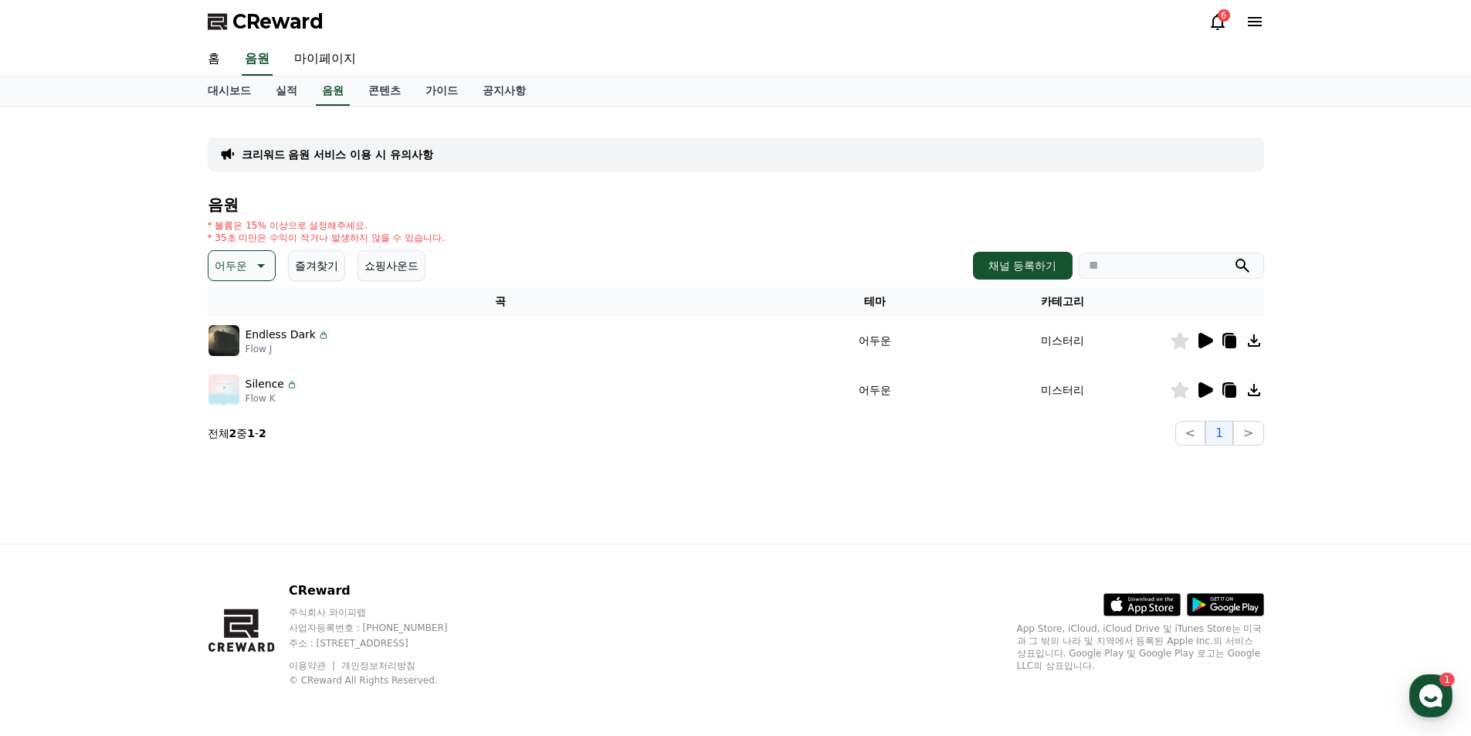
click at [1208, 386] on icon at bounding box center [1206, 389] width 15 height 15
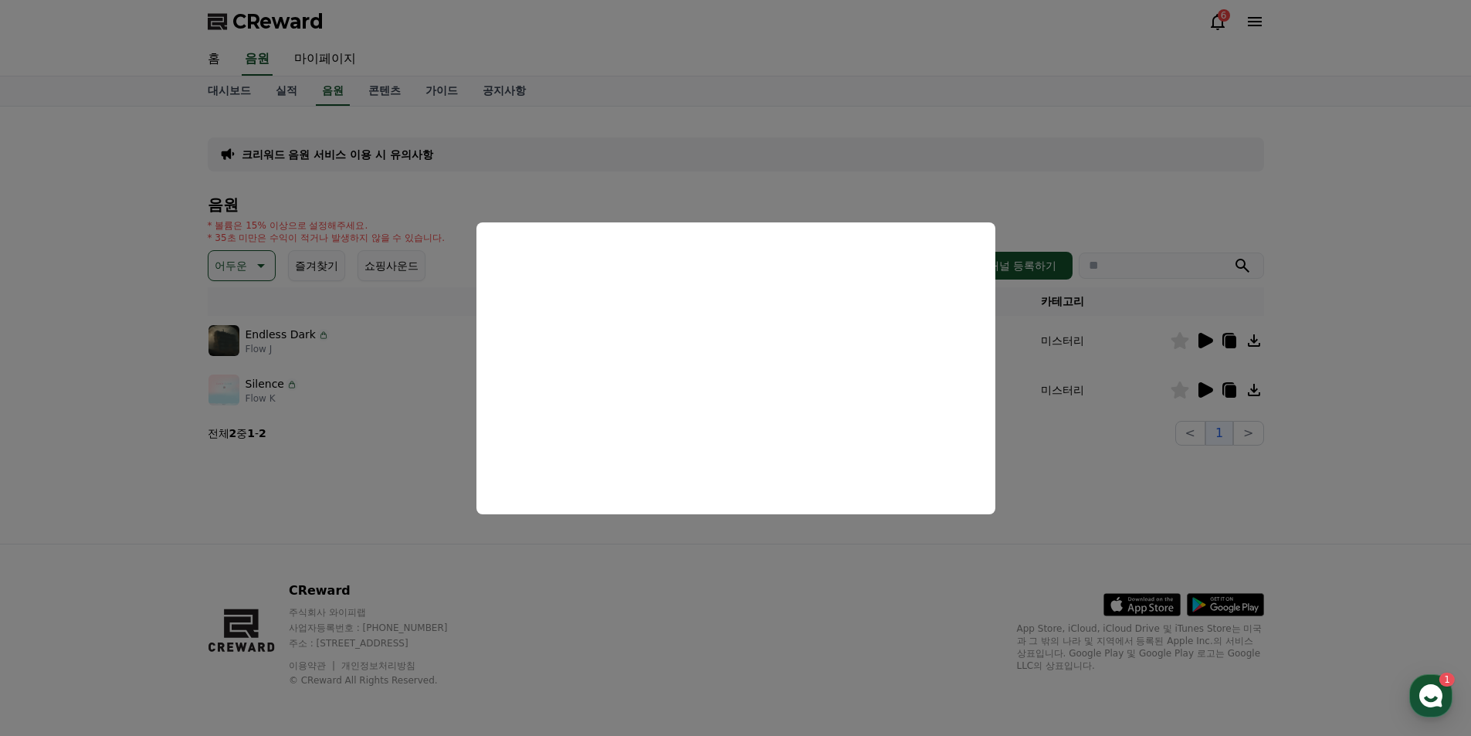
click at [1282, 481] on button "close modal" at bounding box center [735, 368] width 1471 height 736
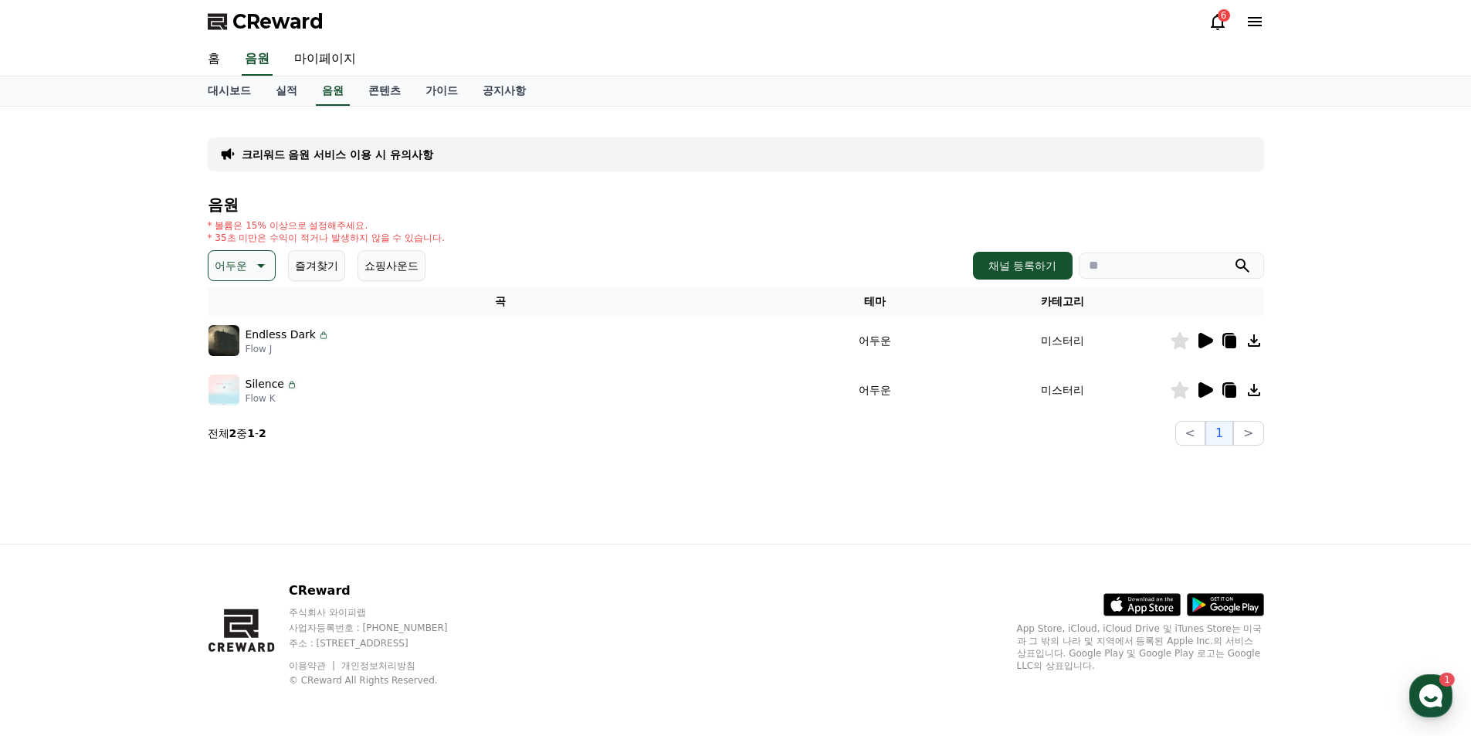
click at [1256, 391] on icon at bounding box center [1254, 390] width 12 height 12
click at [1003, 464] on div "크리워드 음원 서비스 이용 시 유의사항 음원 * 볼륨은 15% 이상으로 설정해주세요. * 35초 미만은 수익이 적거나 발생하지 않을 수 있습니…" at bounding box center [735, 325] width 1081 height 437
click at [1229, 392] on icon at bounding box center [1230, 391] width 11 height 12
